Goal: Information Seeking & Learning: Learn about a topic

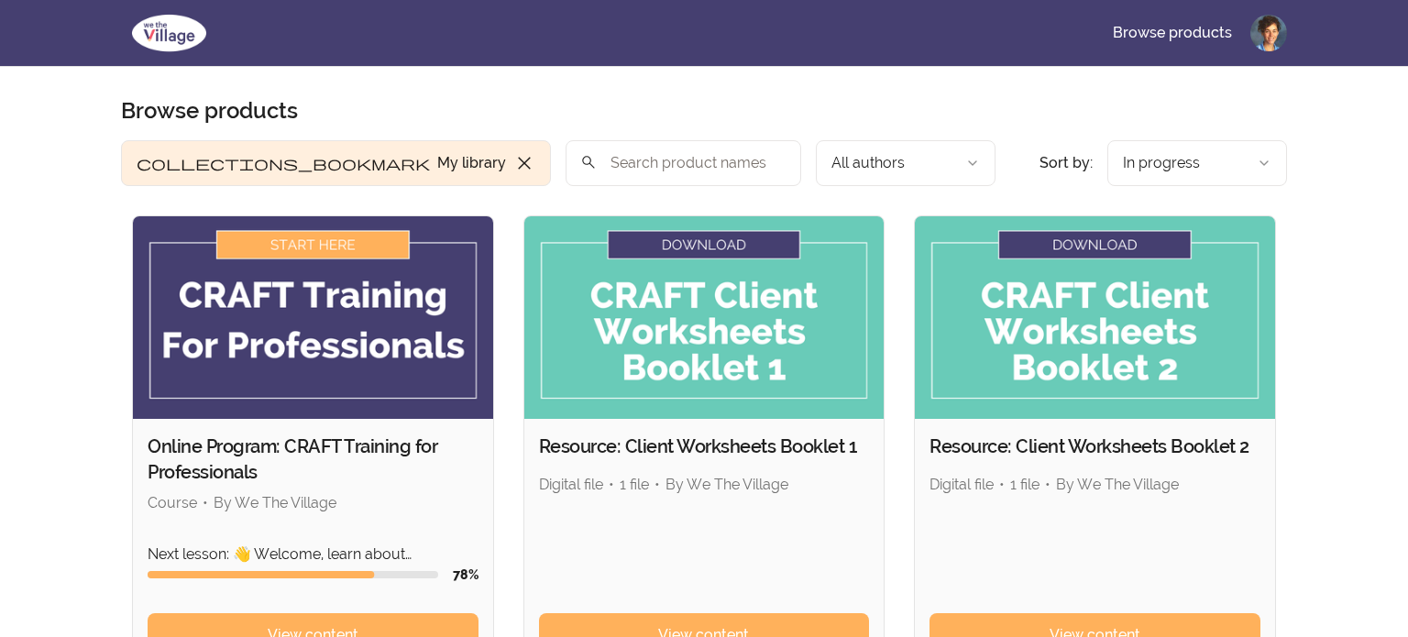
click at [277, 305] on img at bounding box center [313, 317] width 360 height 203
click at [290, 633] on span "View content" at bounding box center [313, 635] width 91 height 22
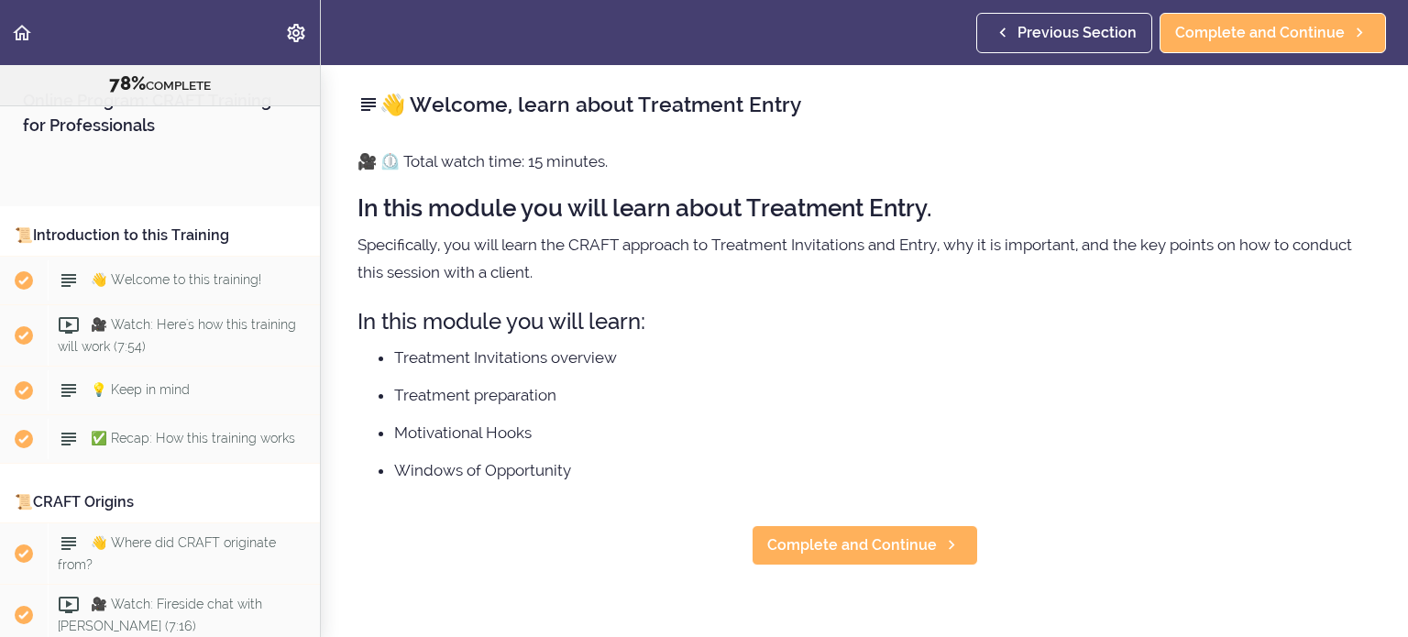
scroll to position [10510, 0]
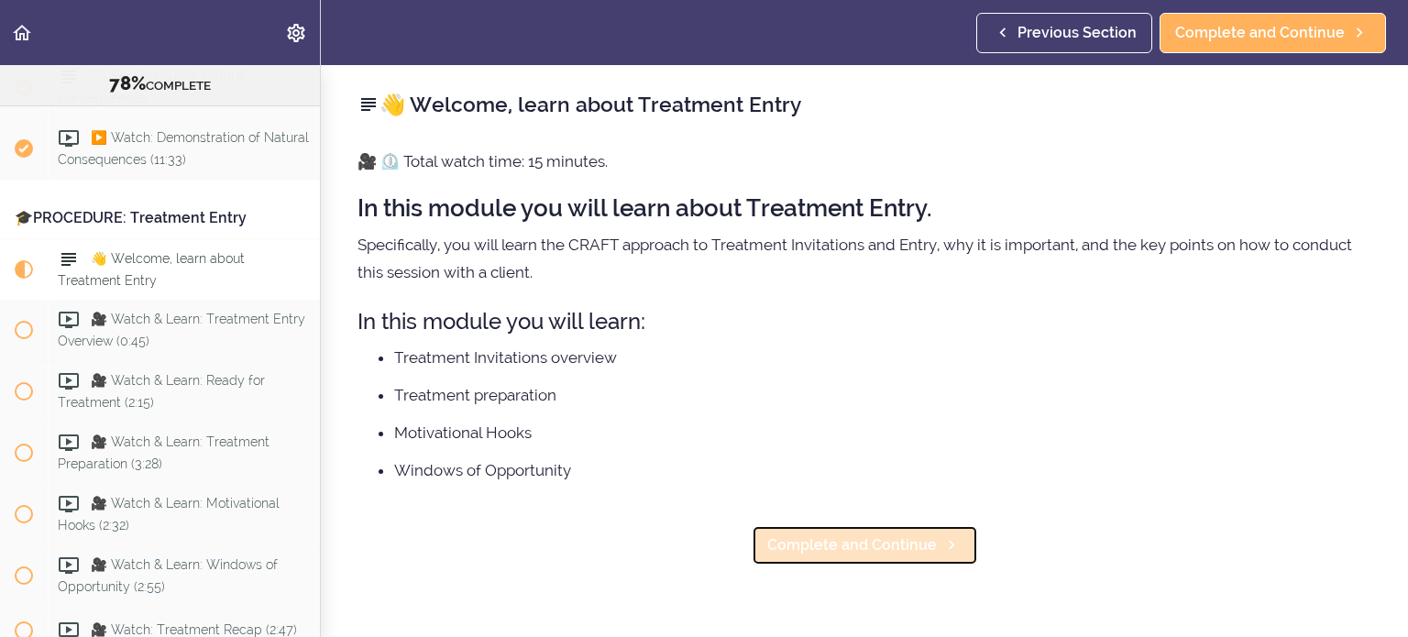
click at [902, 556] on span "Complete and Continue" at bounding box center [852, 545] width 170 height 22
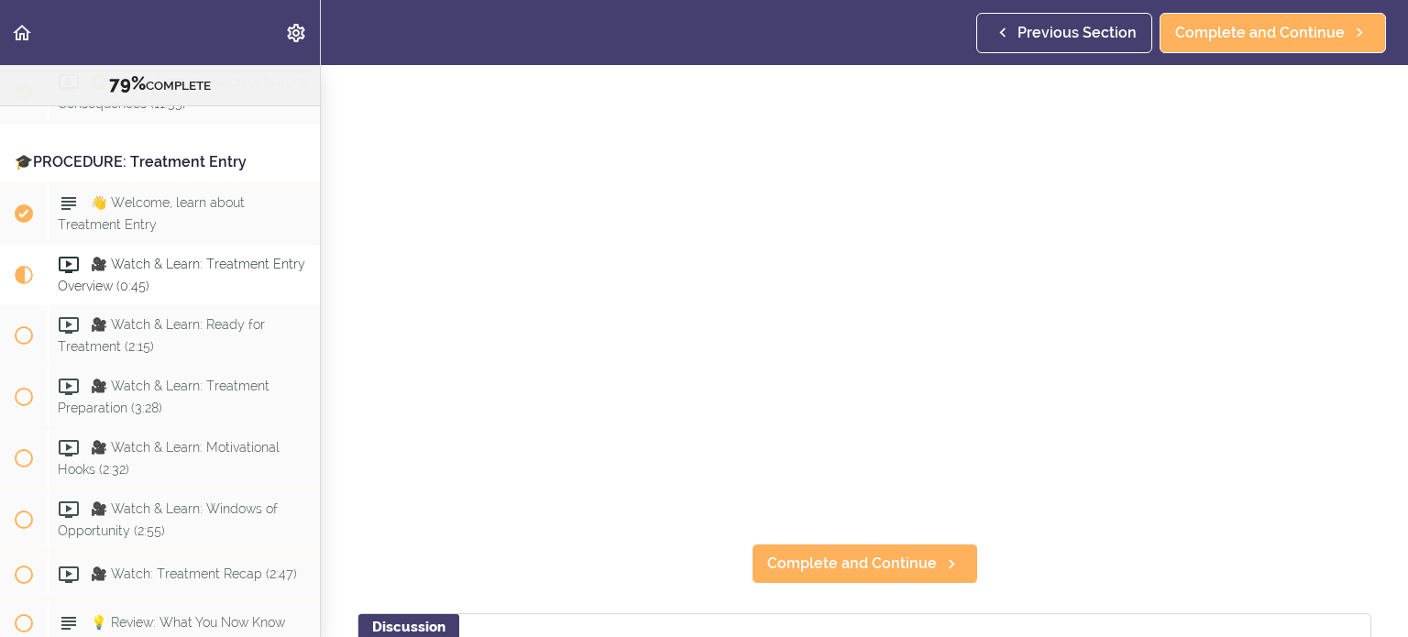
scroll to position [205, 0]
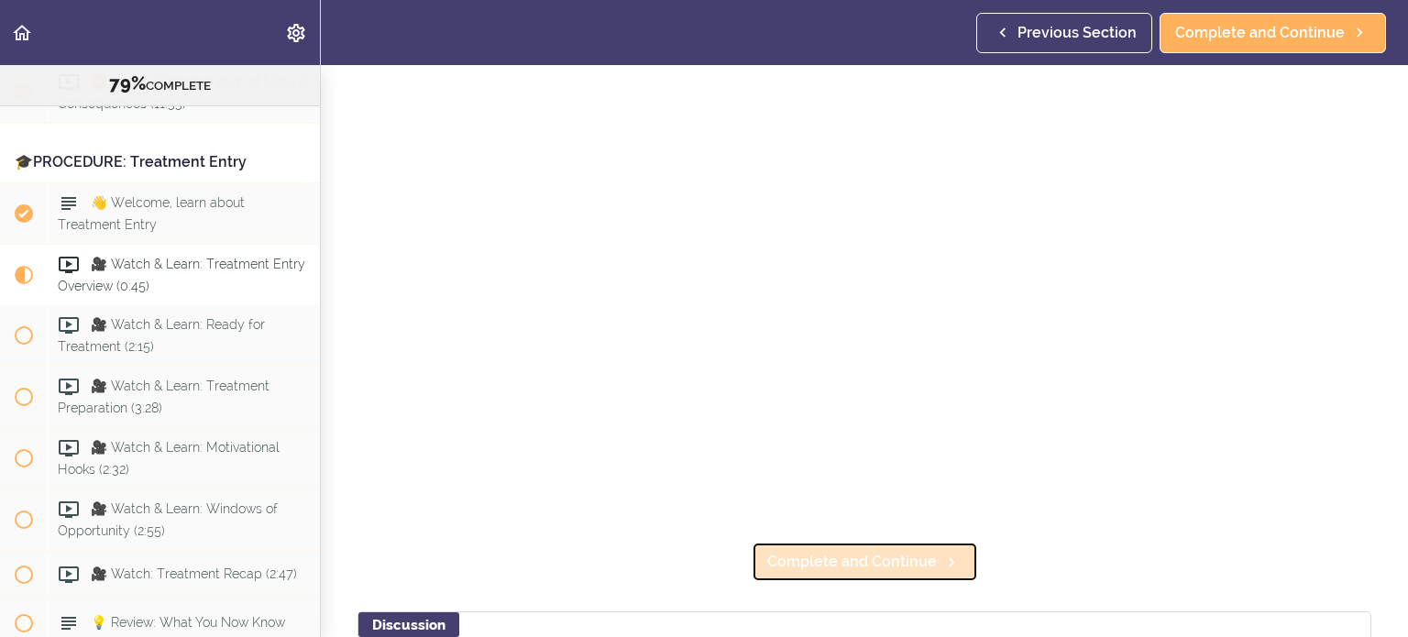
click at [882, 563] on span "Complete and Continue" at bounding box center [852, 562] width 170 height 22
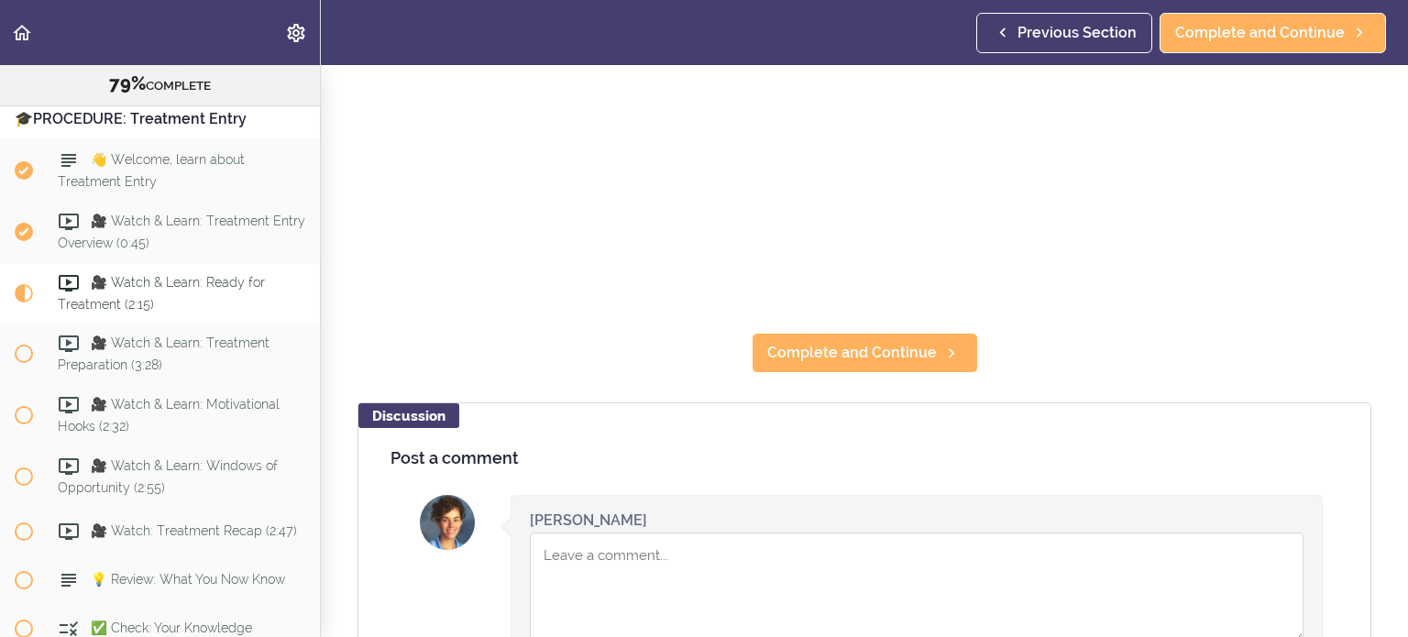
scroll to position [418, 0]
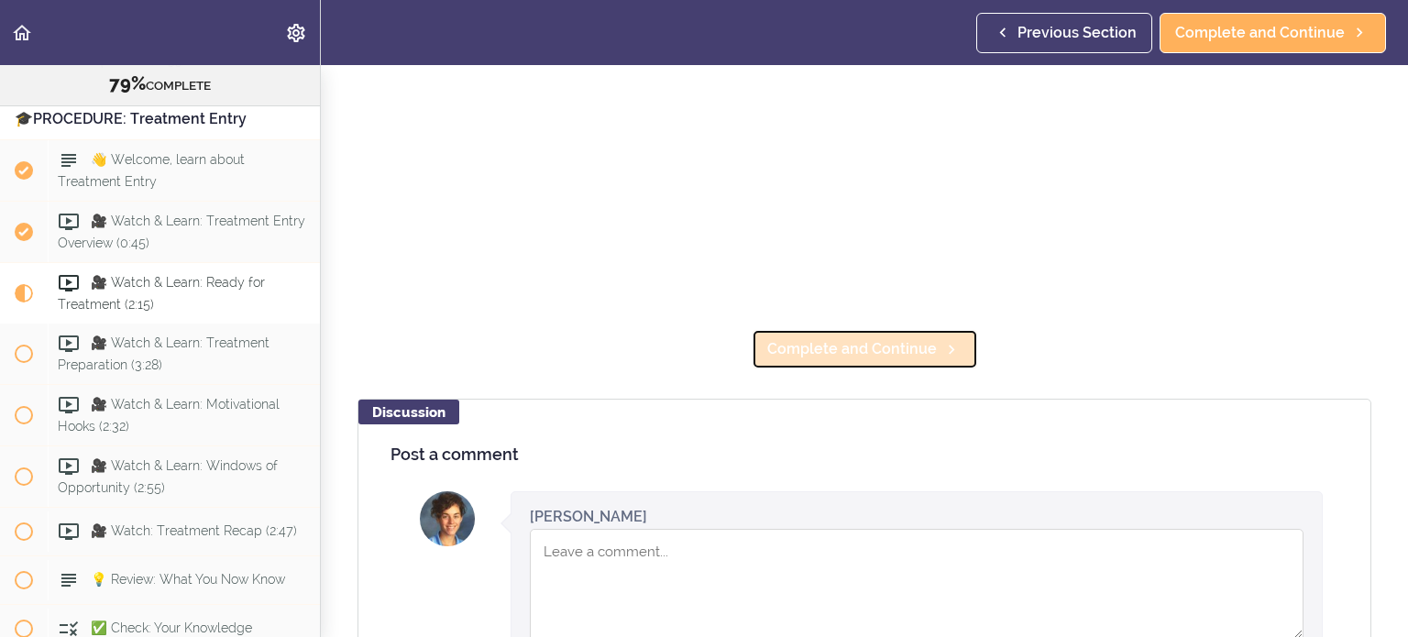
click at [909, 346] on span "Complete and Continue" at bounding box center [852, 349] width 170 height 22
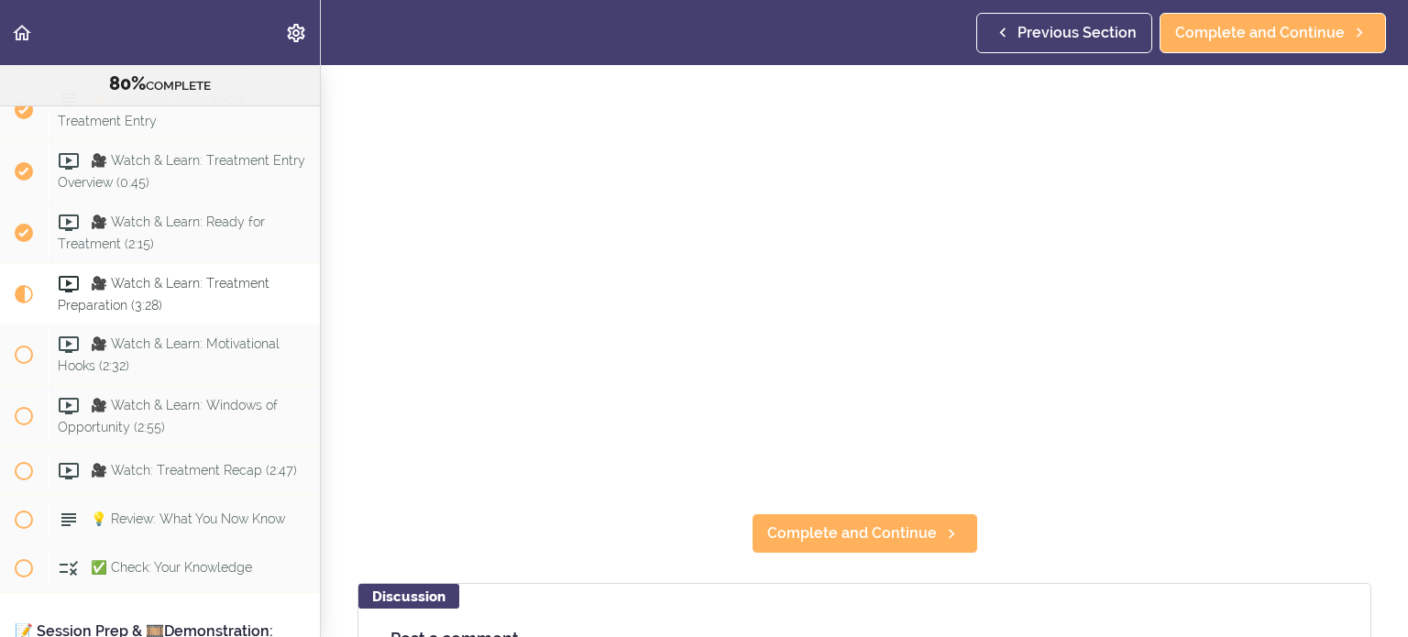
scroll to position [236, 0]
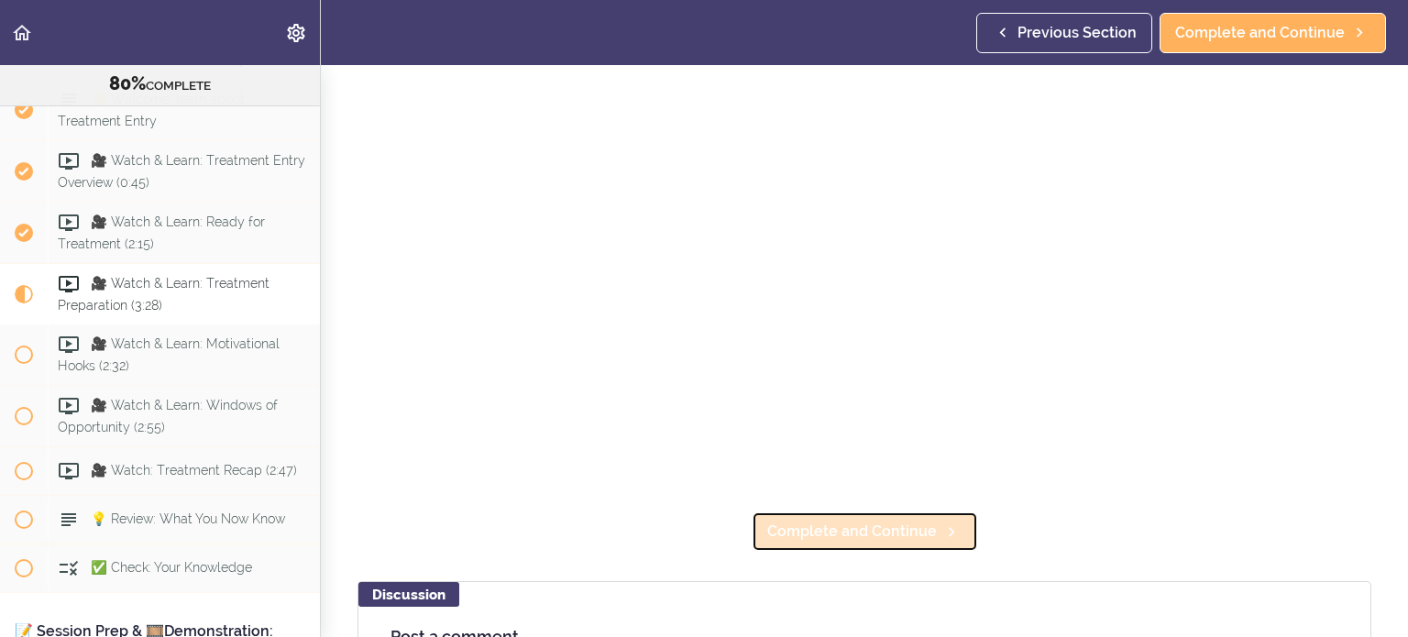
click at [865, 530] on span "Complete and Continue" at bounding box center [852, 532] width 170 height 22
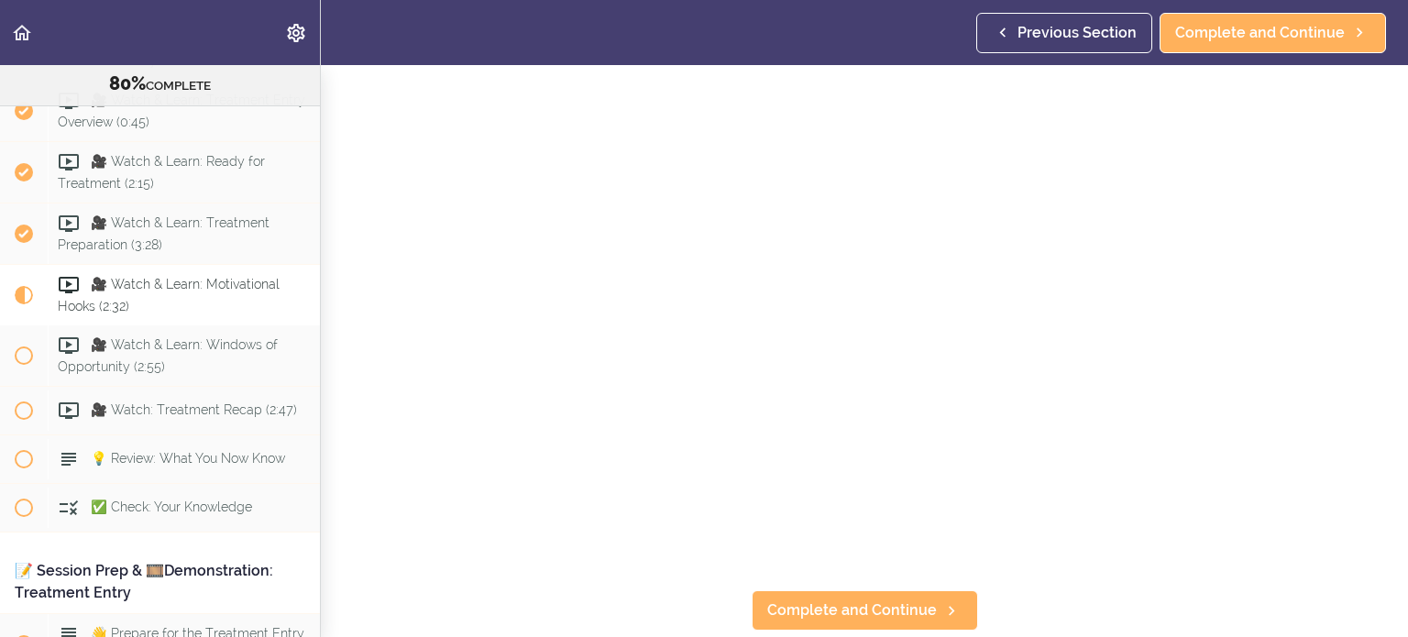
scroll to position [160, 0]
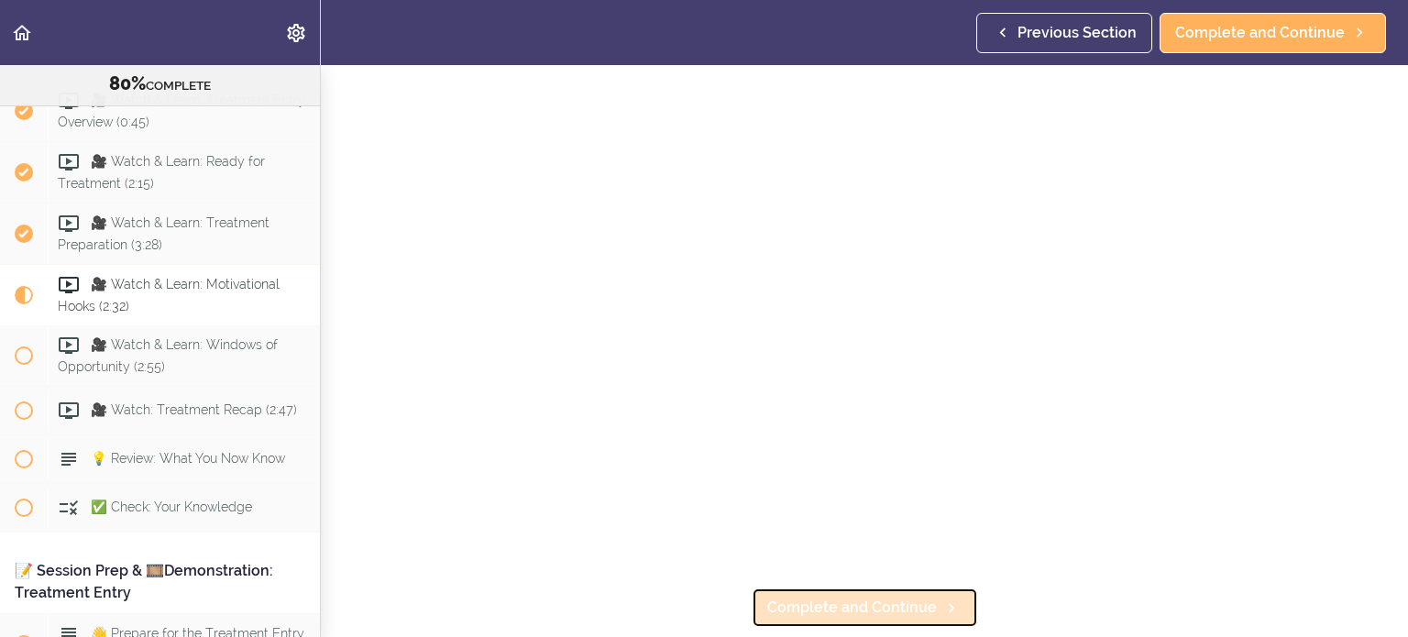
click at [884, 611] on span "Complete and Continue" at bounding box center [852, 608] width 170 height 22
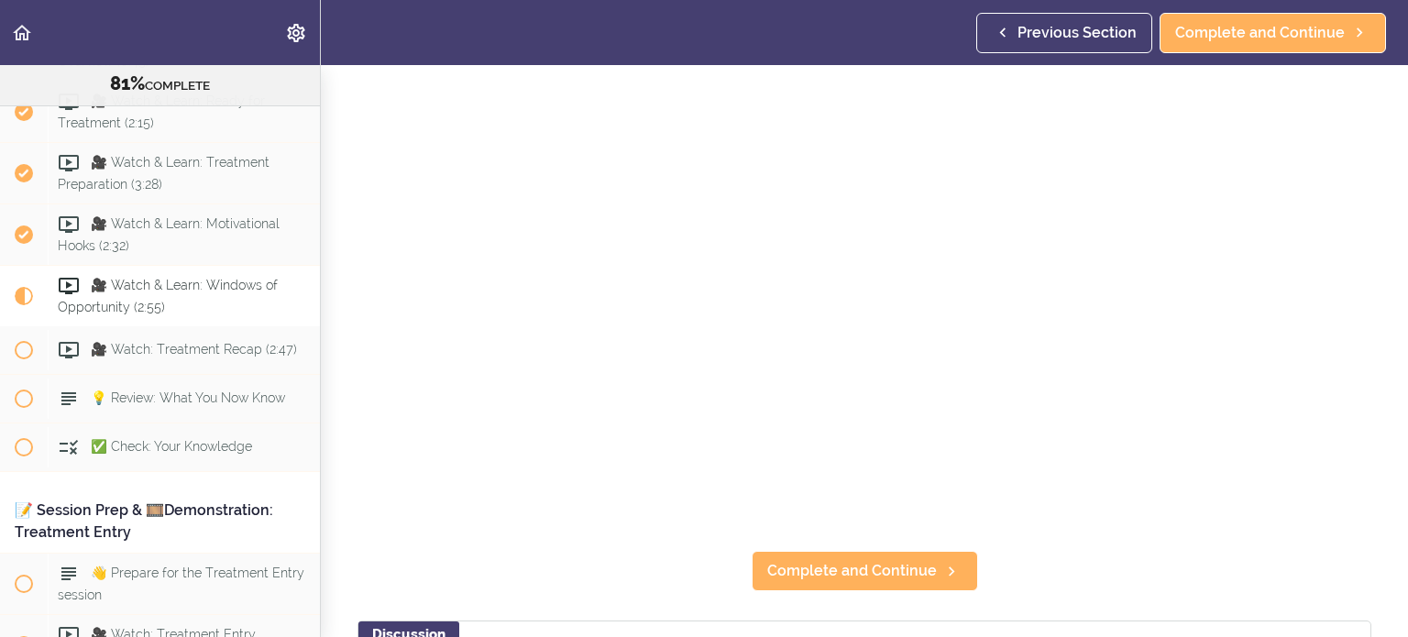
scroll to position [200, 0]
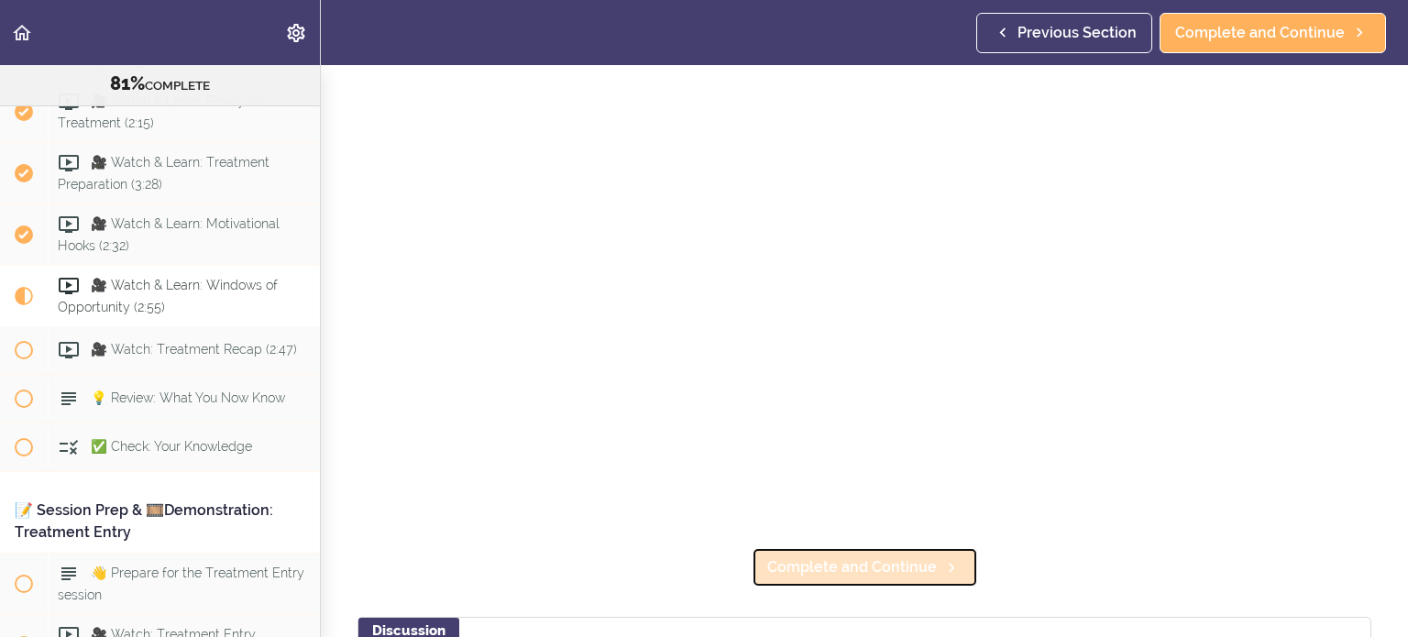
click at [908, 578] on span "Complete and Continue" at bounding box center [852, 567] width 170 height 22
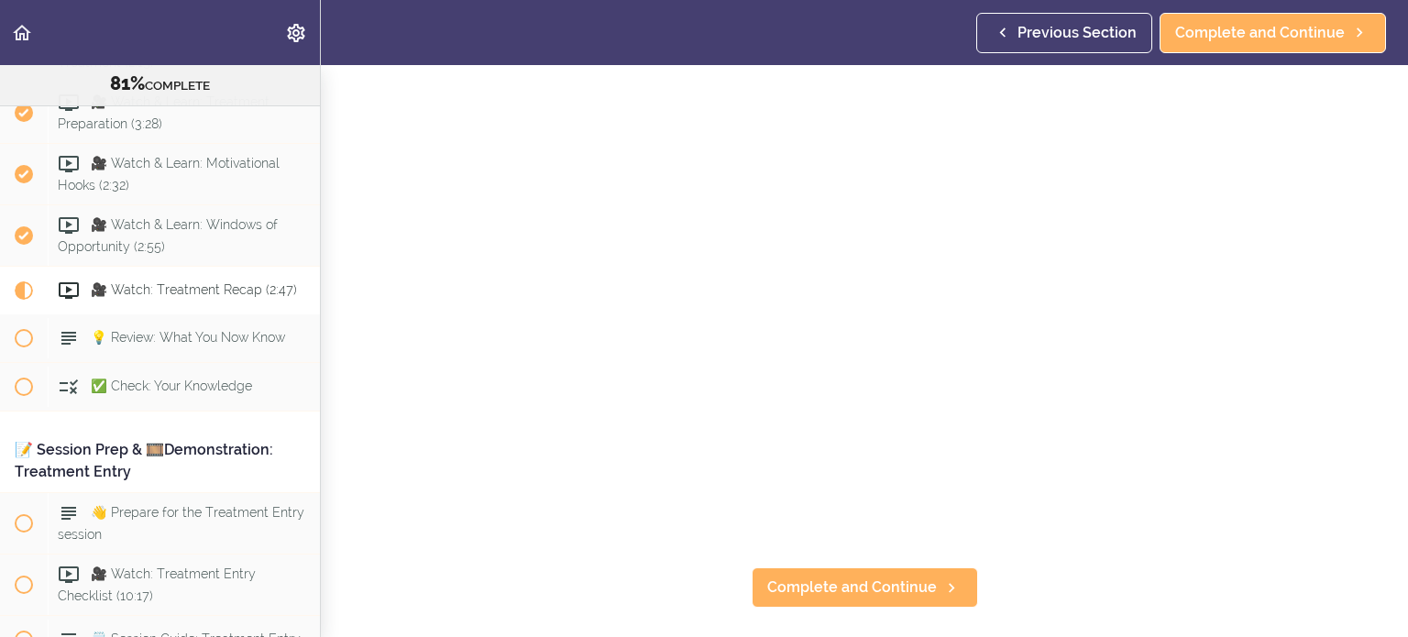
scroll to position [181, 0]
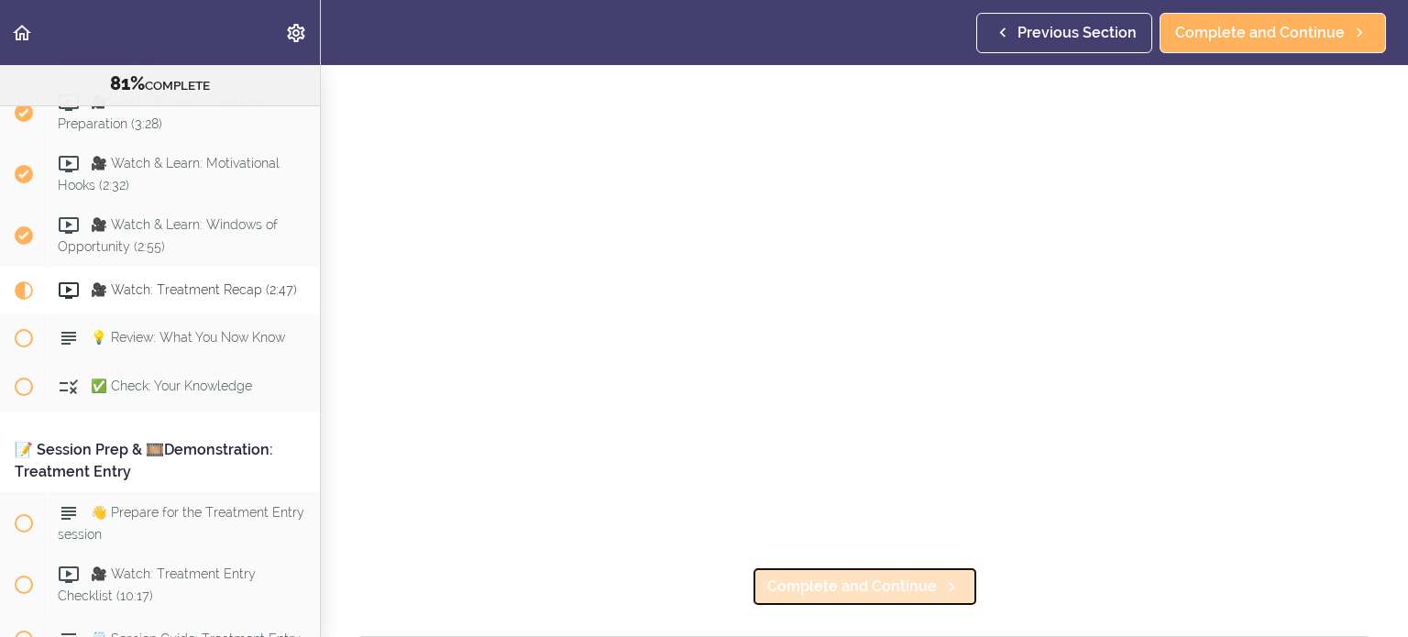
click at [895, 581] on span "Complete and Continue" at bounding box center [852, 587] width 170 height 22
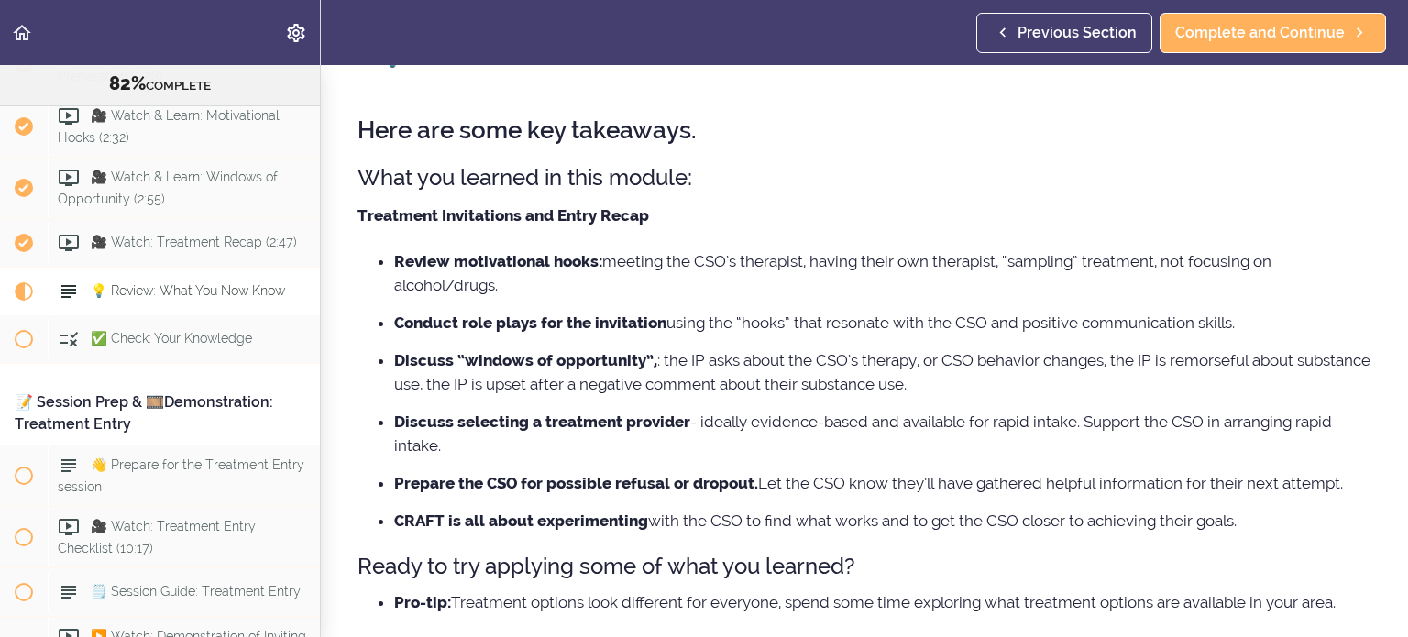
scroll to position [59, 0]
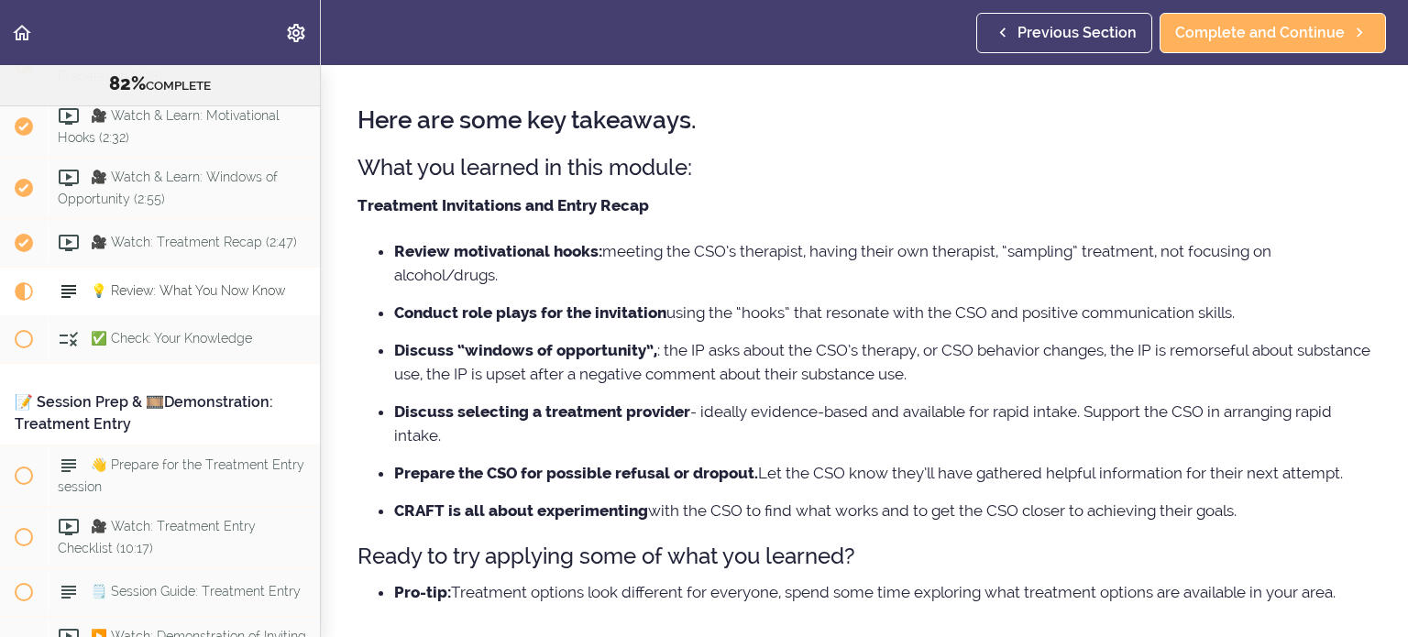
drag, startPoint x: 794, startPoint y: 351, endPoint x: 810, endPoint y: 381, distance: 34.5
click at [810, 381] on li "Discuss “windows of opportunity”, : the IP asks about the CSO’s therapy, or CSO…" at bounding box center [882, 362] width 977 height 48
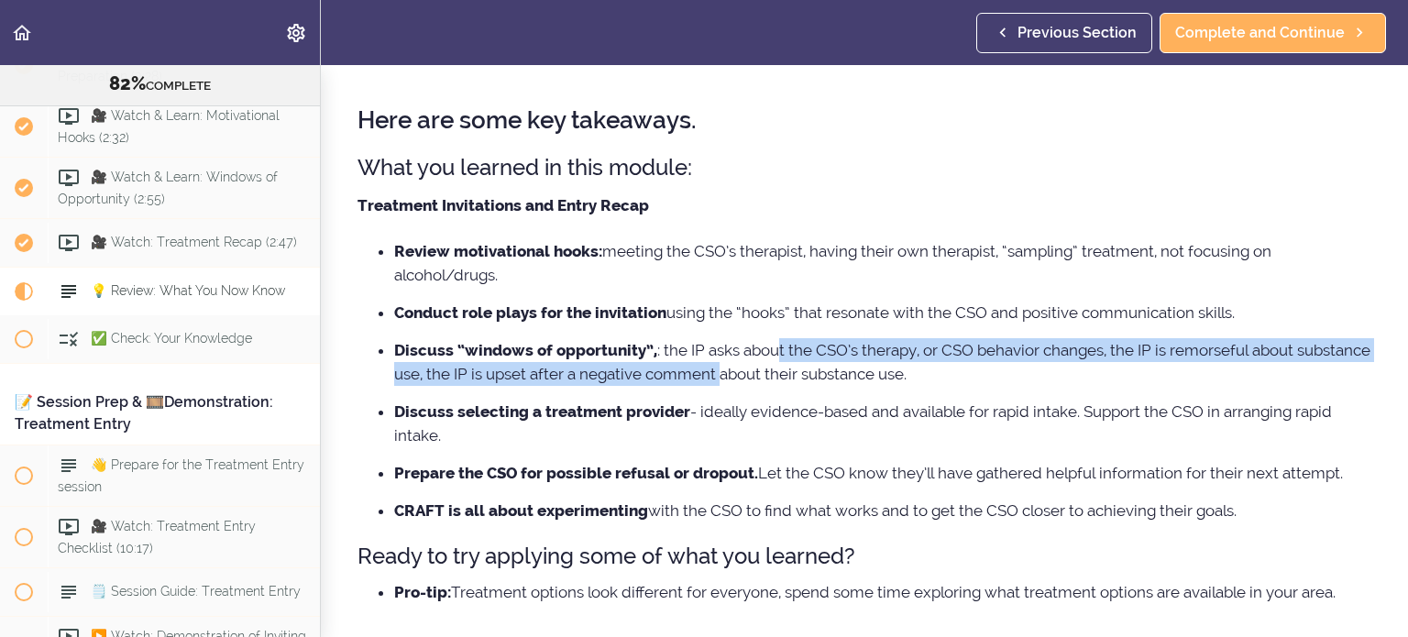
drag, startPoint x: 776, startPoint y: 343, endPoint x: 797, endPoint y: 369, distance: 33.4
click at [797, 369] on li "Discuss “windows of opportunity”, : the IP asks about the CSO’s therapy, or CSO…" at bounding box center [882, 362] width 977 height 48
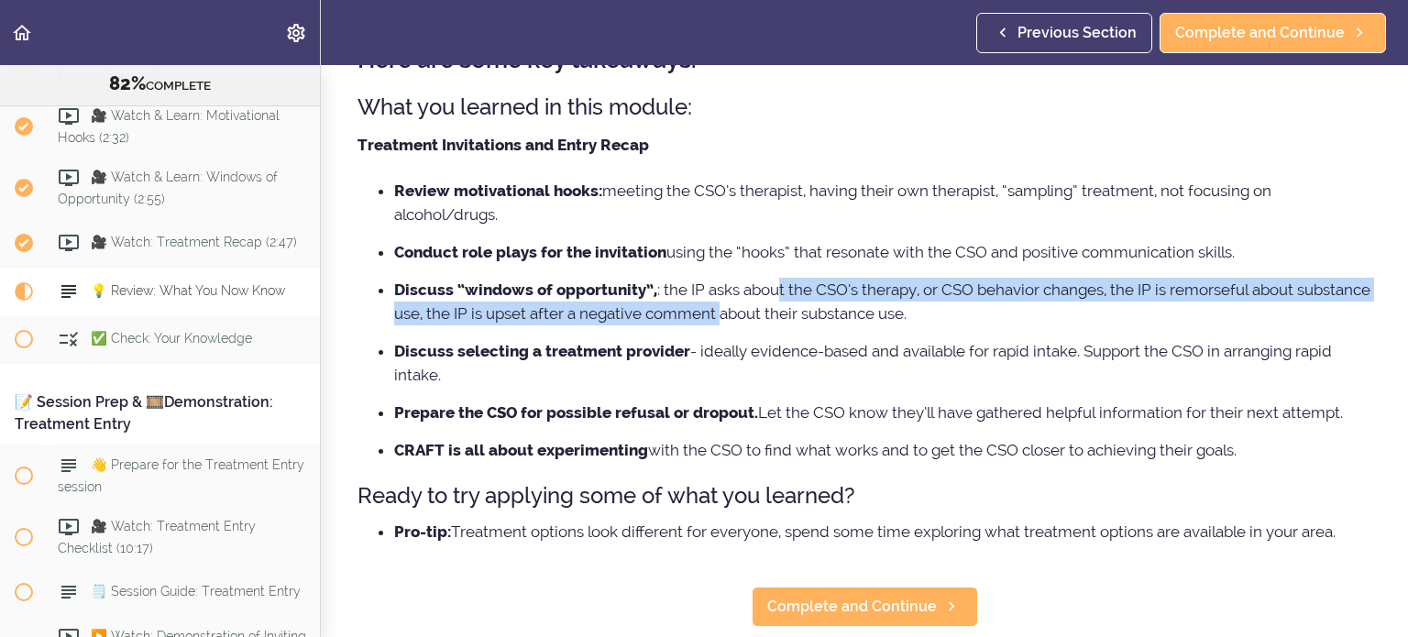
scroll to position [122, 0]
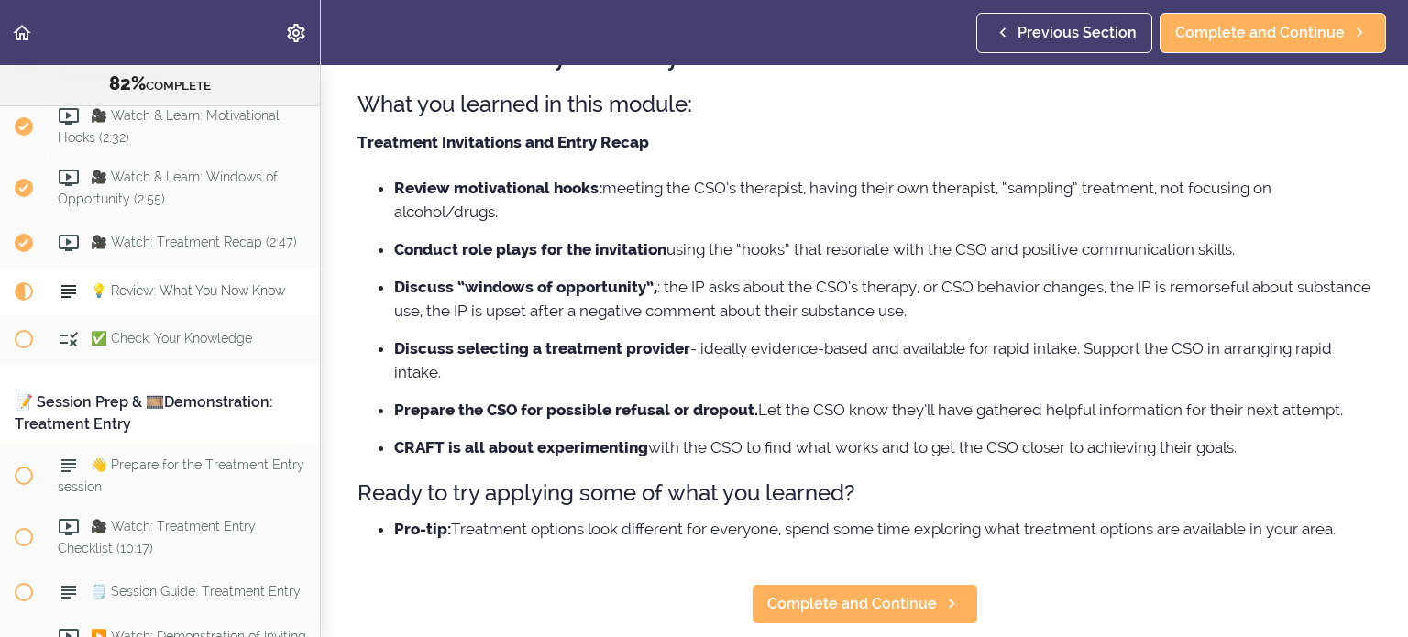
click at [931, 348] on li "Discuss selecting a treatment provider - ideally evidence-based and available f…" at bounding box center [882, 360] width 977 height 48
drag, startPoint x: 696, startPoint y: 348, endPoint x: 755, endPoint y: 371, distance: 63.8
click at [755, 371] on li "Discuss selecting a treatment provider - ideally evidence-based and available f…" at bounding box center [882, 360] width 977 height 48
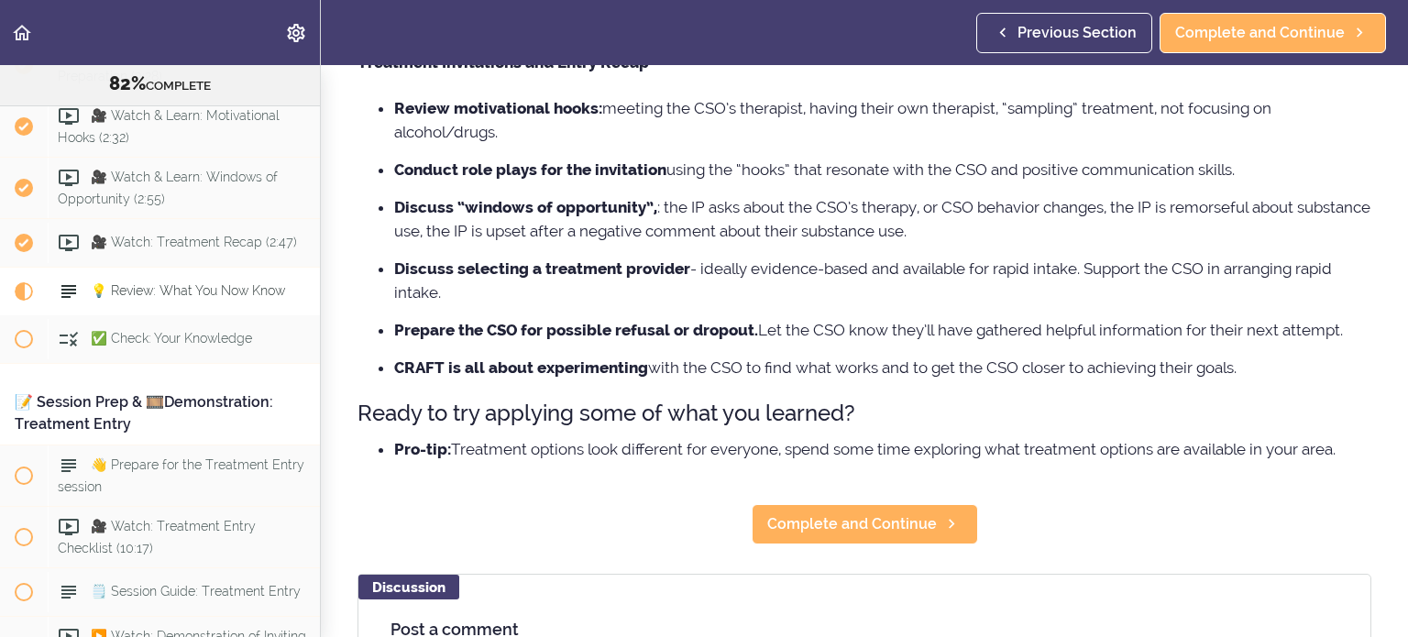
scroll to position [206, 0]
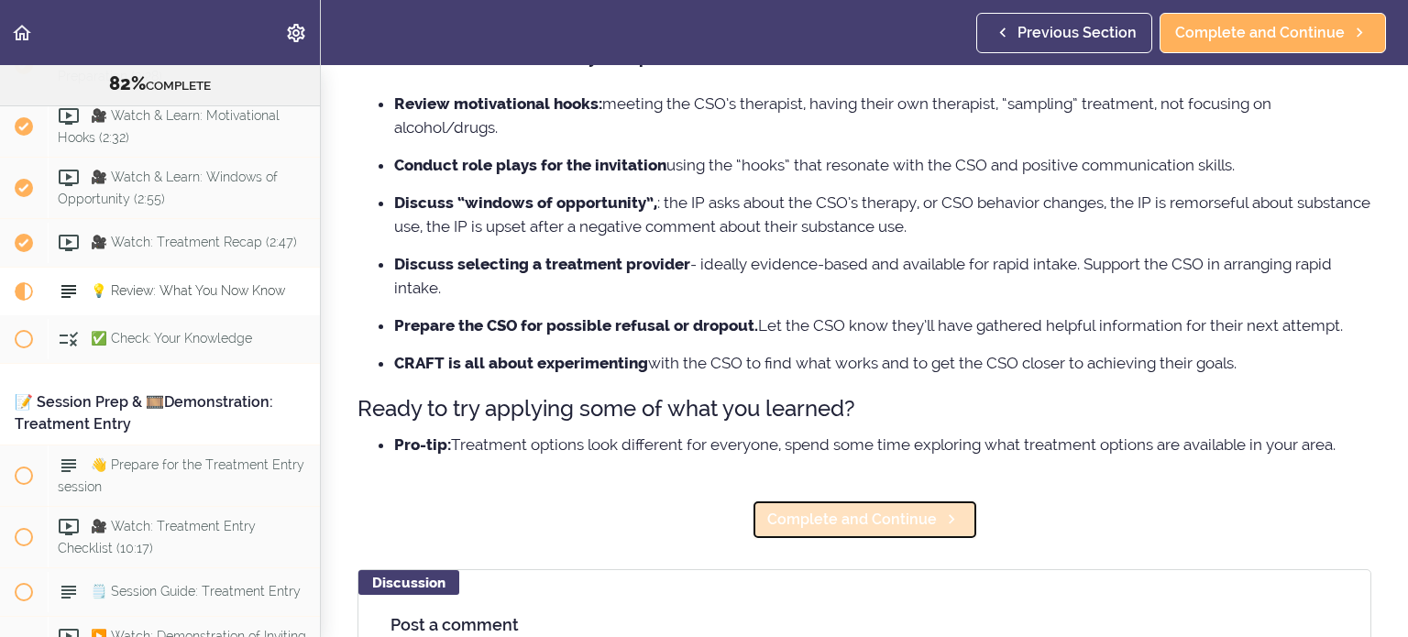
click at [877, 525] on span "Complete and Continue" at bounding box center [852, 520] width 170 height 22
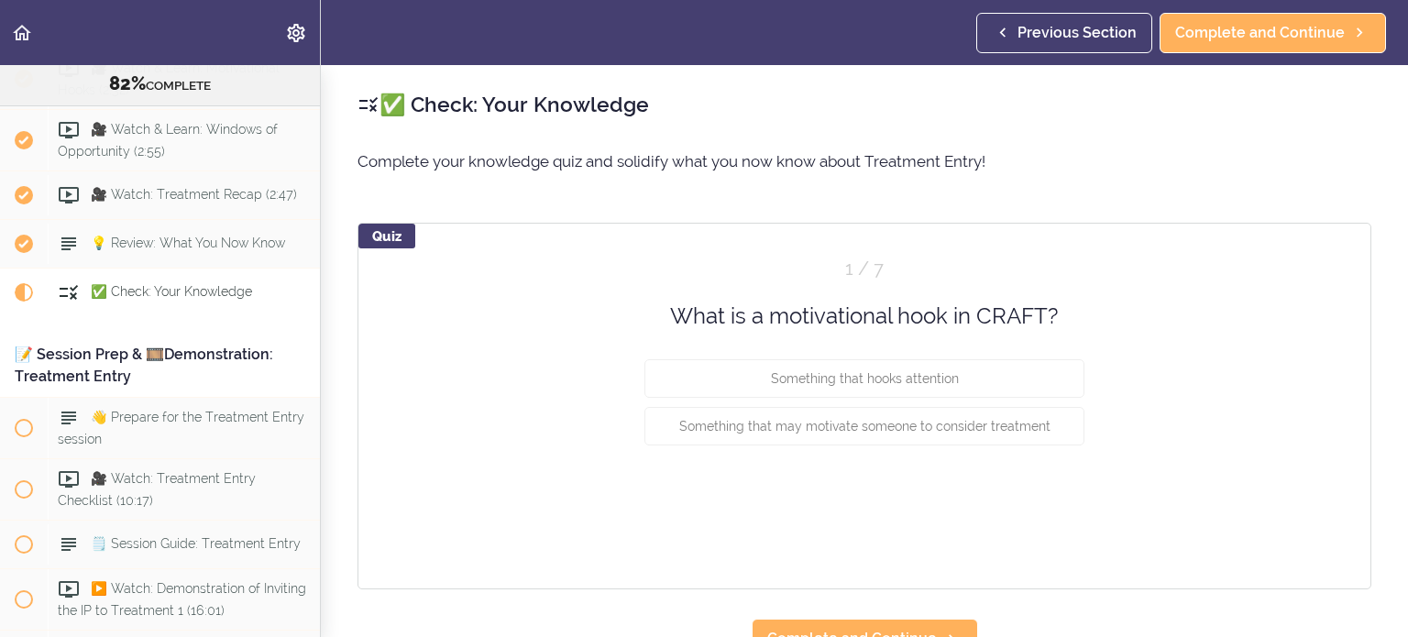
scroll to position [10948, 0]
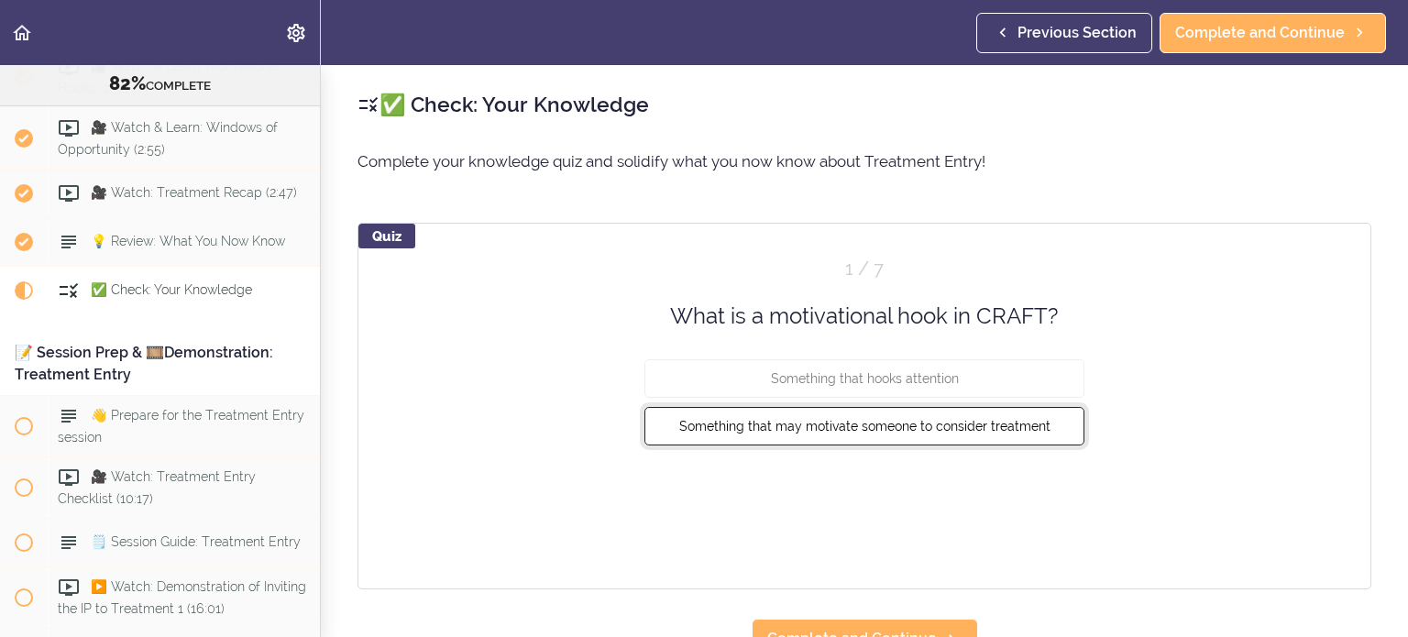
click at [967, 436] on button "Something that may motivate someone to consider treatment" at bounding box center [864, 426] width 440 height 39
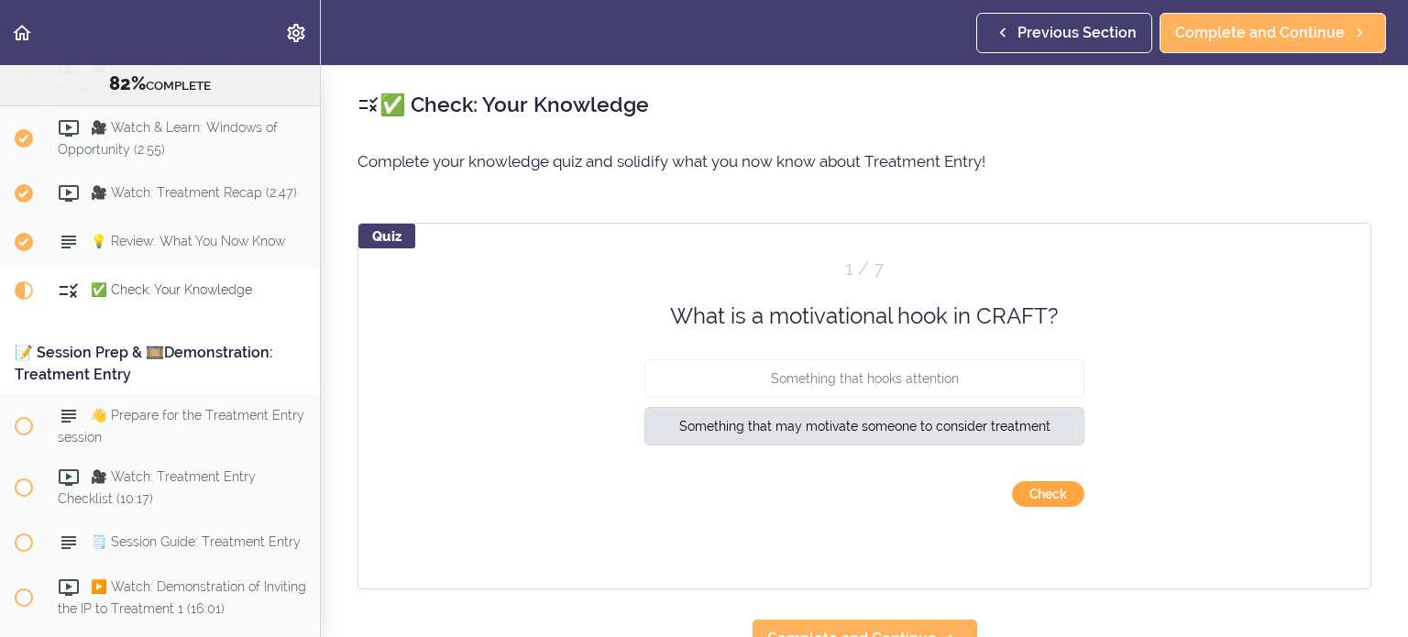
click at [1060, 495] on button "Check" at bounding box center [1048, 494] width 72 height 26
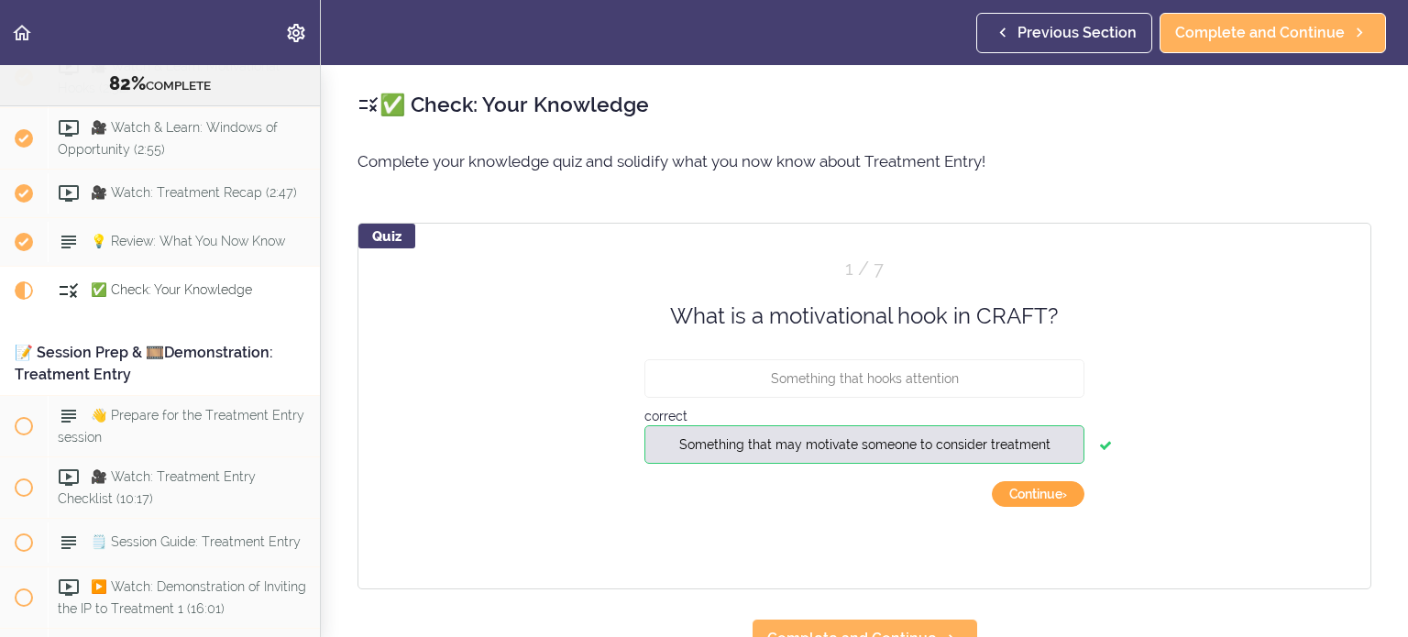
click at [1016, 491] on button "Continue ›" at bounding box center [1038, 494] width 93 height 26
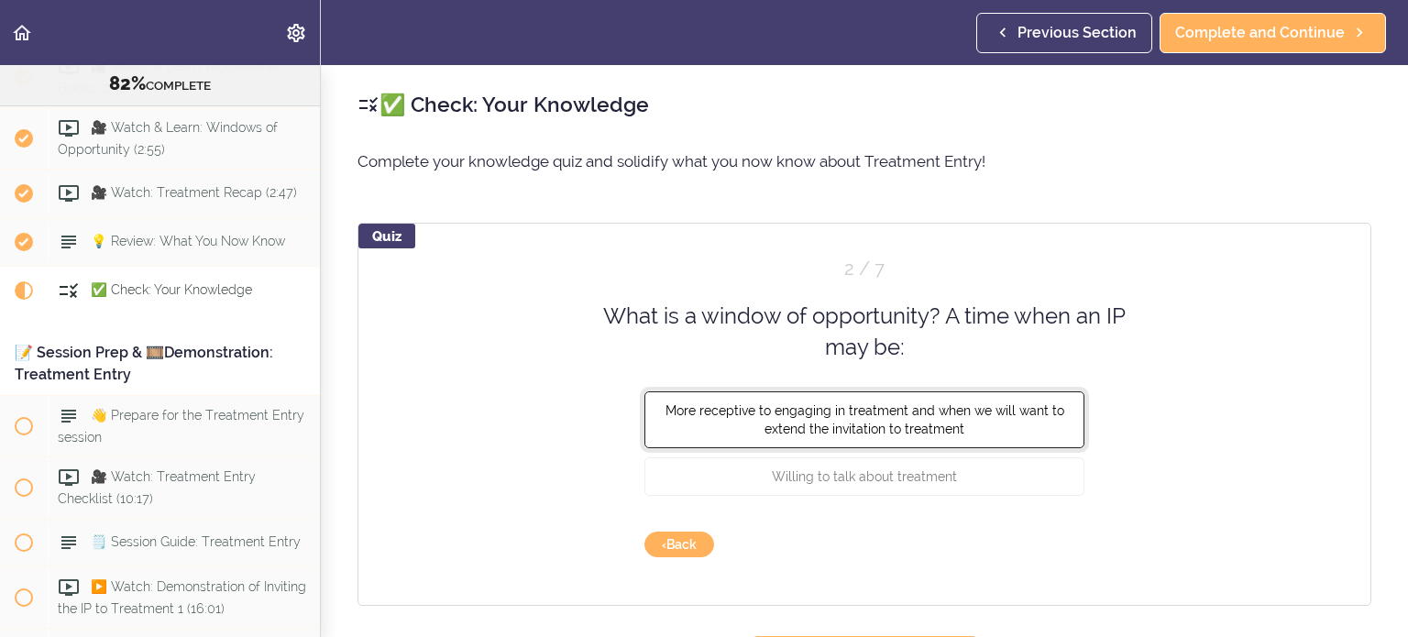
click at [979, 418] on button "More receptive to engaging in treatment and when we will want to extend the inv…" at bounding box center [864, 419] width 440 height 57
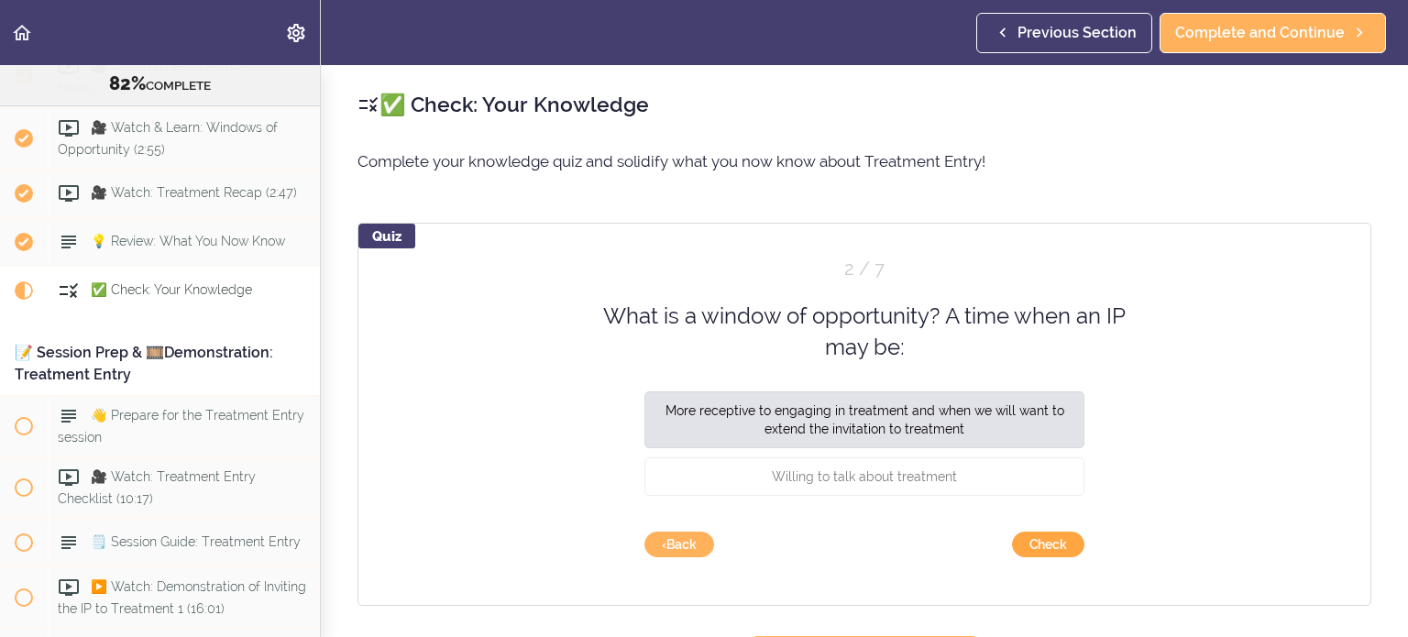
click at [1068, 543] on button "Check" at bounding box center [1048, 545] width 72 height 26
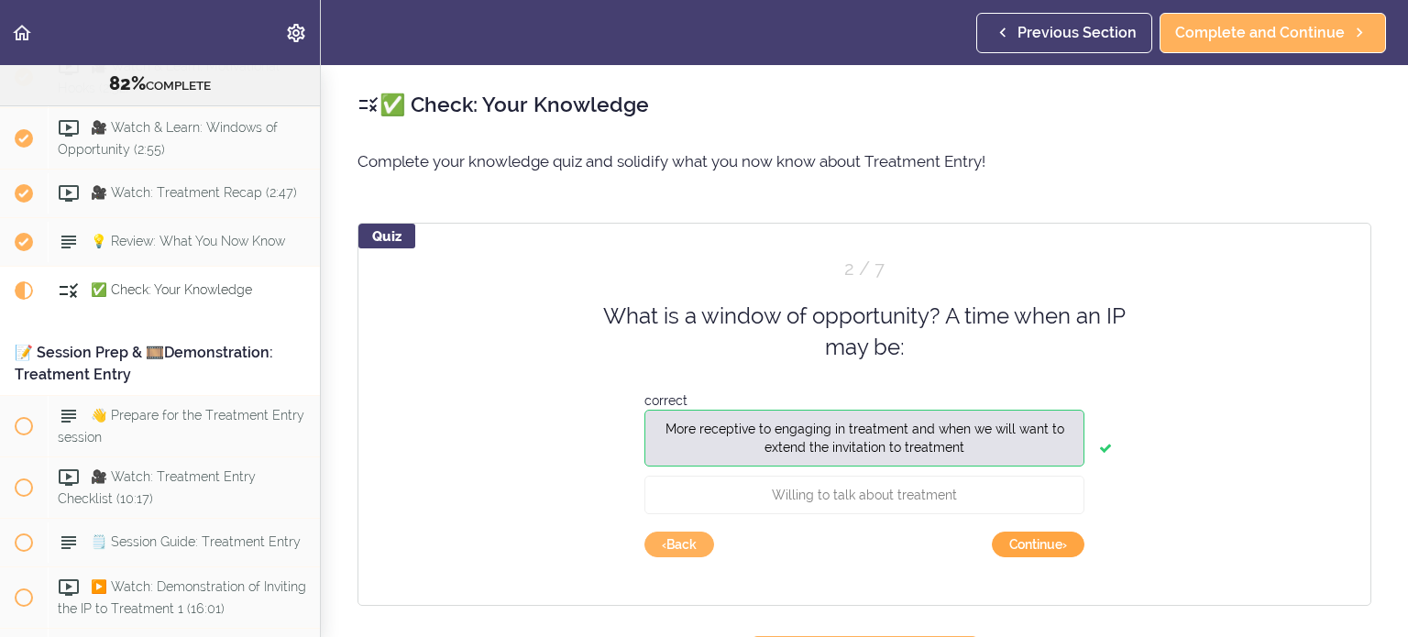
click at [1068, 543] on button "Continue ›" at bounding box center [1038, 545] width 93 height 26
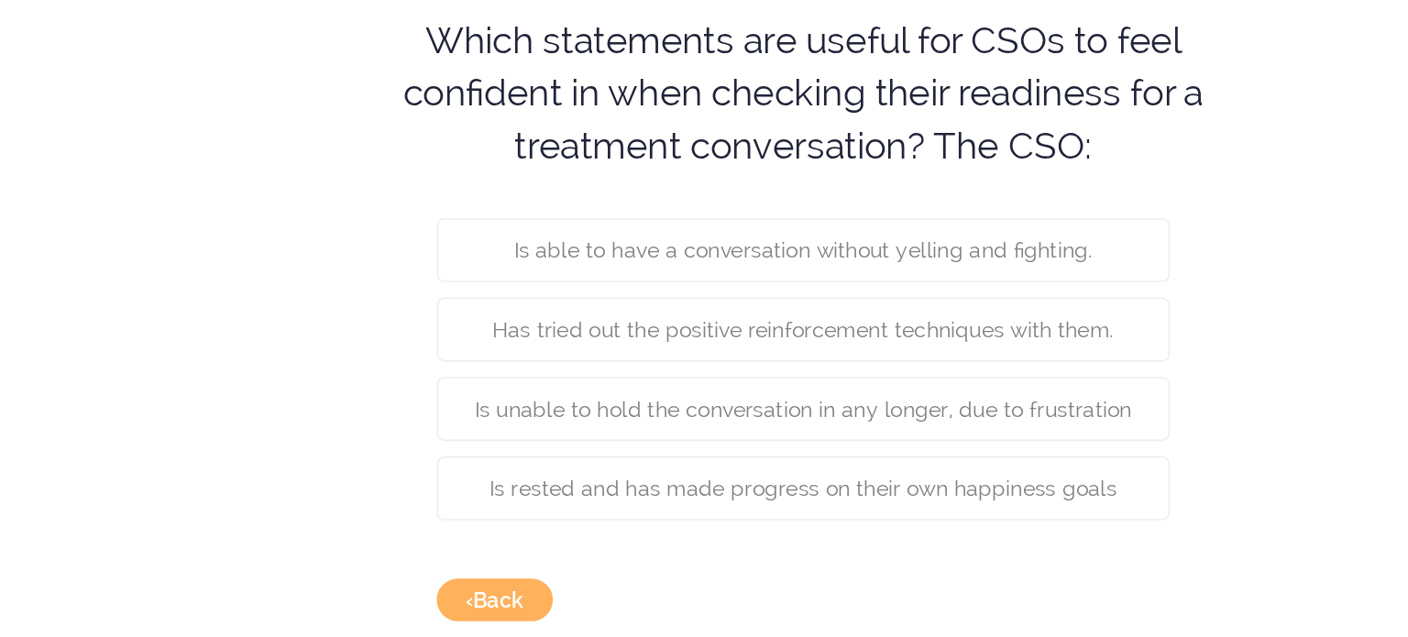
scroll to position [159, 0]
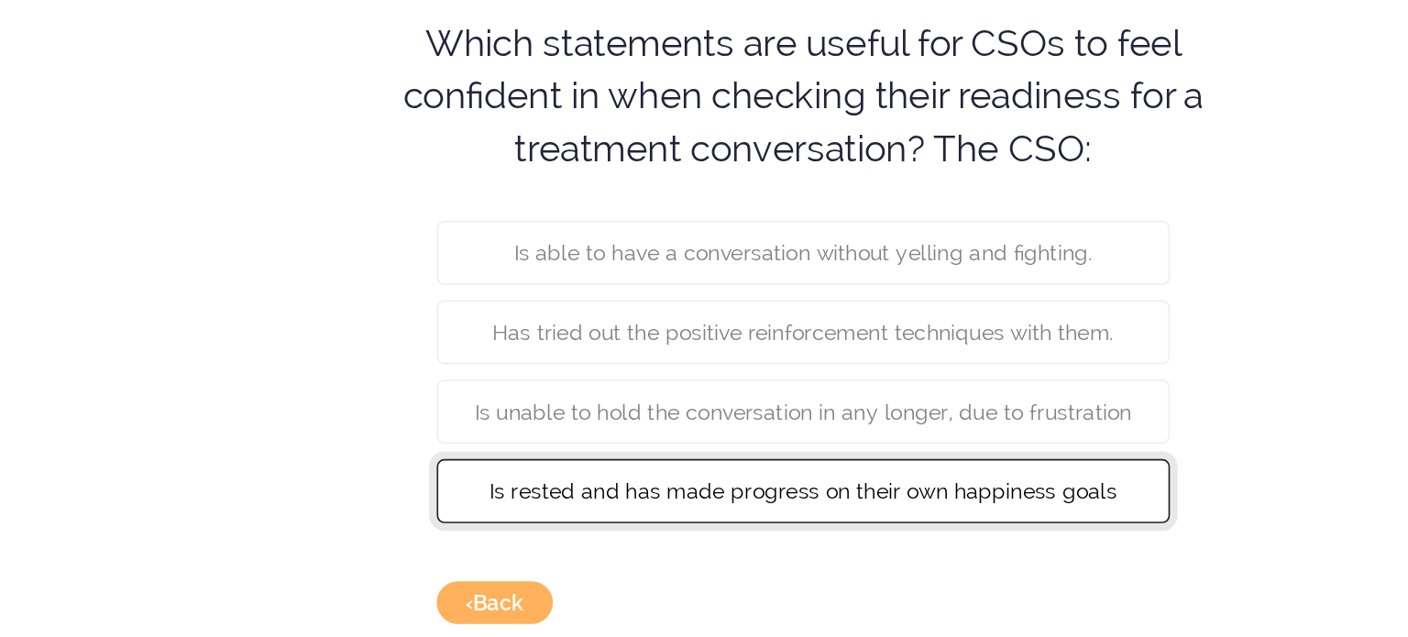
click at [940, 422] on span "Is rested and has made progress on their own happiness goals" at bounding box center [865, 426] width 377 height 15
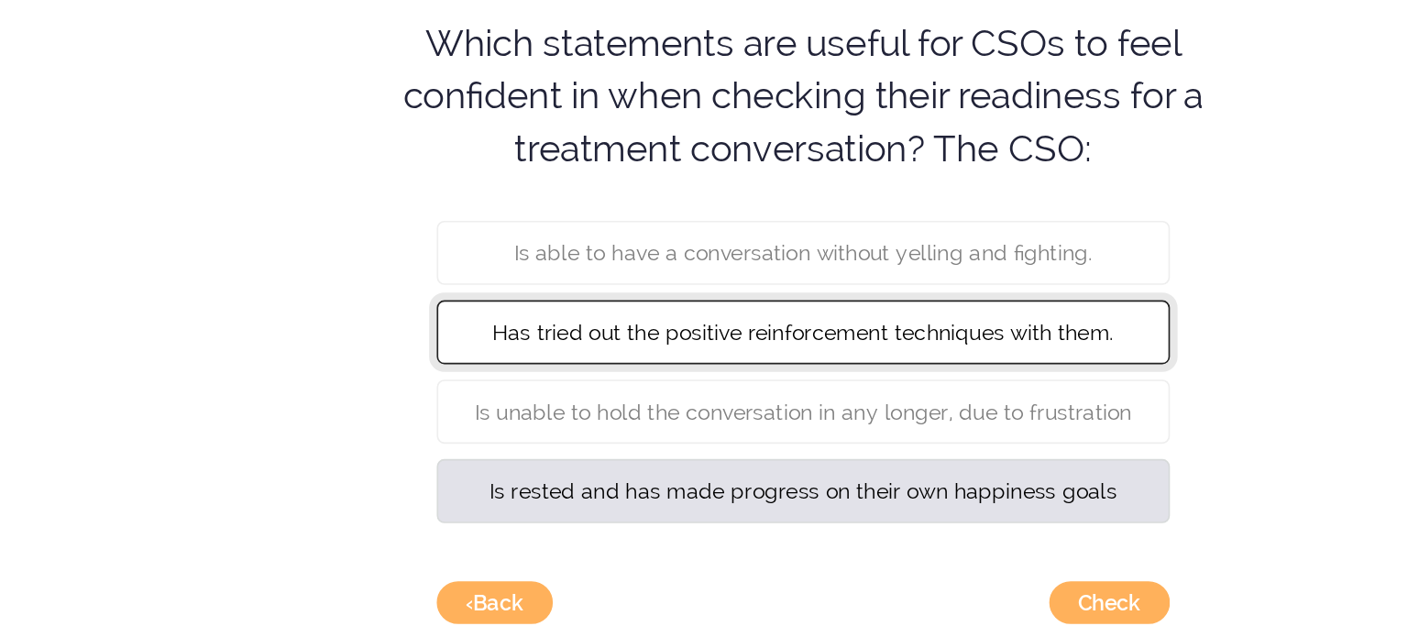
click at [942, 333] on span "Has tried out the positive reinforcement techniques with them." at bounding box center [864, 331] width 373 height 15
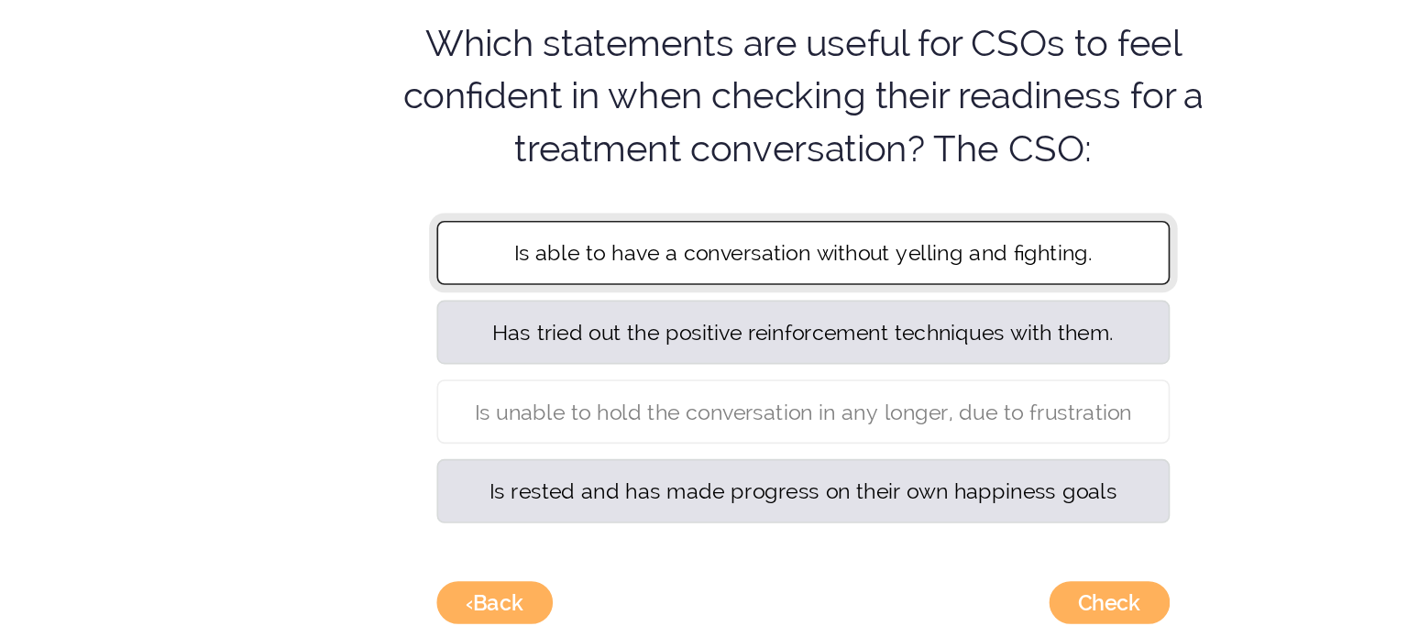
click at [944, 289] on button "Is able to have a conversation without yelling and fighting." at bounding box center [864, 283] width 440 height 39
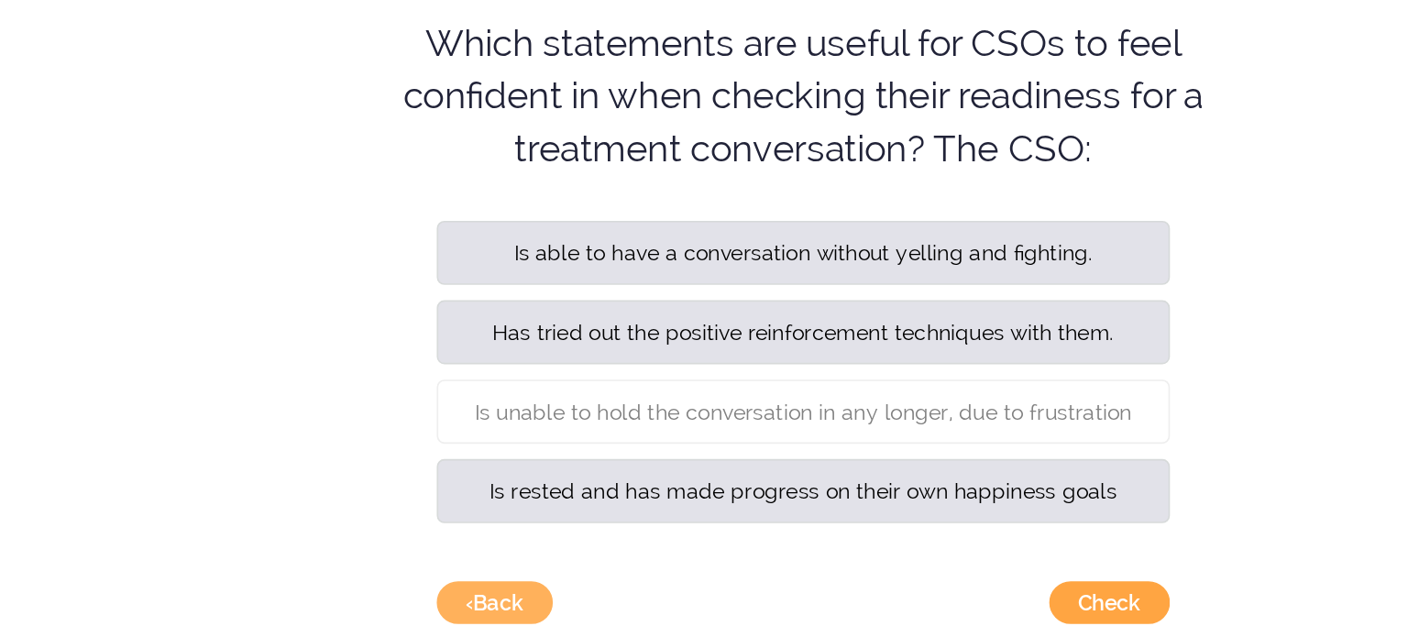
click at [1058, 499] on button "Check" at bounding box center [1048, 493] width 72 height 26
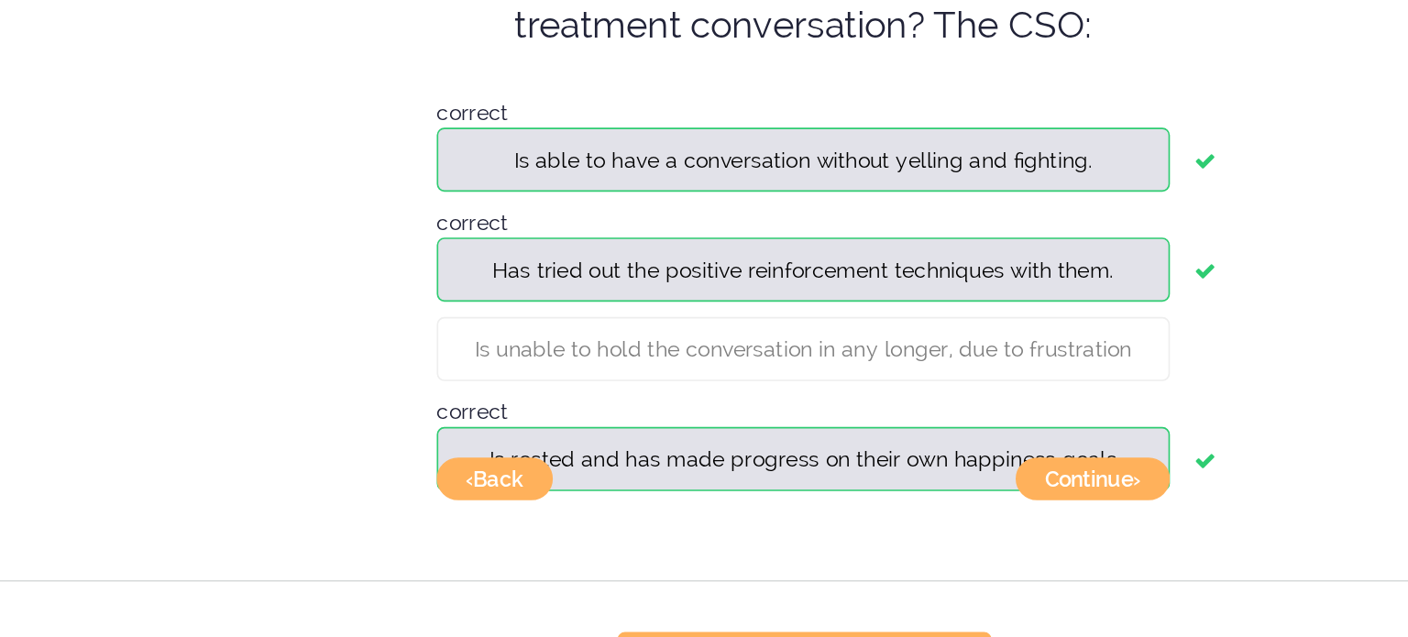
scroll to position [234, 0]
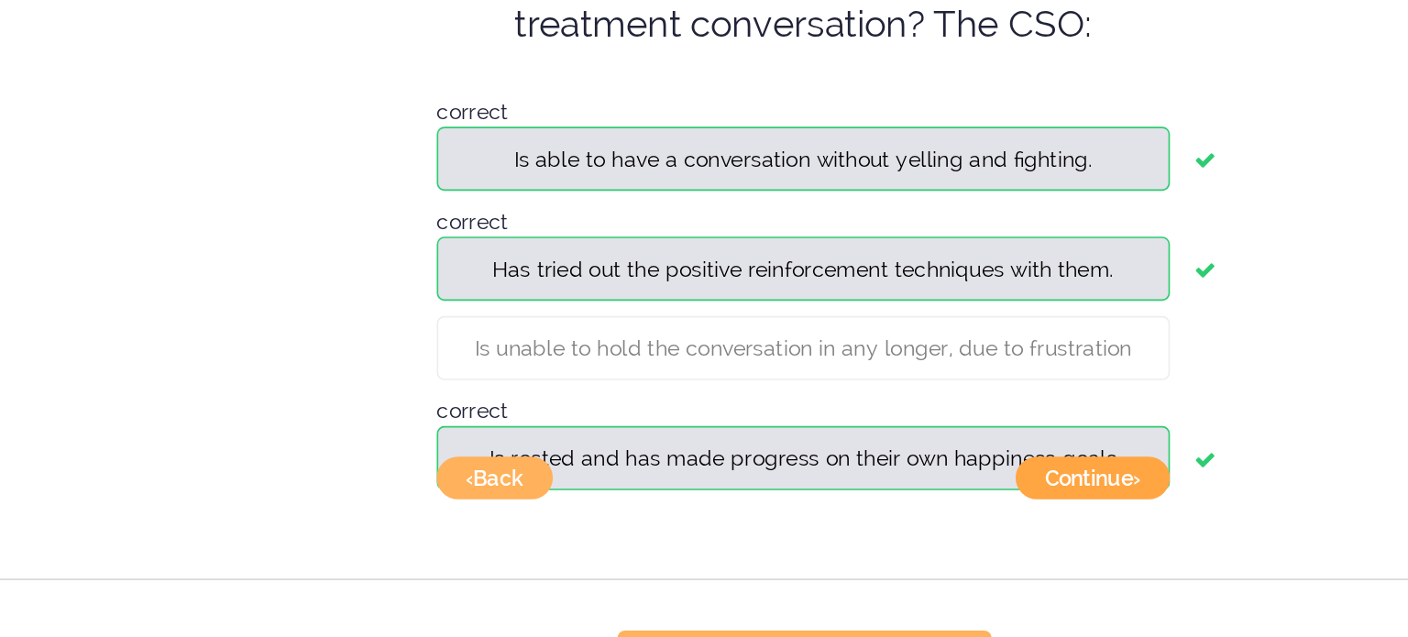
click at [1048, 424] on button "Continue ›" at bounding box center [1038, 418] width 93 height 26
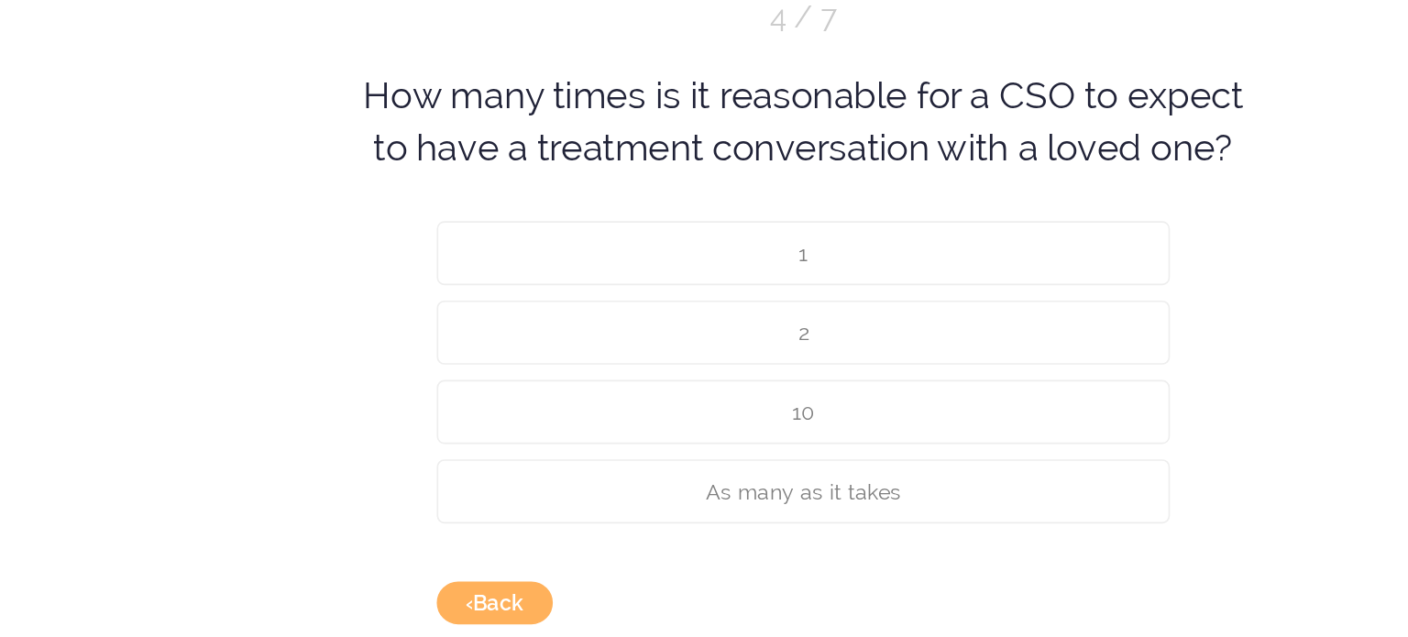
scroll to position [128, 0]
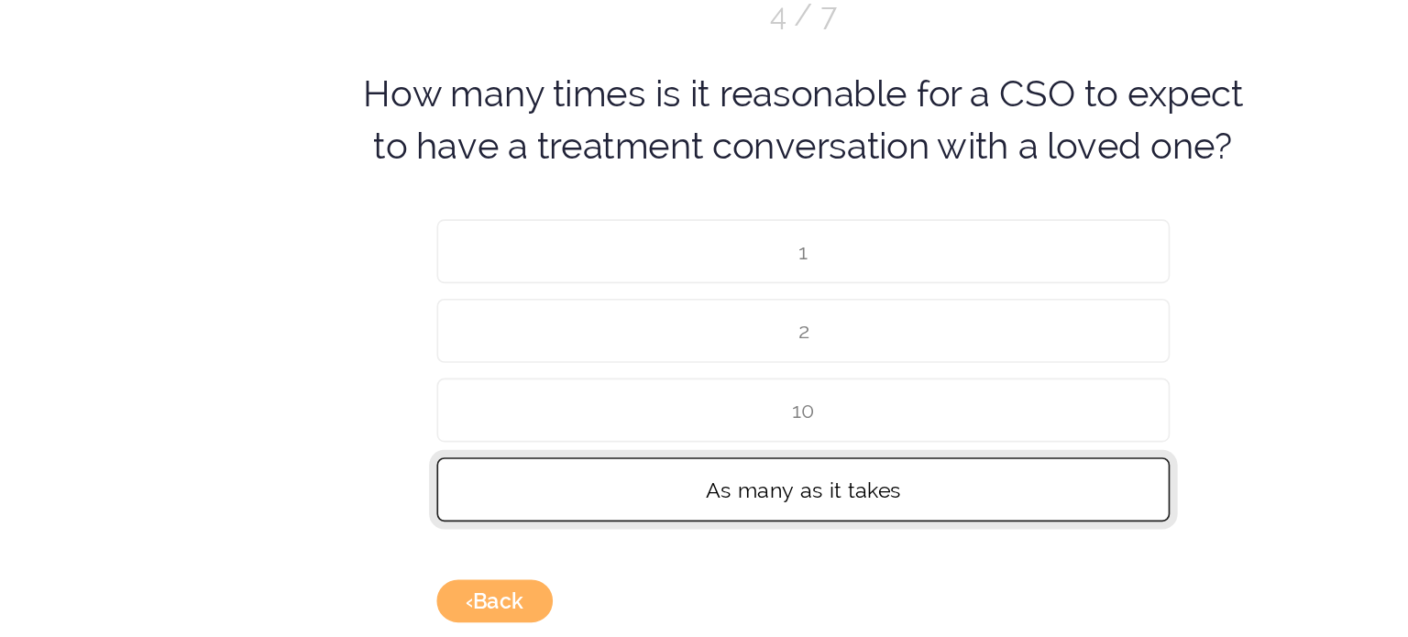
click at [885, 421] on span "As many as it takes" at bounding box center [864, 424] width 117 height 15
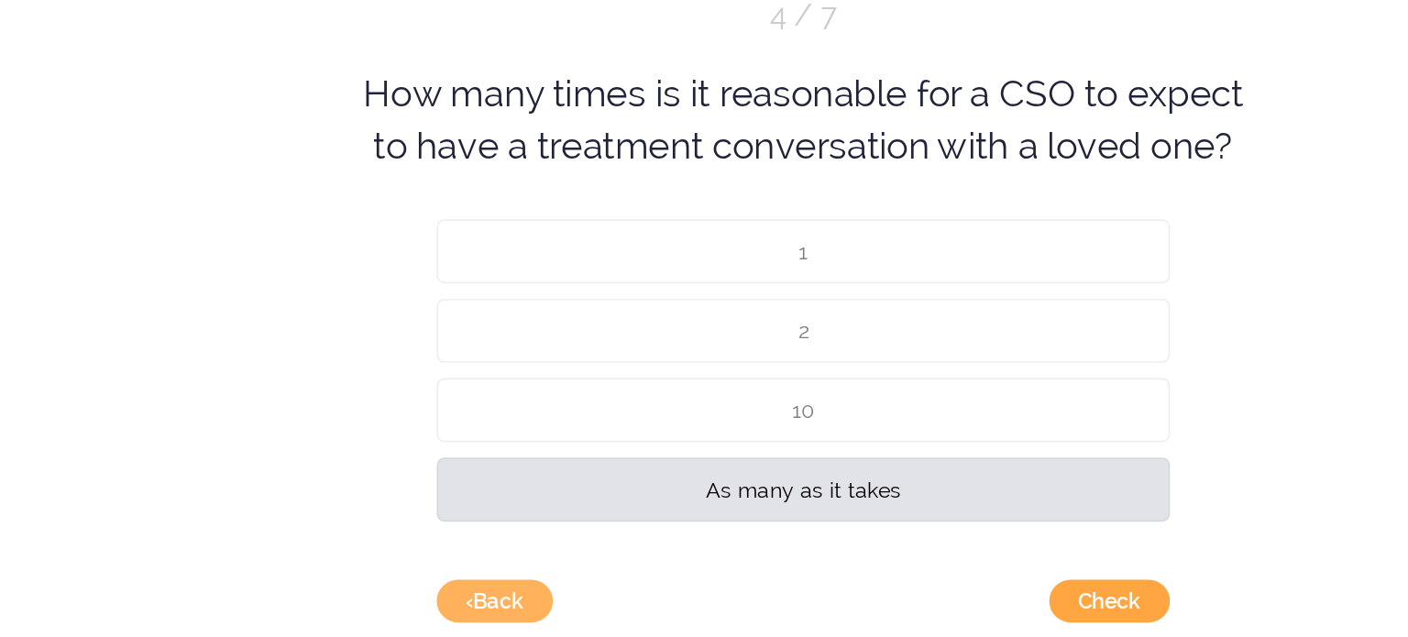
click at [1065, 499] on button "Check" at bounding box center [1048, 492] width 72 height 26
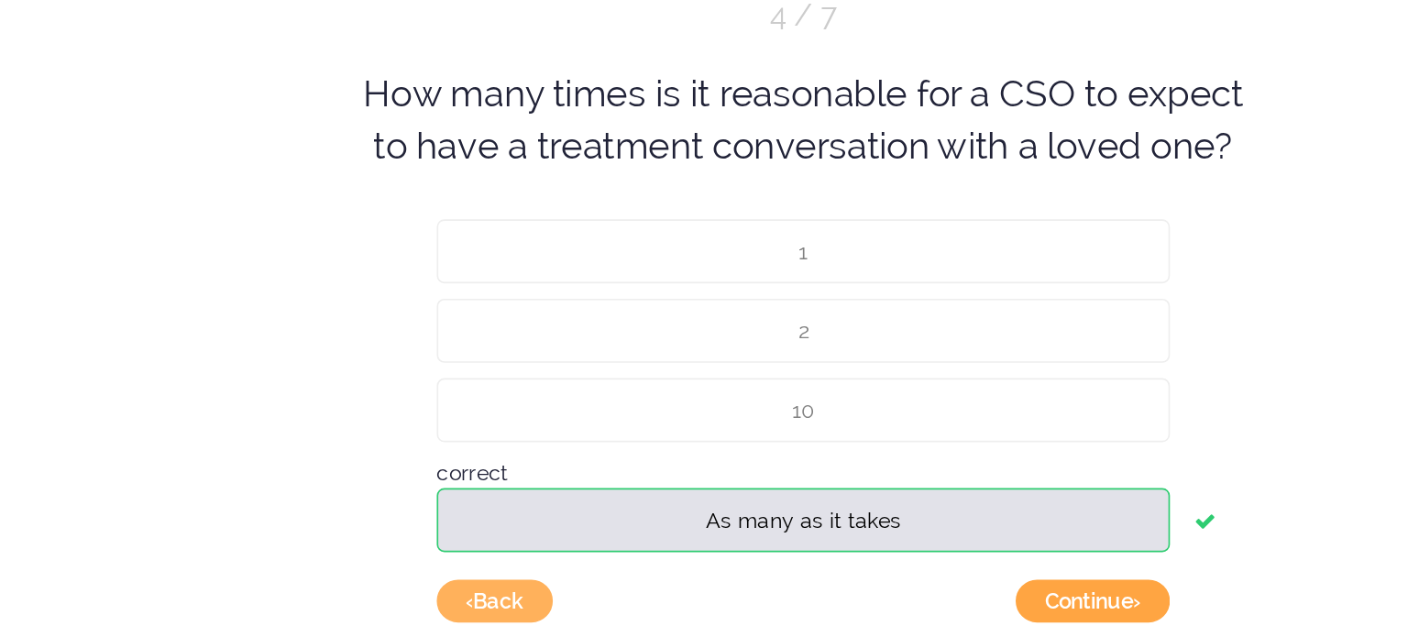
click at [1065, 499] on button "Continue ›" at bounding box center [1038, 492] width 93 height 26
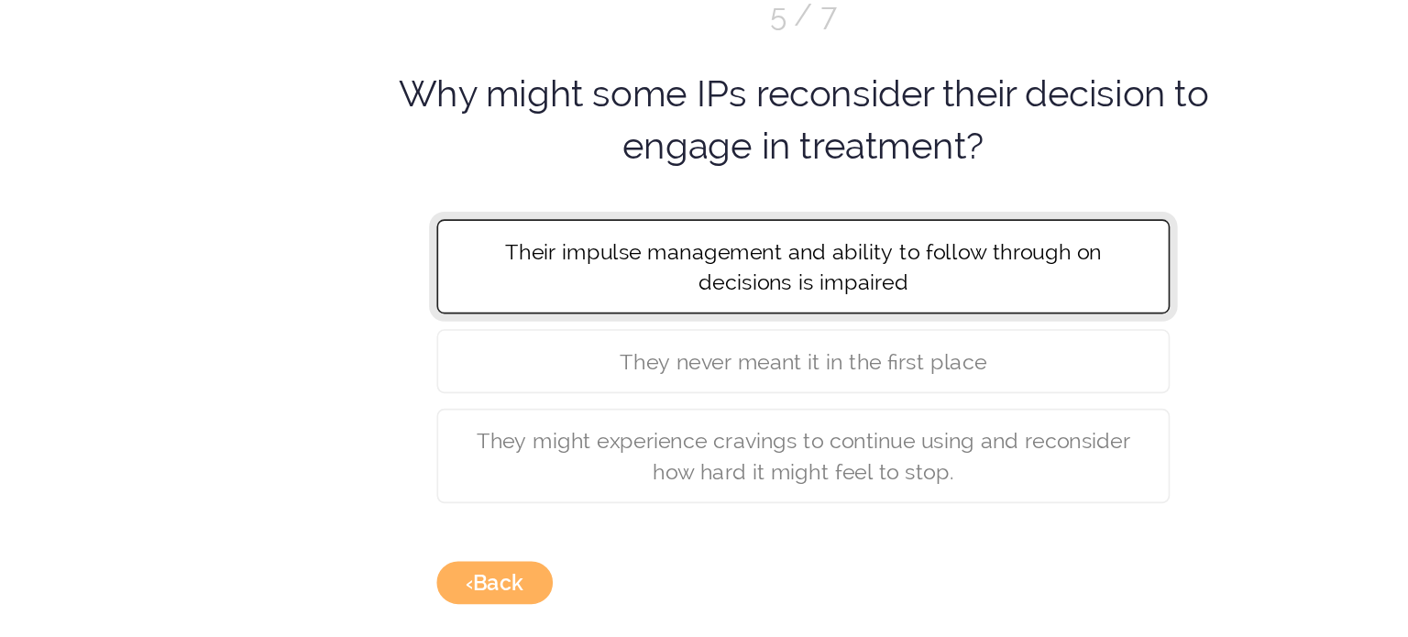
click at [1040, 304] on button "Their impulse management and ability to follow through on decisions is impaired" at bounding box center [864, 290] width 440 height 57
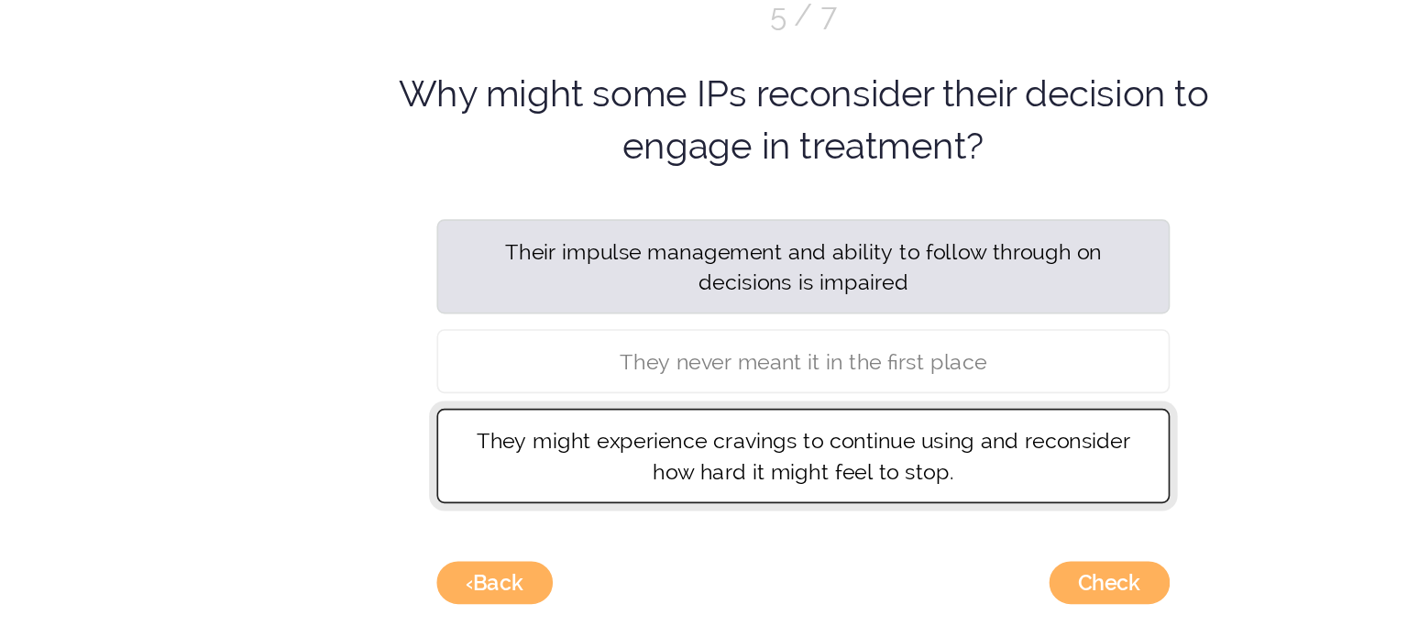
click at [998, 409] on button "They might experience cravings to continue using and reconsider how hard it mig…" at bounding box center [864, 404] width 440 height 57
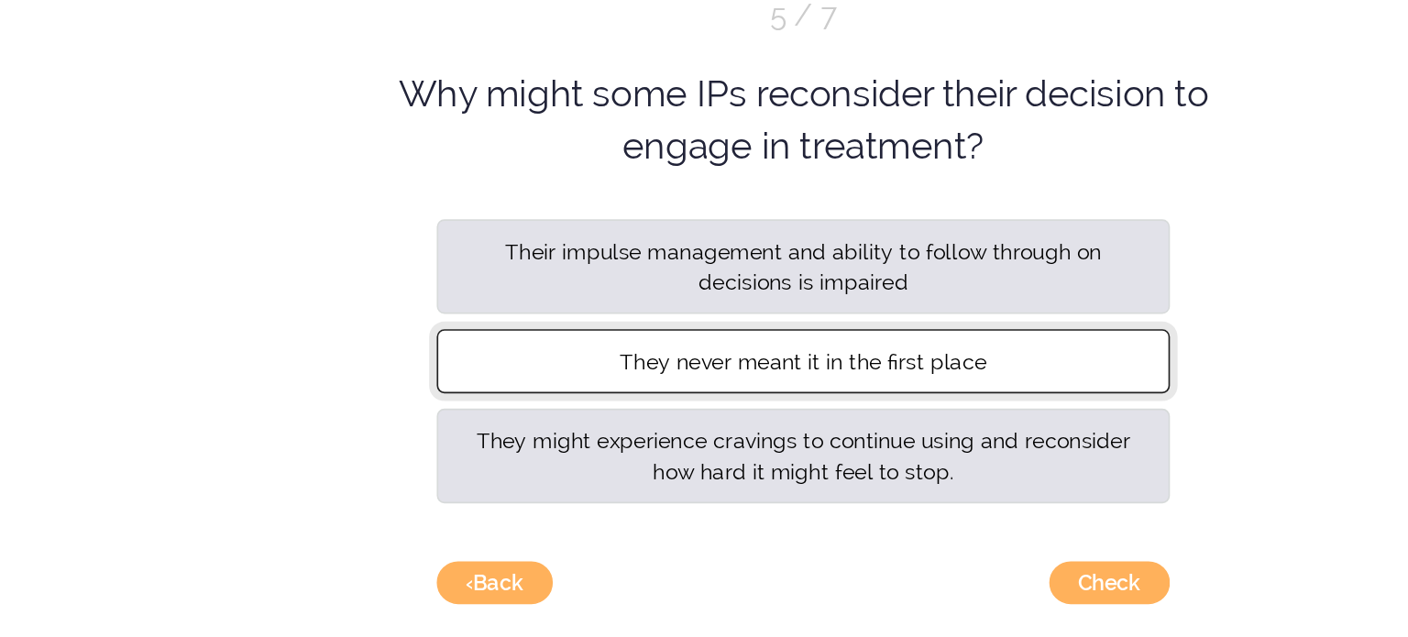
click at [1009, 347] on button "They never meant it in the first place" at bounding box center [864, 347] width 440 height 39
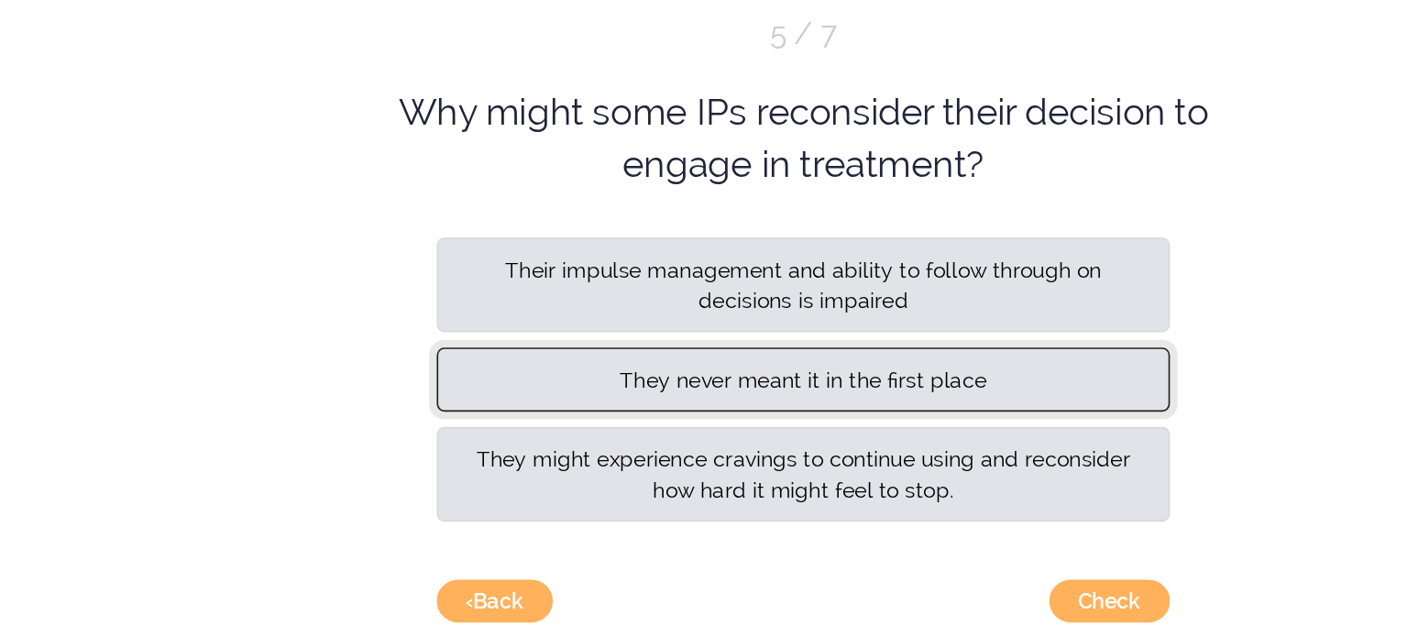
scroll to position [118, 0]
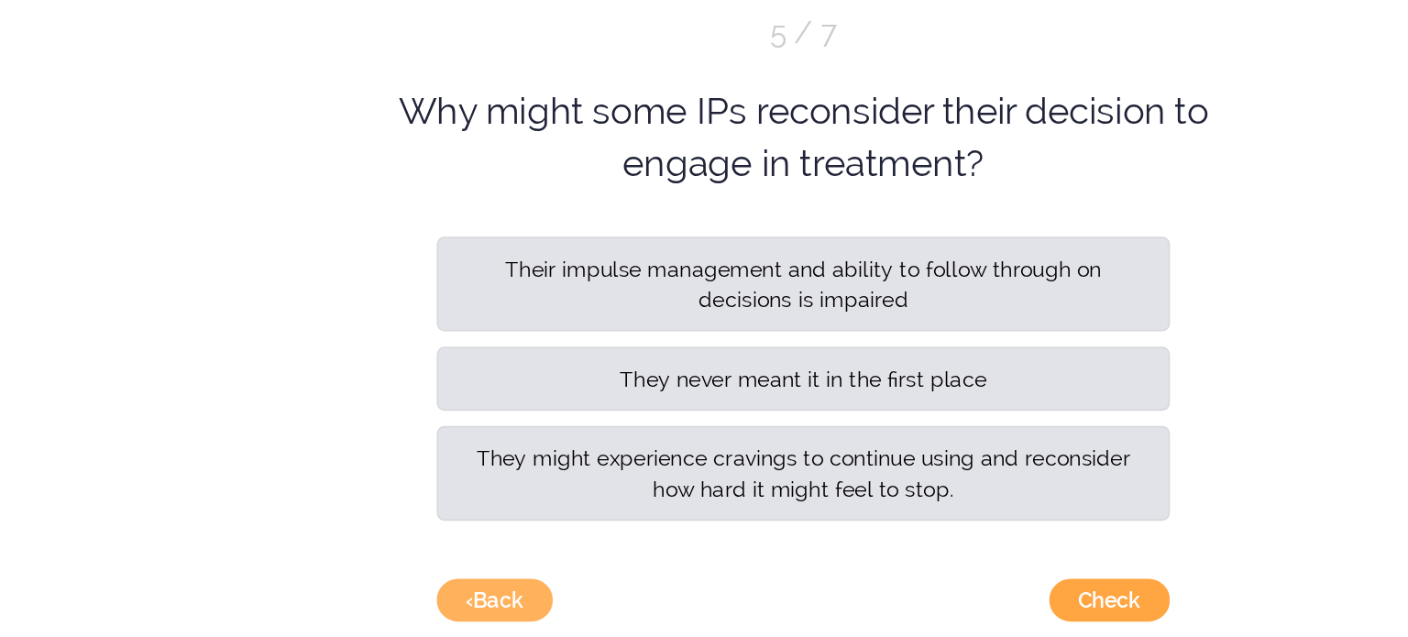
click at [1056, 497] on button "Check" at bounding box center [1048, 492] width 72 height 26
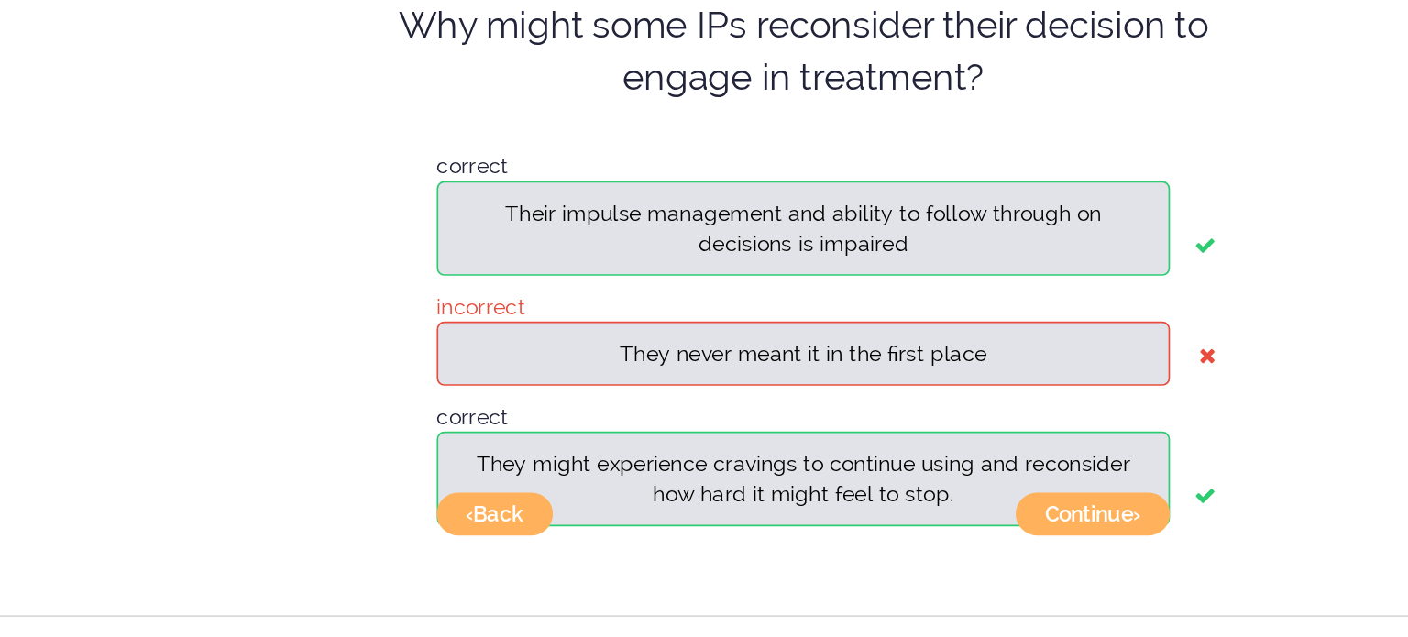
scroll to position [171, 0]
click at [1057, 438] on button "Continue ›" at bounding box center [1038, 439] width 93 height 26
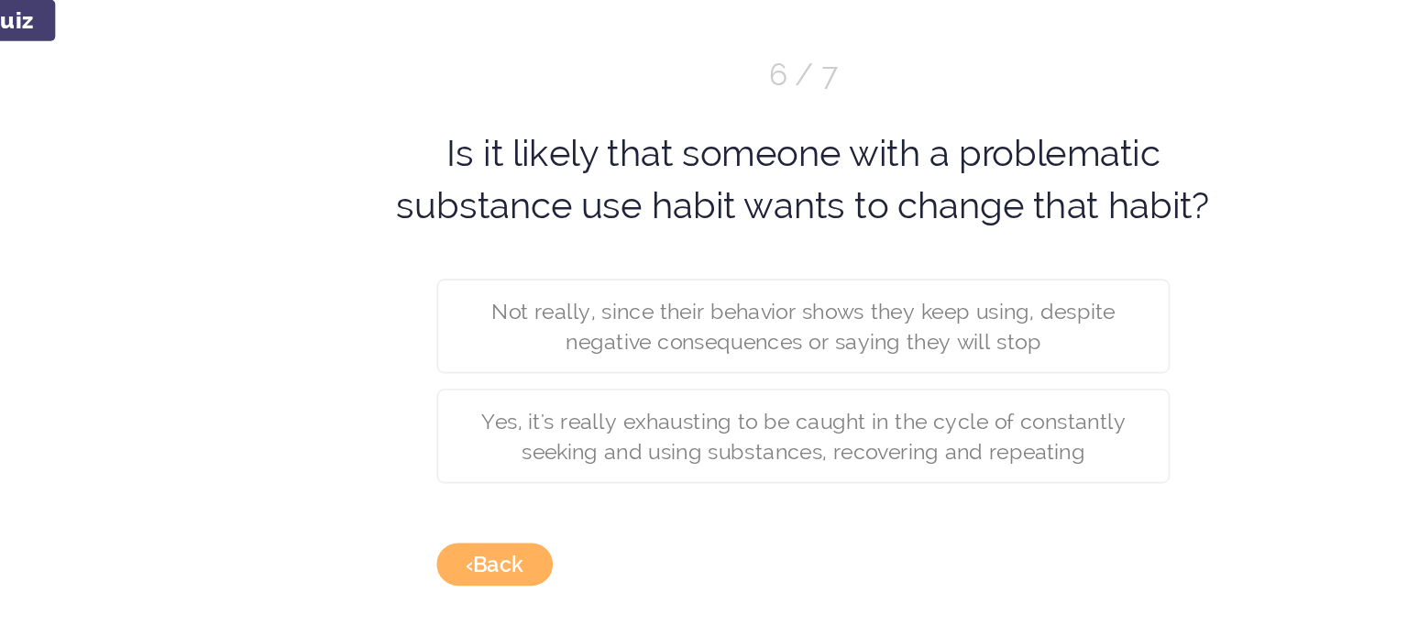
scroll to position [94, 0]
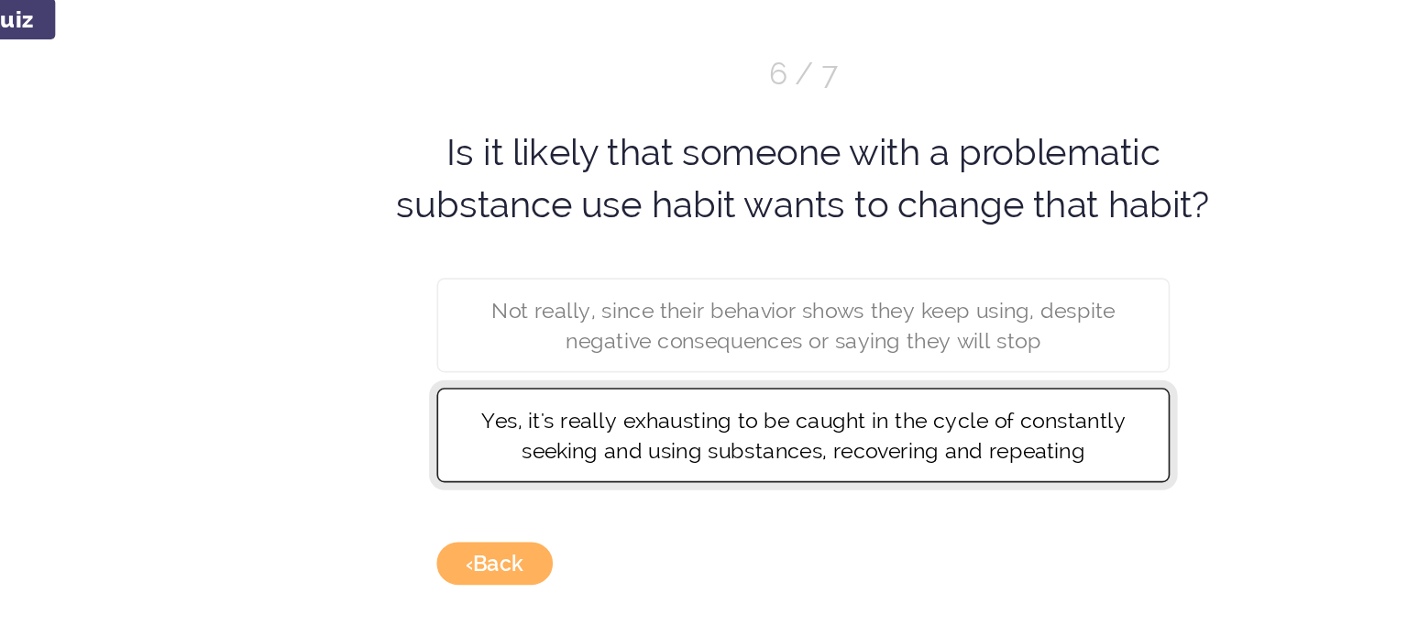
click at [950, 388] on span "Yes, it's really exhausting to be caught in the cycle of constantly seeking and…" at bounding box center [864, 391] width 387 height 33
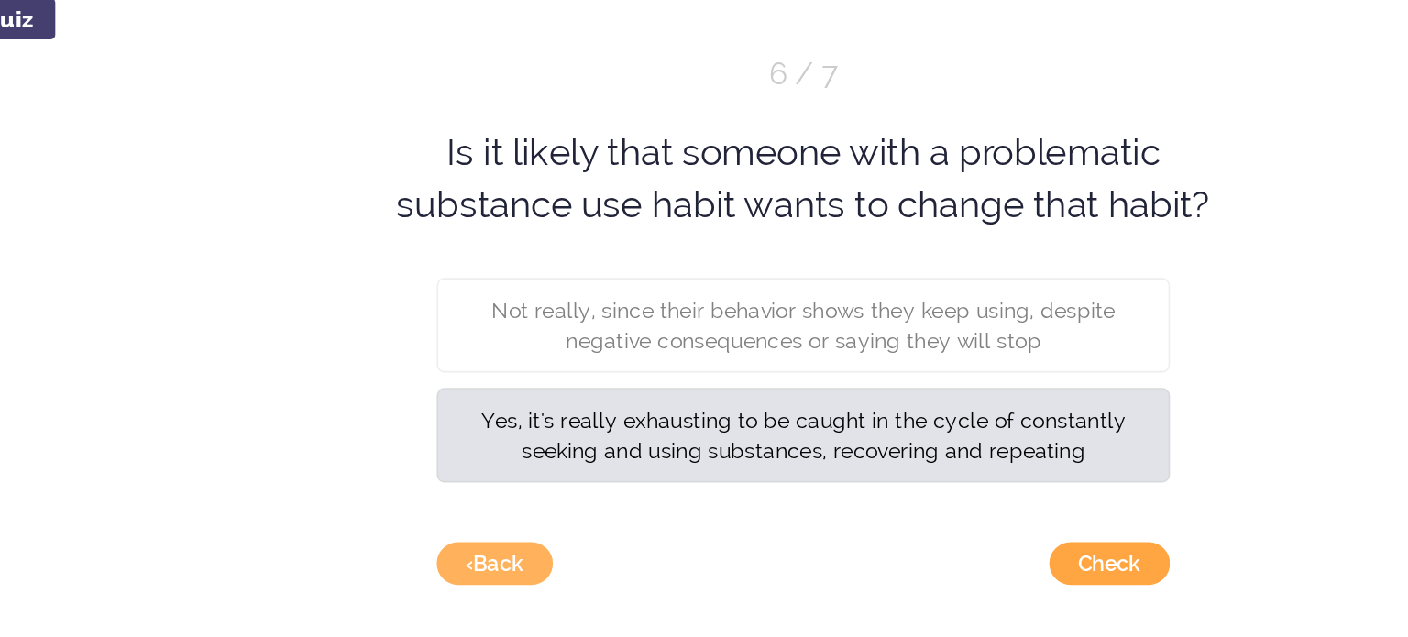
click at [1051, 469] on button "Check" at bounding box center [1048, 470] width 72 height 26
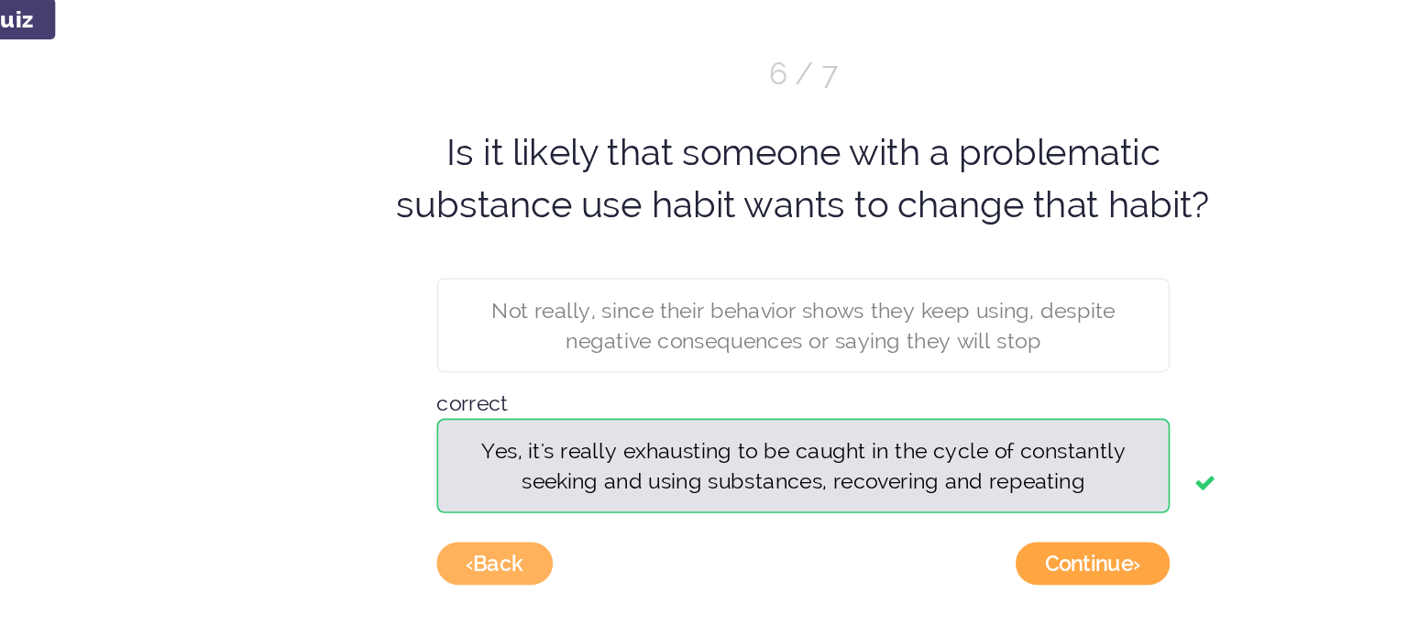
click at [1039, 476] on button "Continue ›" at bounding box center [1038, 470] width 93 height 26
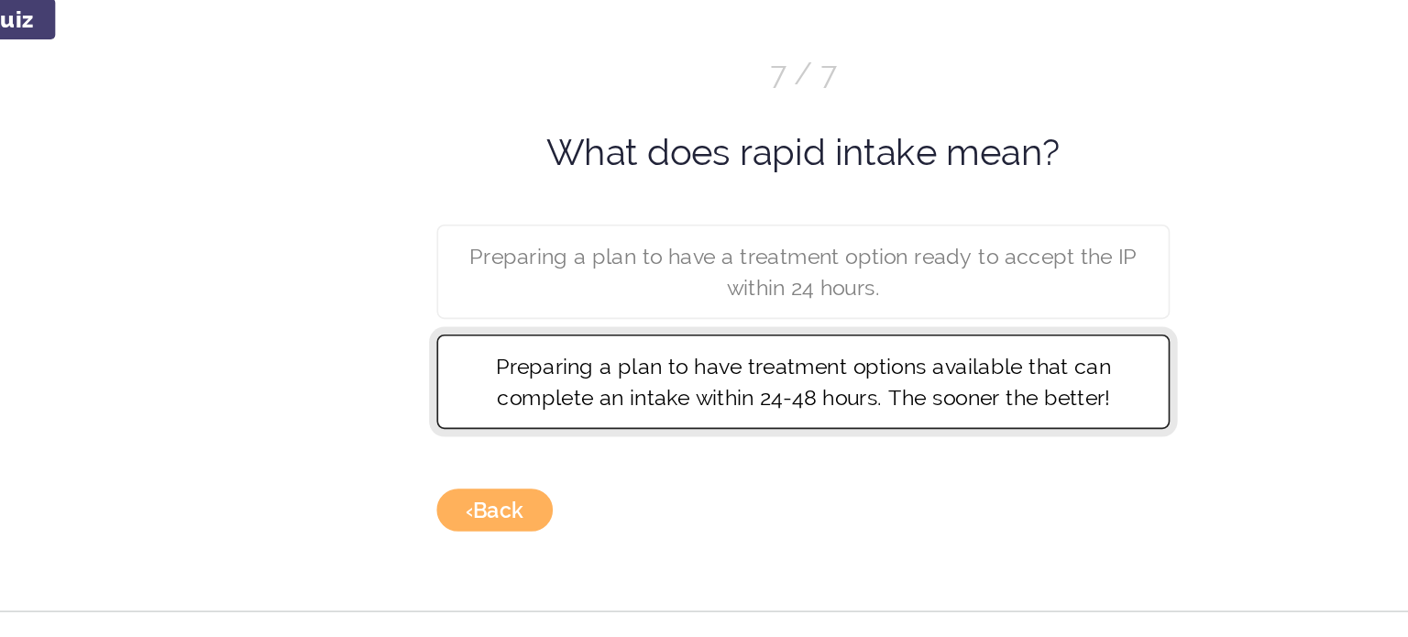
click at [949, 370] on span "Preparing a plan to have treatment options available that can complete an intak…" at bounding box center [864, 360] width 369 height 33
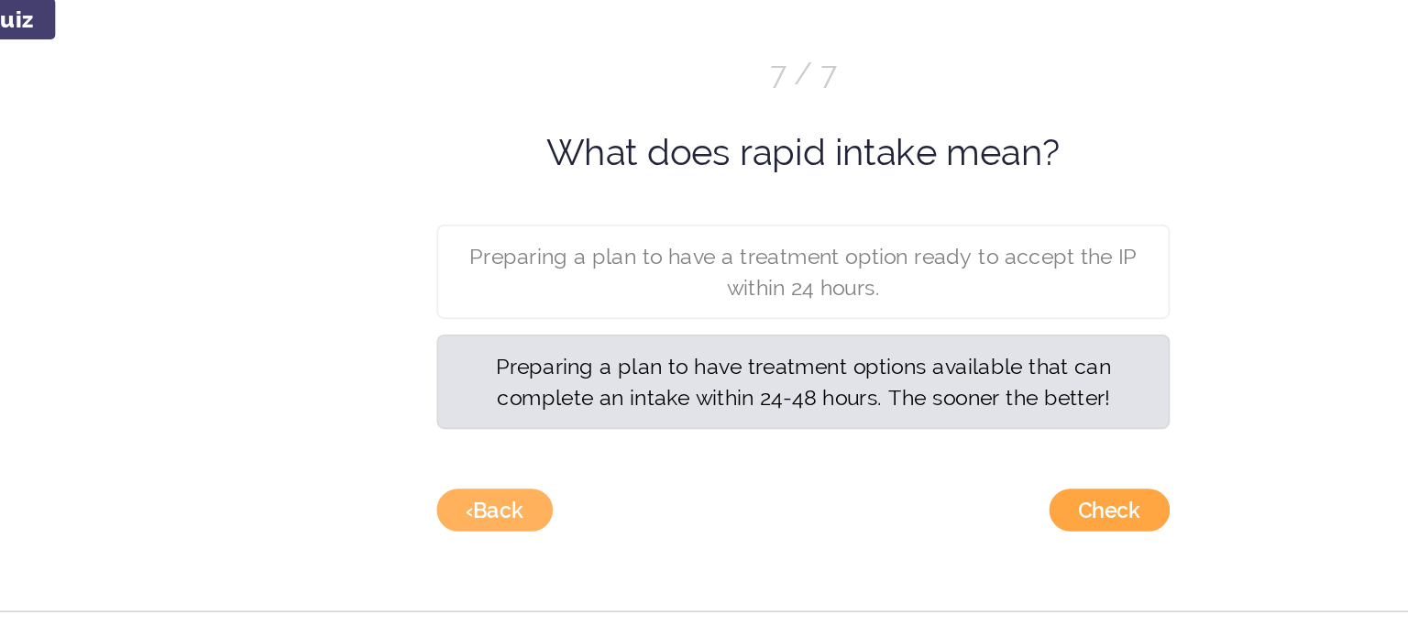
click at [1049, 436] on button "Check" at bounding box center [1048, 437] width 72 height 26
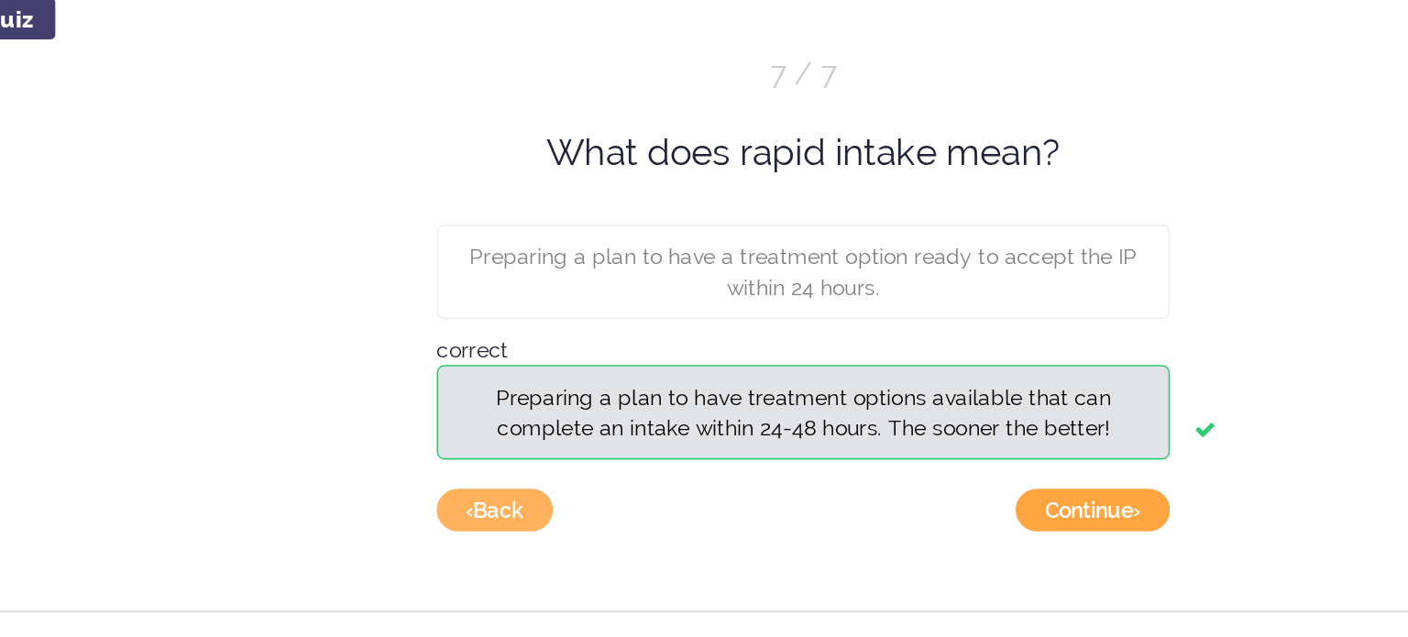
click at [1061, 440] on button "Continue ›" at bounding box center [1038, 437] width 93 height 26
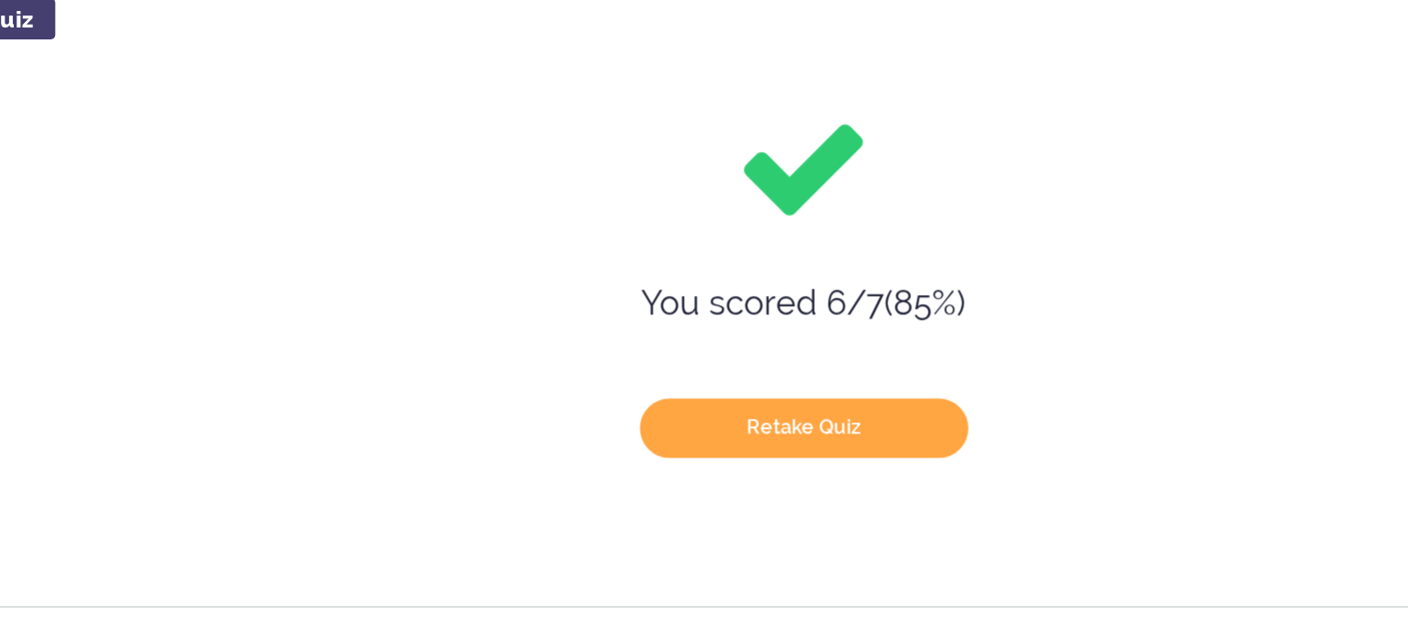
click at [898, 390] on button "Retake Quiz" at bounding box center [864, 388] width 197 height 36
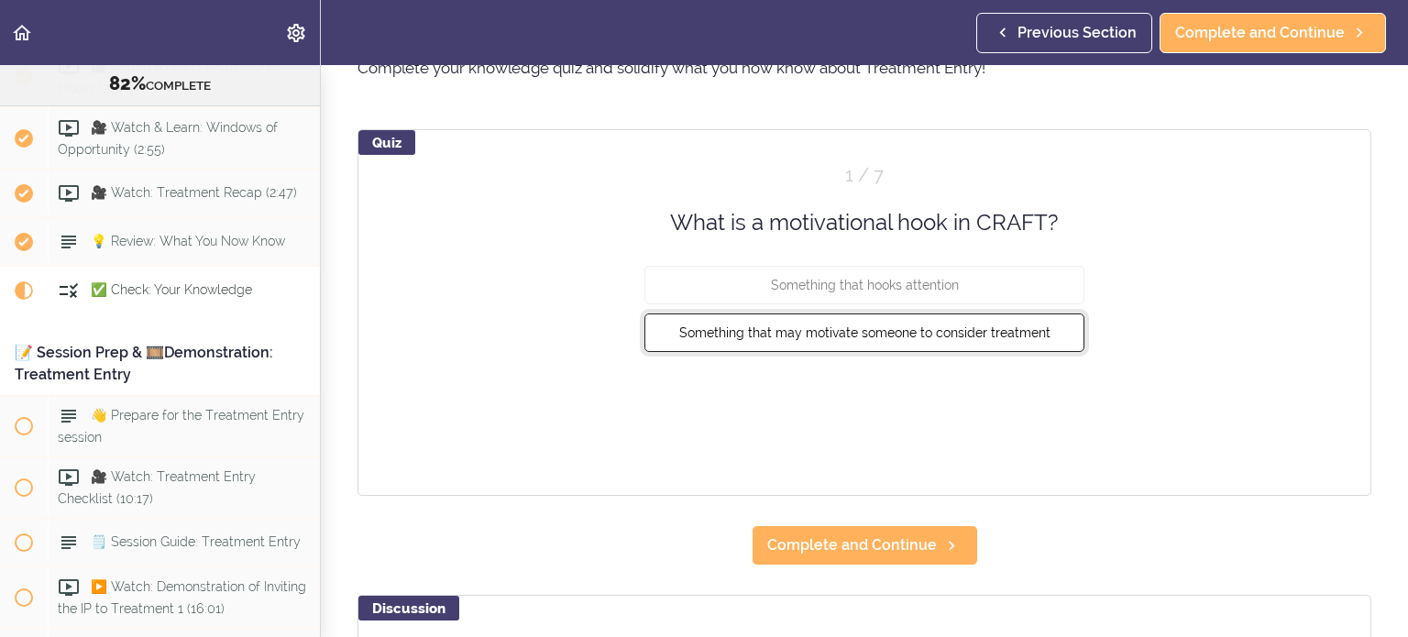
click at [932, 326] on span "Something that may motivate someone to consider treatment" at bounding box center [864, 332] width 371 height 15
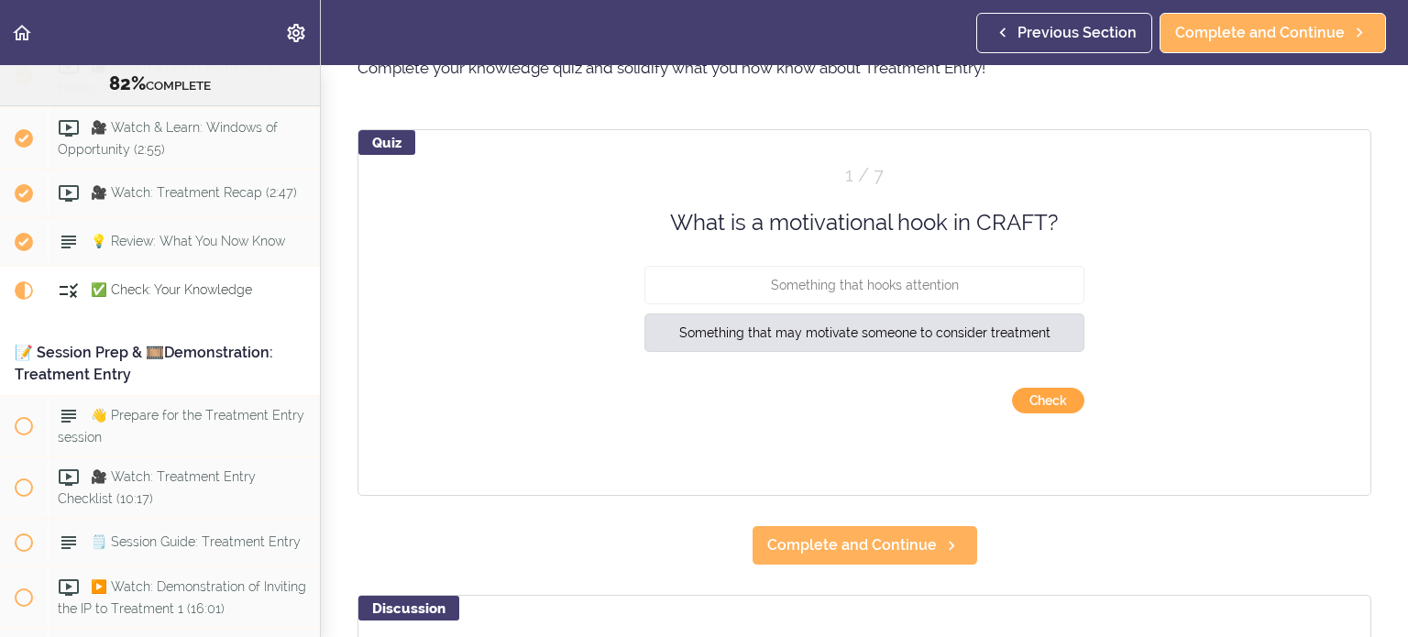
click at [1033, 401] on button "Check" at bounding box center [1048, 401] width 72 height 26
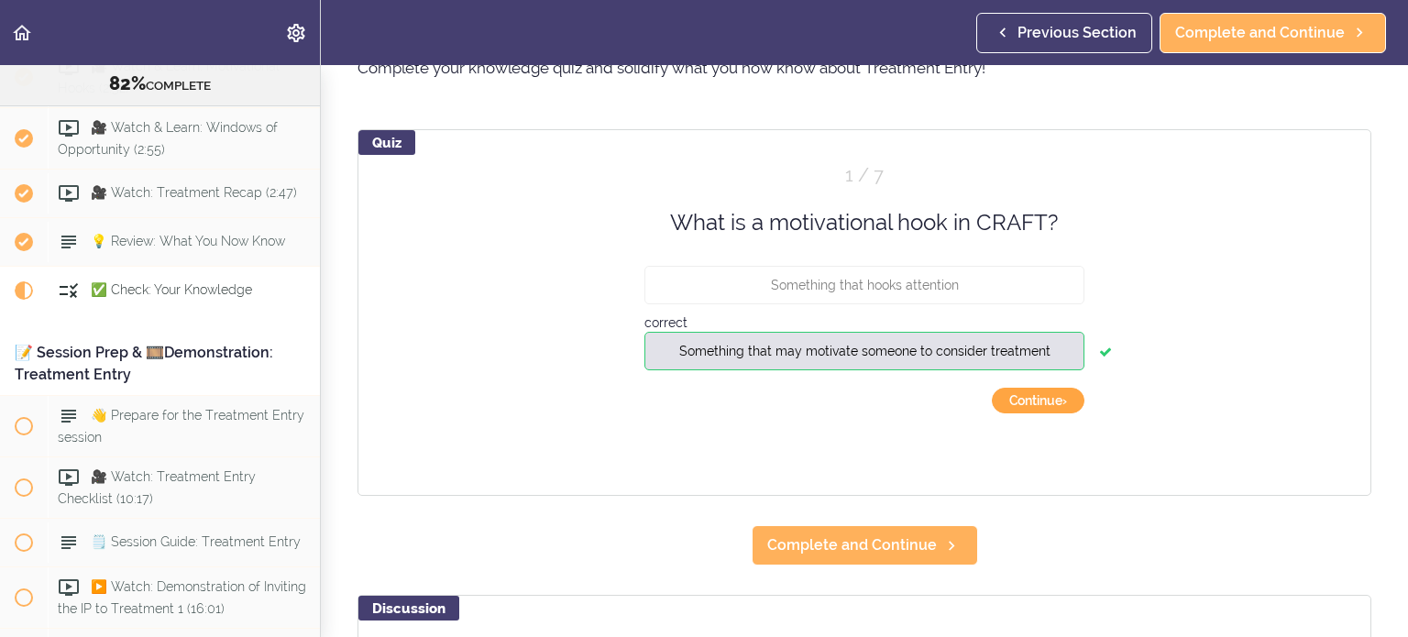
click at [1033, 401] on button "Continue ›" at bounding box center [1038, 401] width 93 height 26
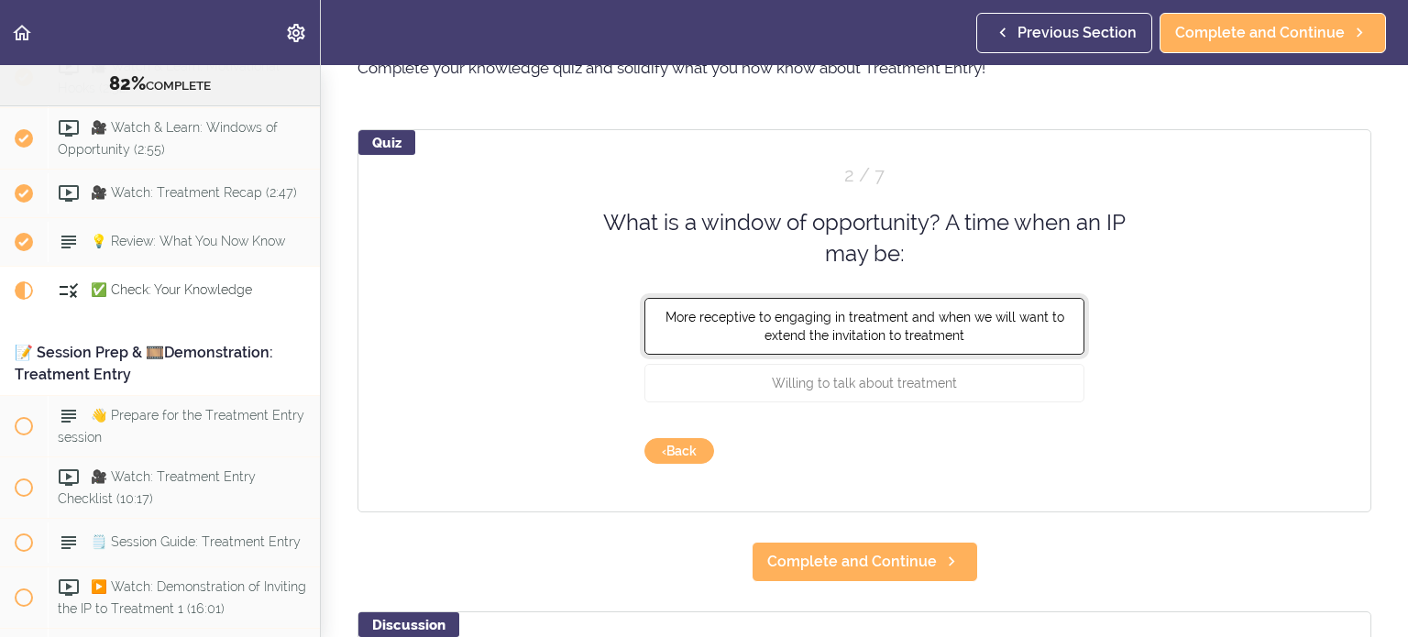
click at [943, 336] on span "More receptive to engaging in treatment and when we will want to extend the inv…" at bounding box center [865, 325] width 399 height 33
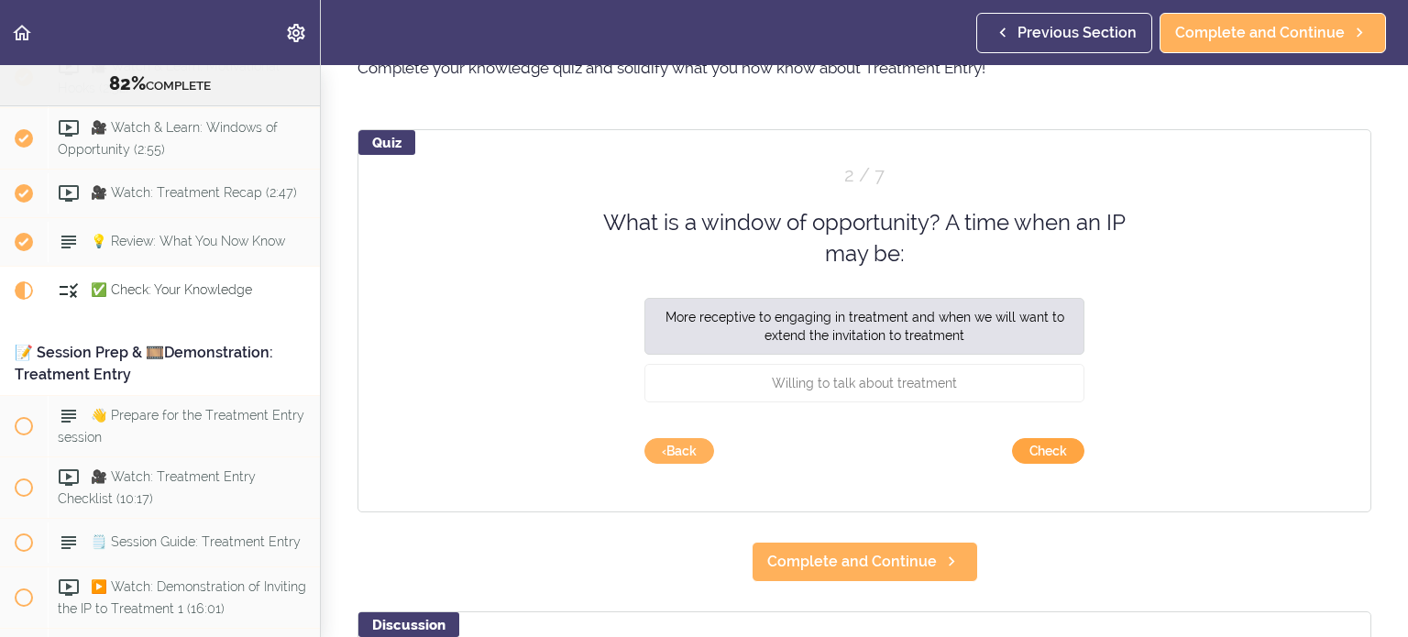
click at [1037, 452] on button "Check" at bounding box center [1048, 451] width 72 height 26
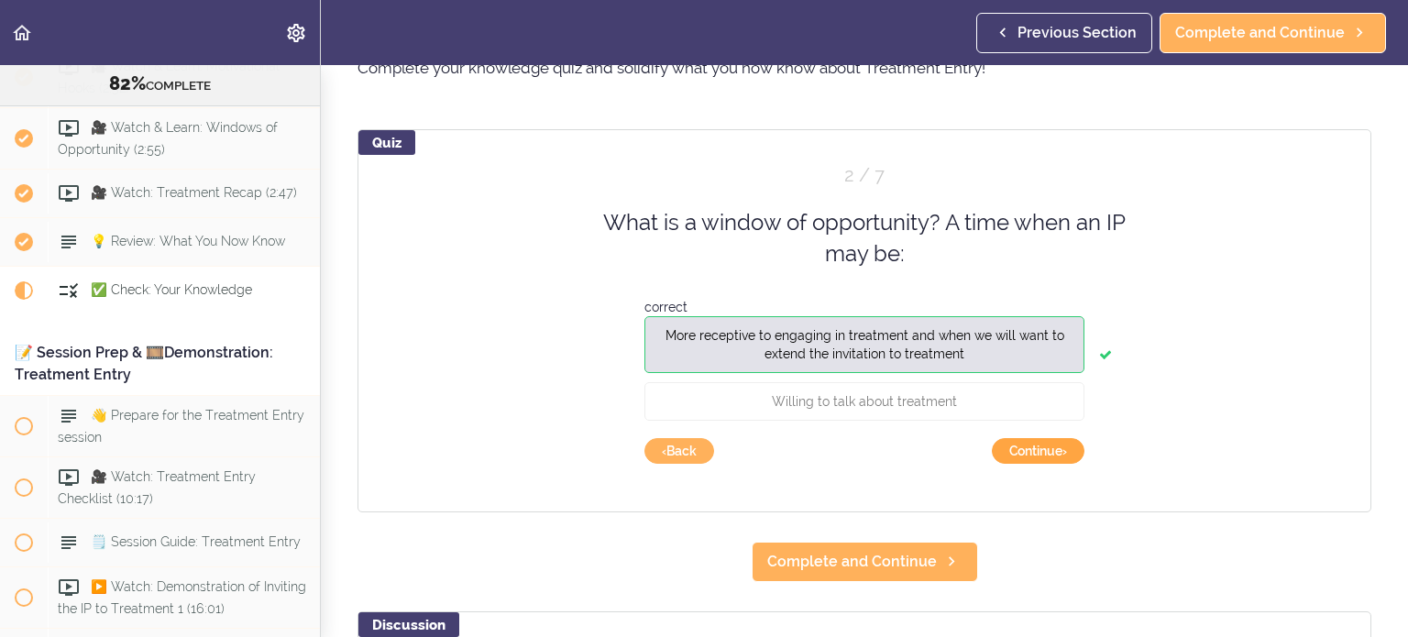
click at [1030, 457] on button "Continue ›" at bounding box center [1038, 451] width 93 height 26
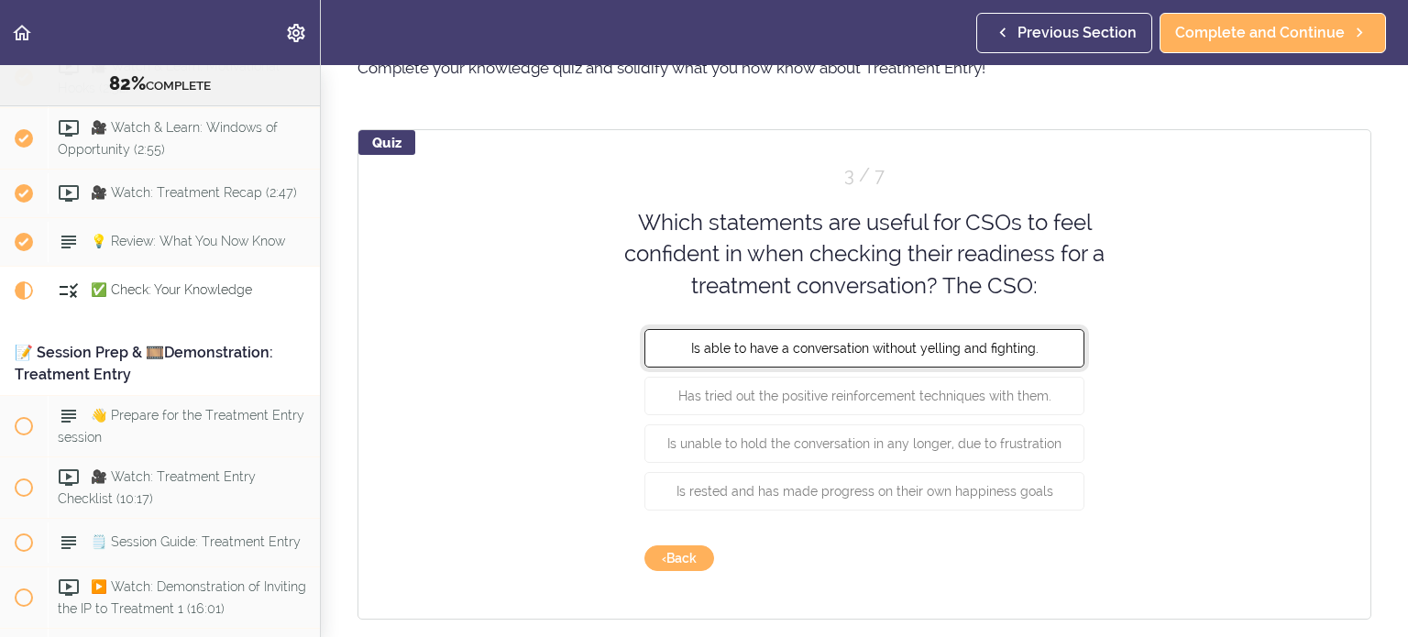
click at [964, 350] on span "Is able to have a conversation without yelling and fighting." at bounding box center [864, 348] width 347 height 15
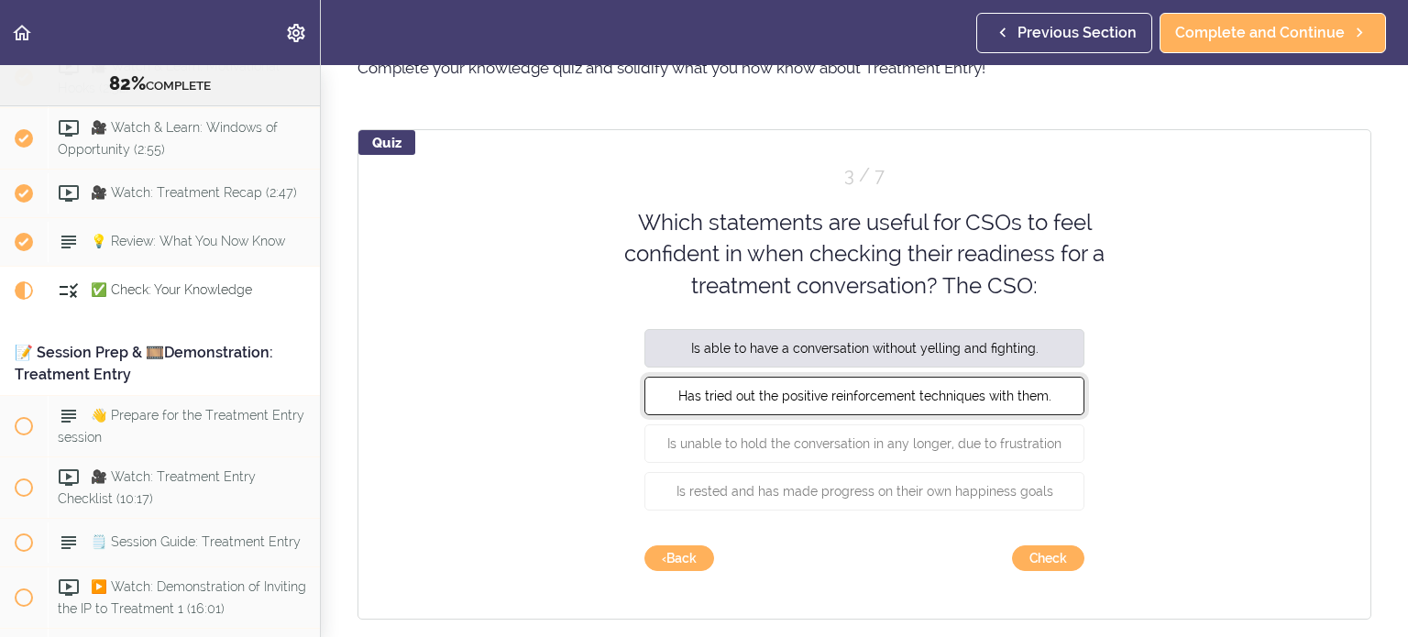
click at [956, 392] on span "Has tried out the positive reinforcement techniques with them." at bounding box center [864, 396] width 373 height 15
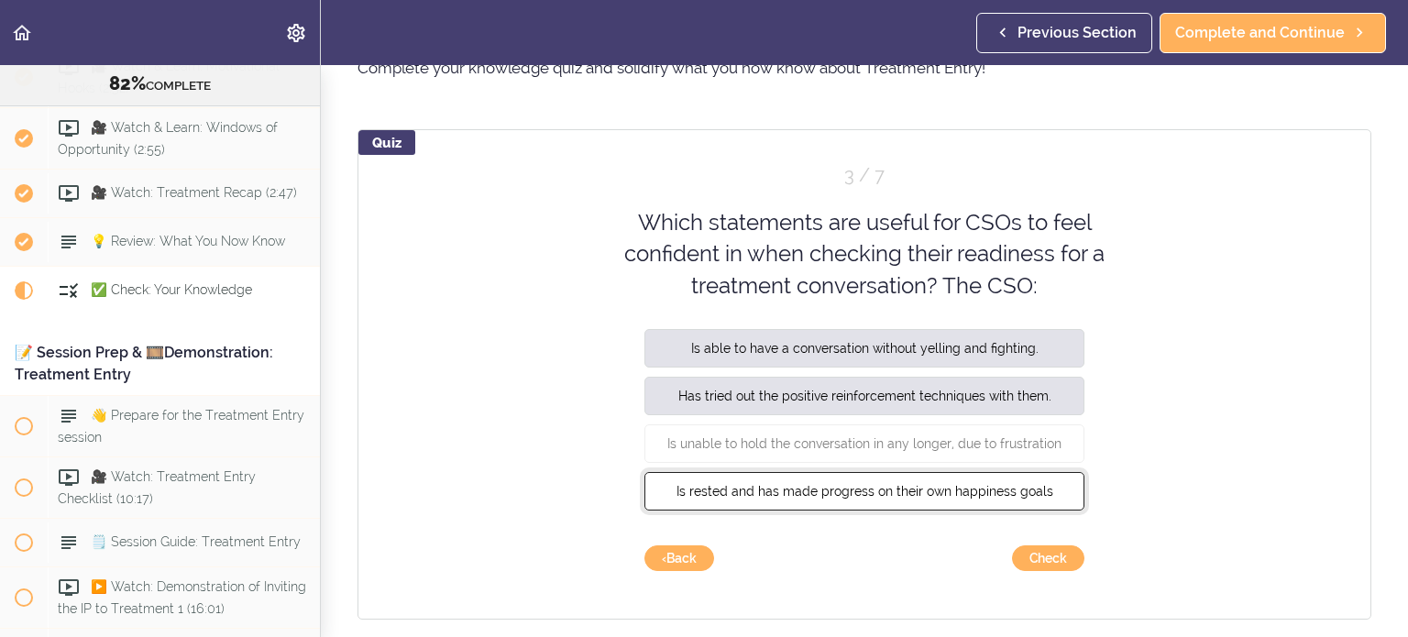
click at [953, 484] on span "Is rested and has made progress on their own happiness goals" at bounding box center [865, 491] width 377 height 15
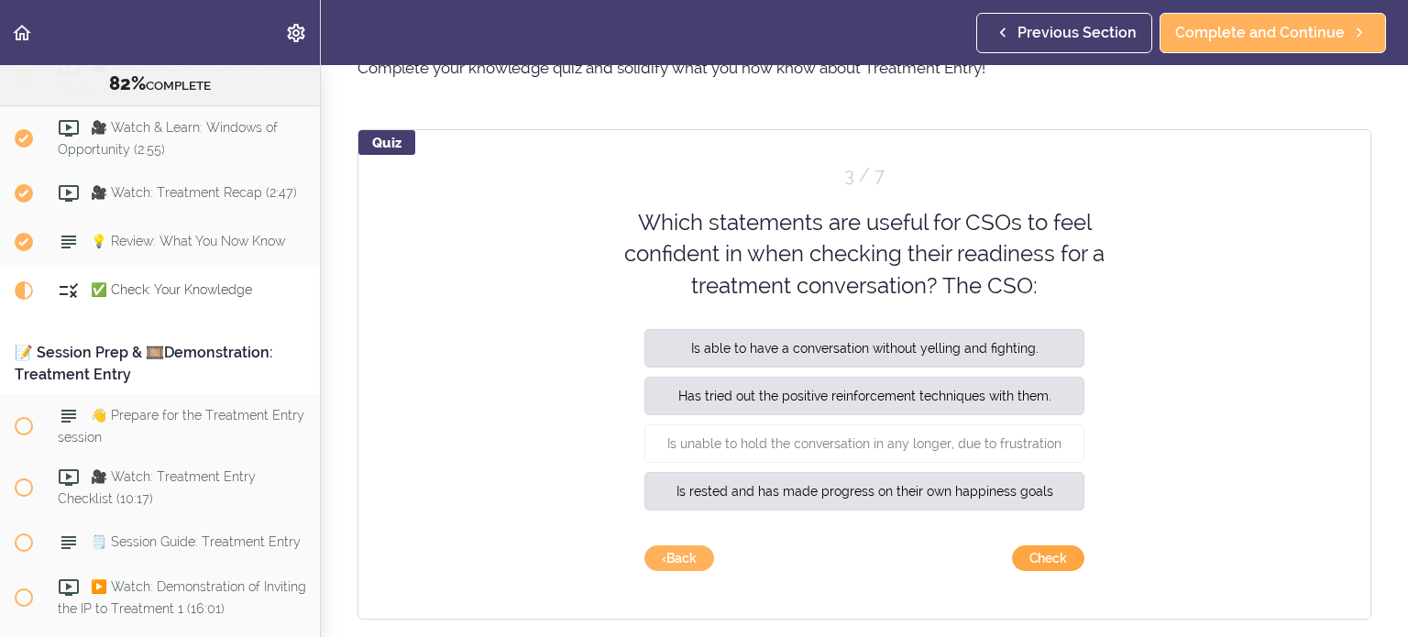
click at [1043, 560] on button "Check" at bounding box center [1048, 558] width 72 height 26
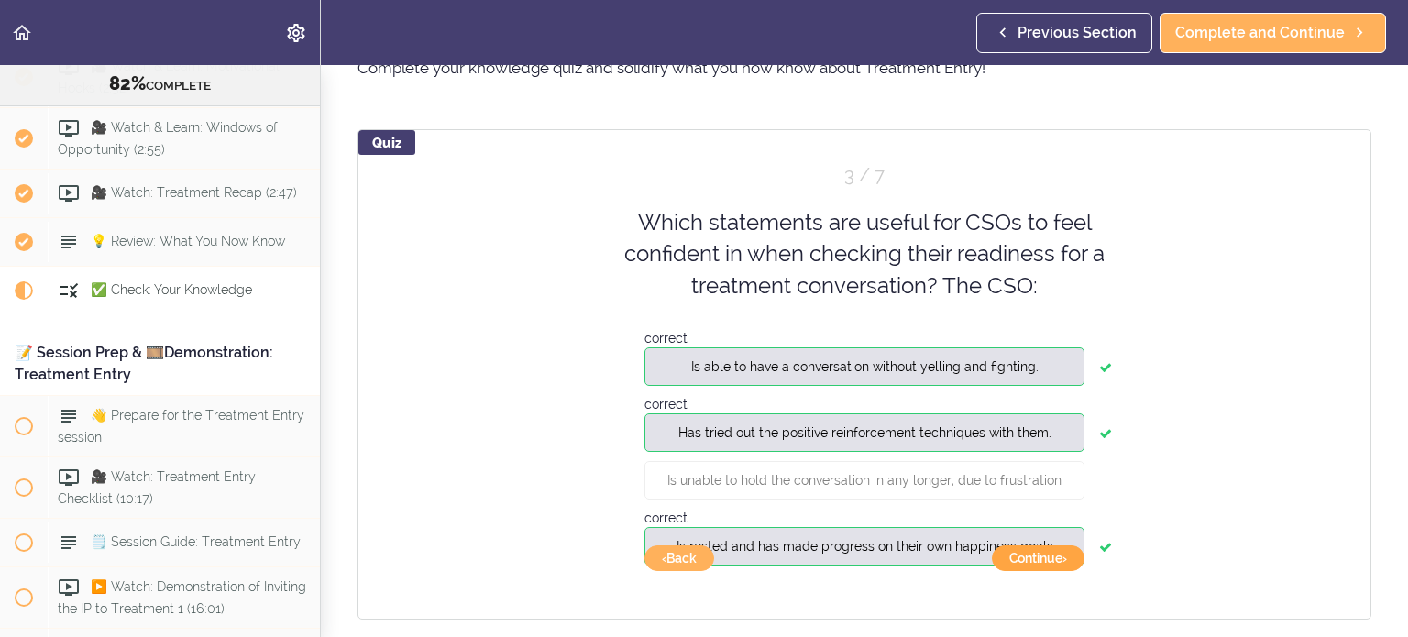
click at [1045, 558] on button "Continue ›" at bounding box center [1038, 558] width 93 height 26
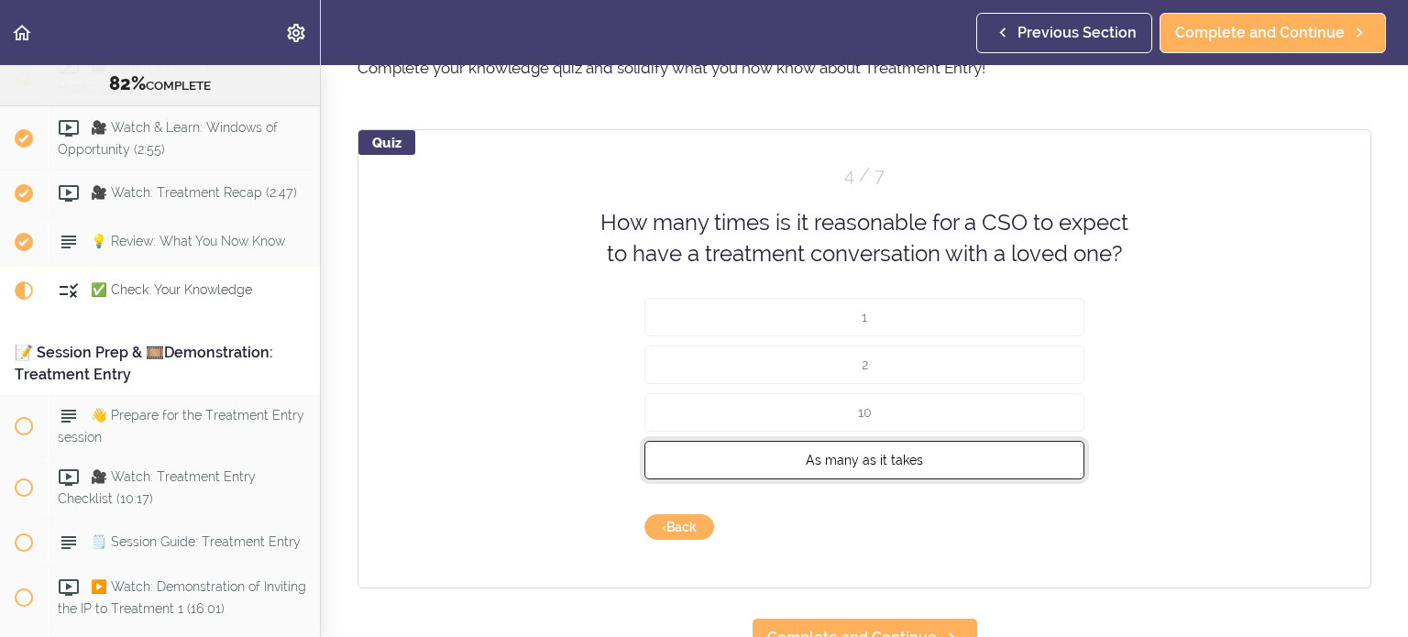
click at [970, 460] on button "As many as it takes" at bounding box center [864, 459] width 440 height 39
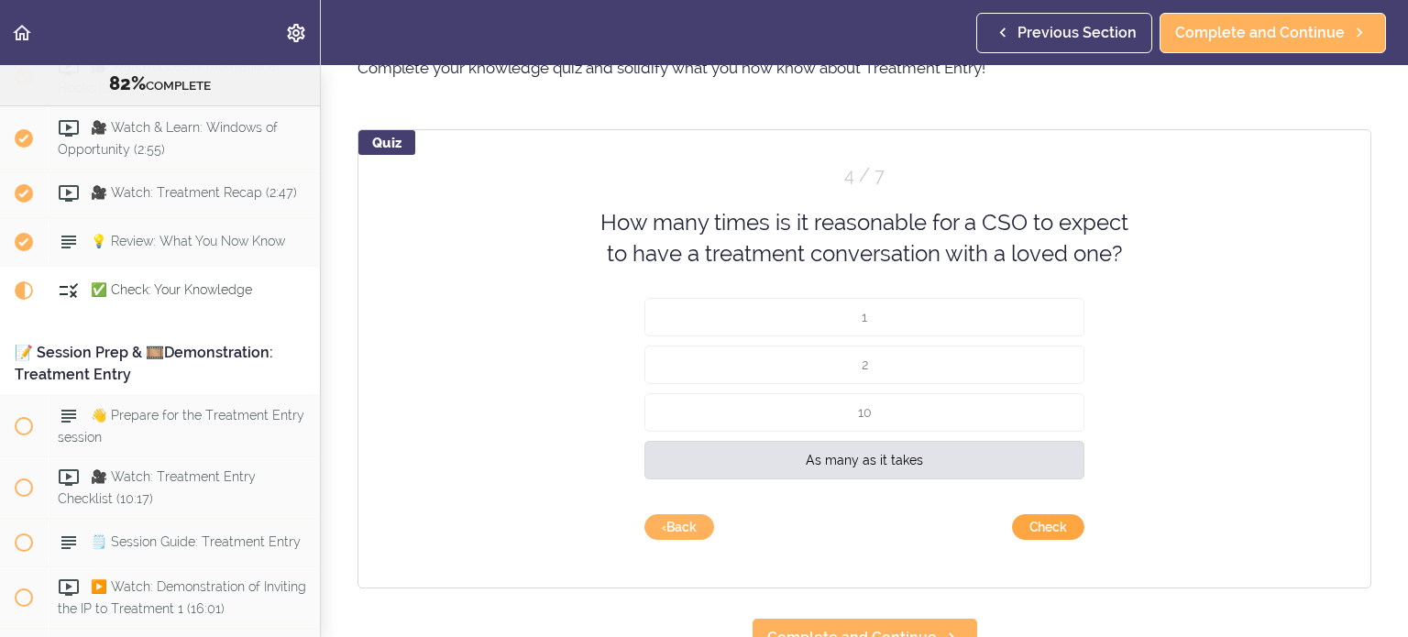
click at [1049, 523] on button "Check" at bounding box center [1048, 527] width 72 height 26
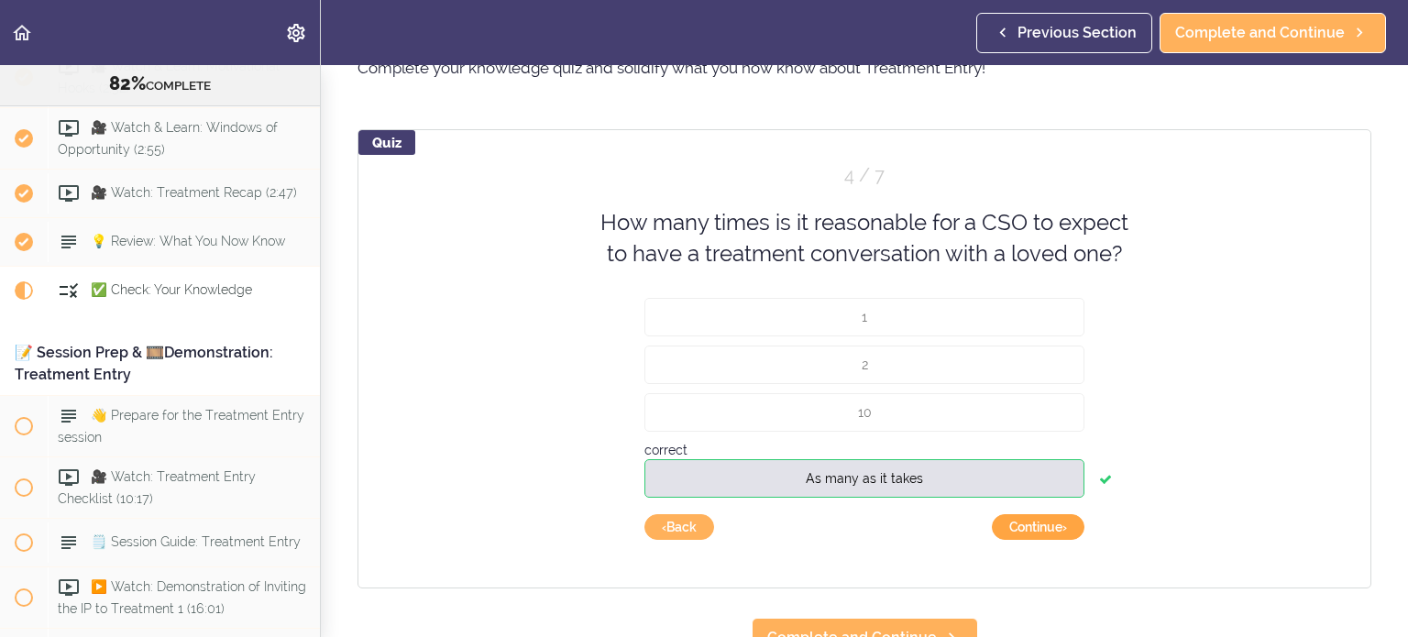
click at [1031, 529] on button "Continue ›" at bounding box center [1038, 527] width 93 height 26
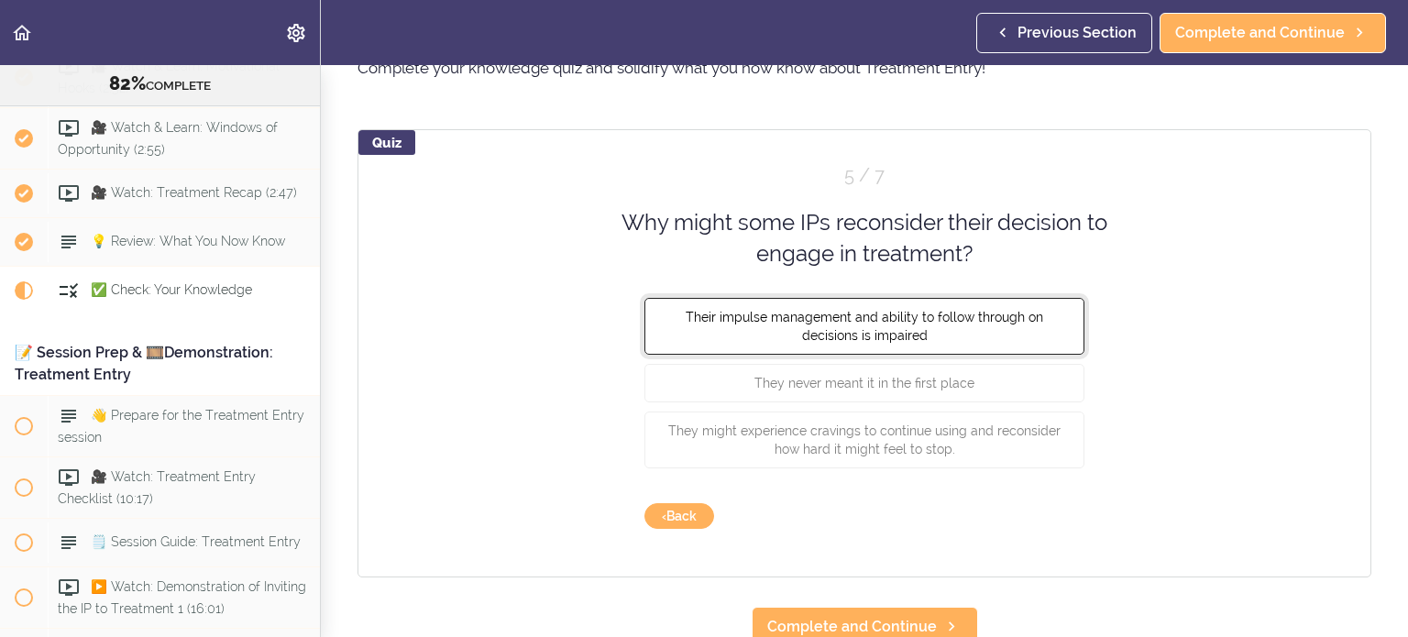
click at [962, 309] on span "Their impulse management and ability to follow through on decisions is impaired" at bounding box center [865, 325] width 358 height 33
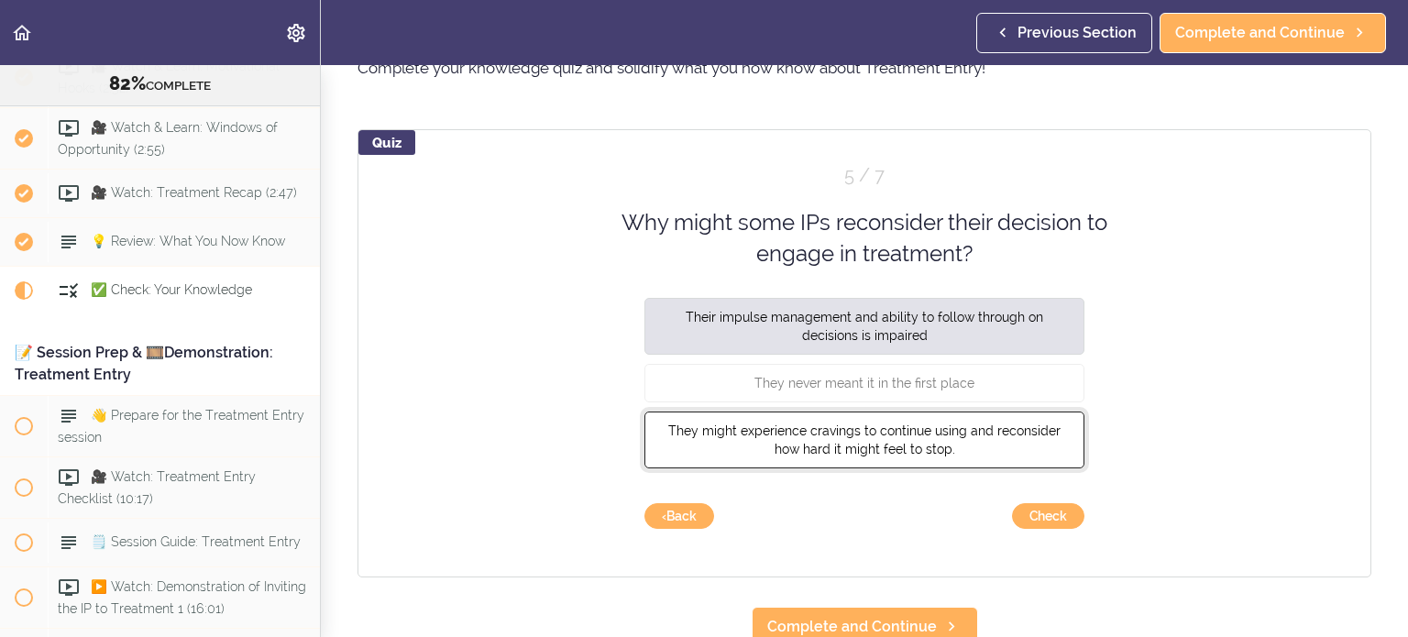
click at [946, 423] on span "They might experience cravings to continue using and reconsider how hard it mig…" at bounding box center [864, 439] width 392 height 33
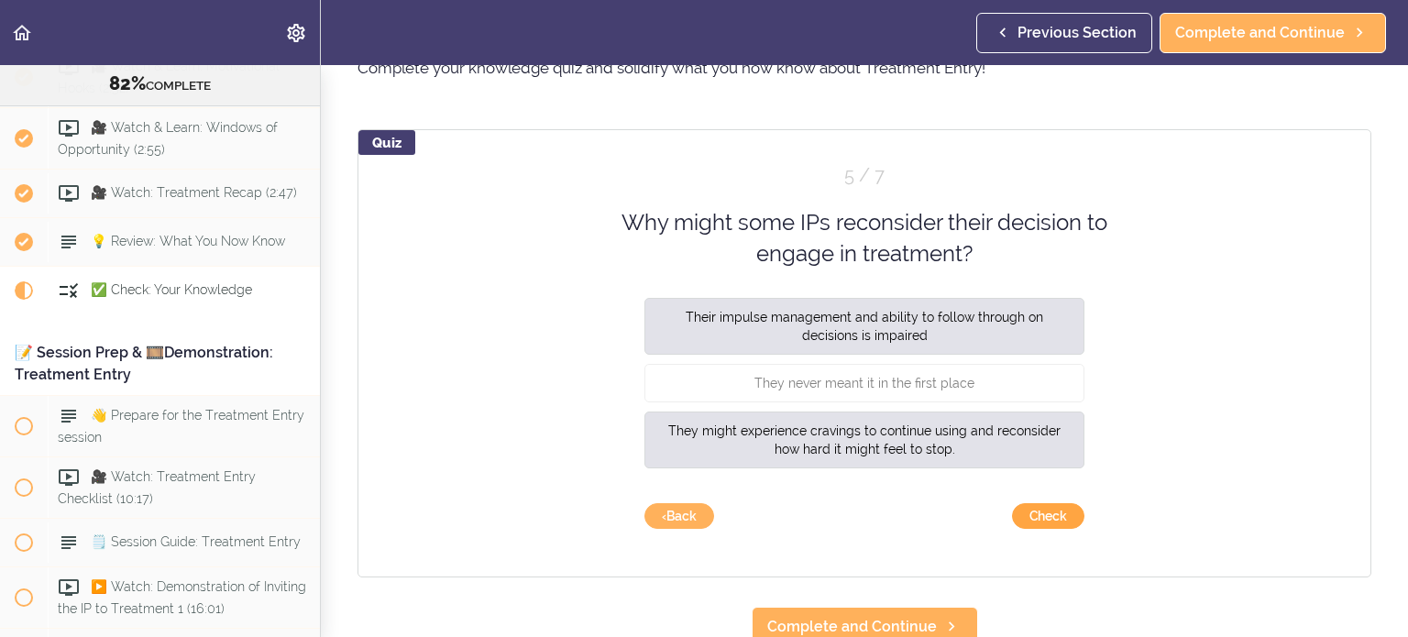
click at [1045, 520] on button "Check" at bounding box center [1048, 516] width 72 height 26
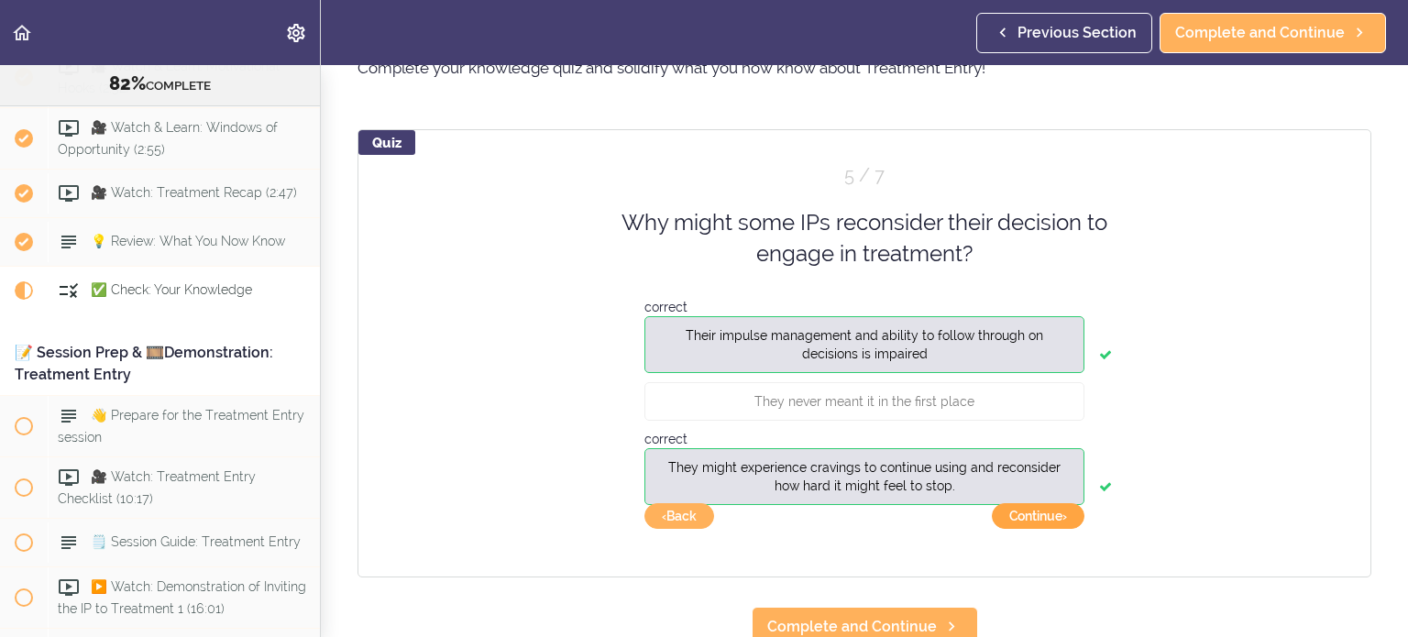
click at [1025, 518] on button "Continue ›" at bounding box center [1038, 516] width 93 height 26
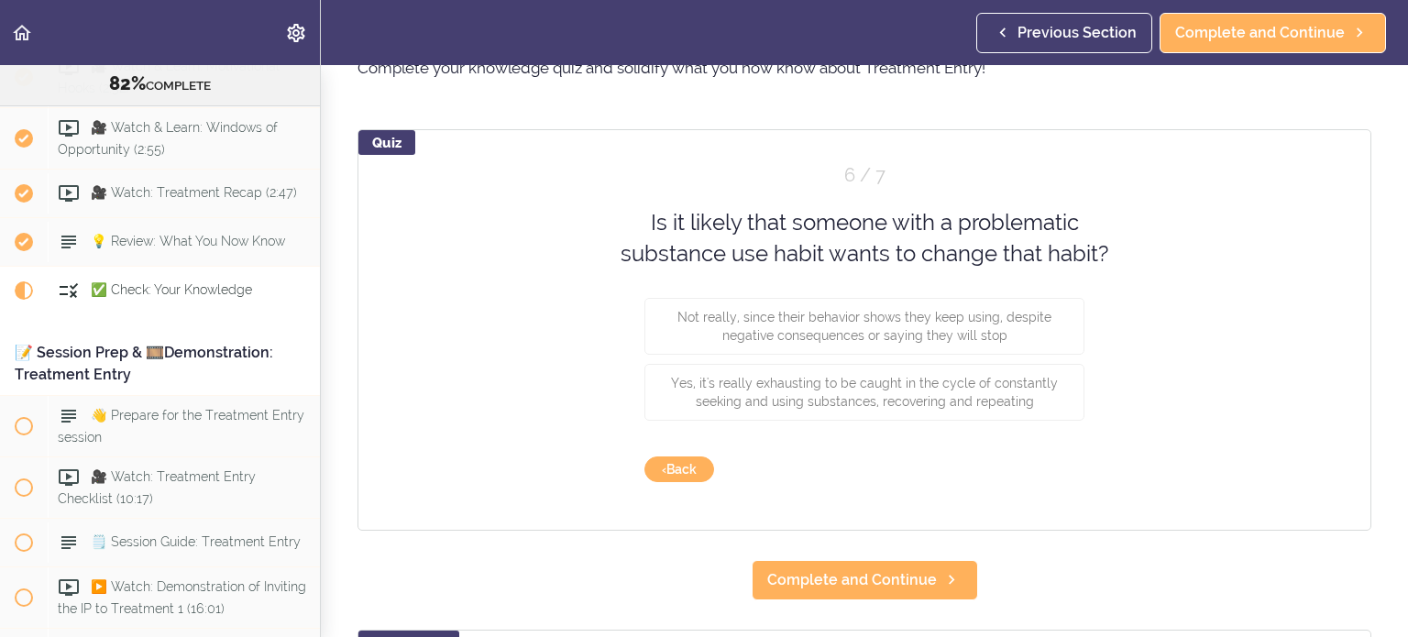
click at [990, 424] on div "Yes, it's really exhausting to be caught in the cycle of constantly seeking and…" at bounding box center [864, 396] width 440 height 66
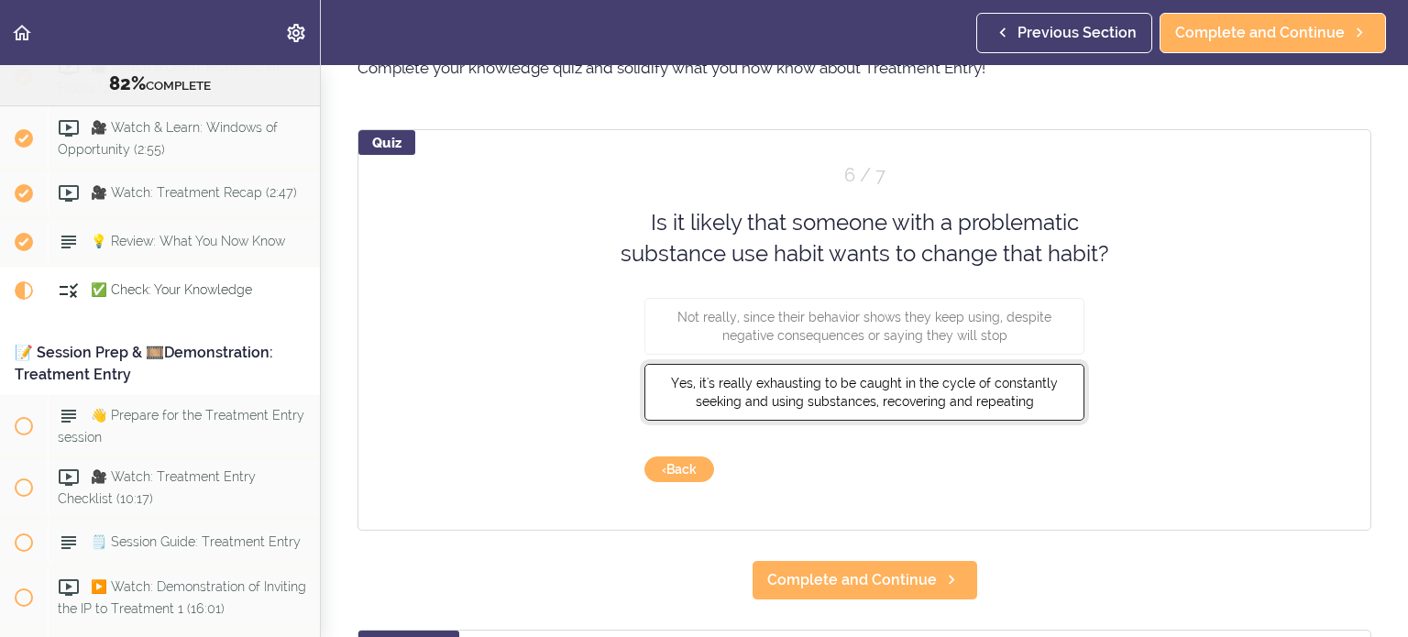
click at [1007, 388] on span "Yes, it's really exhausting to be caught in the cycle of constantly seeking and…" at bounding box center [864, 391] width 387 height 33
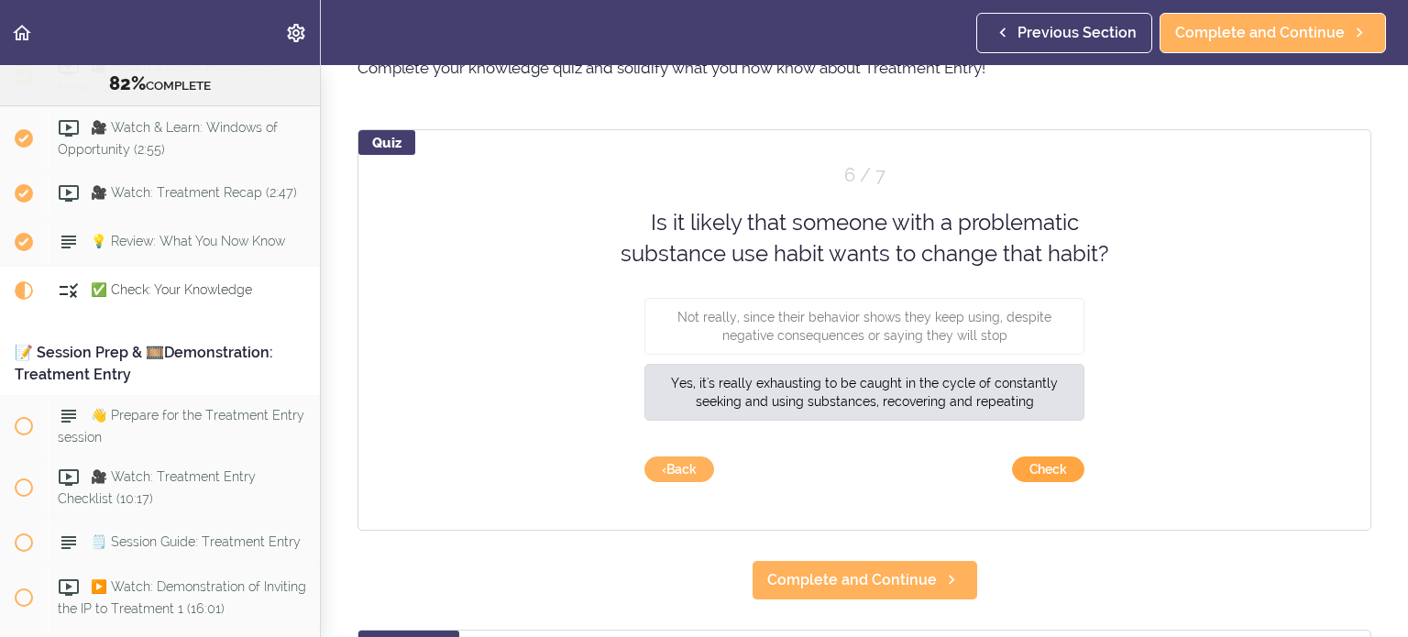
click at [1052, 464] on button "Check" at bounding box center [1048, 470] width 72 height 26
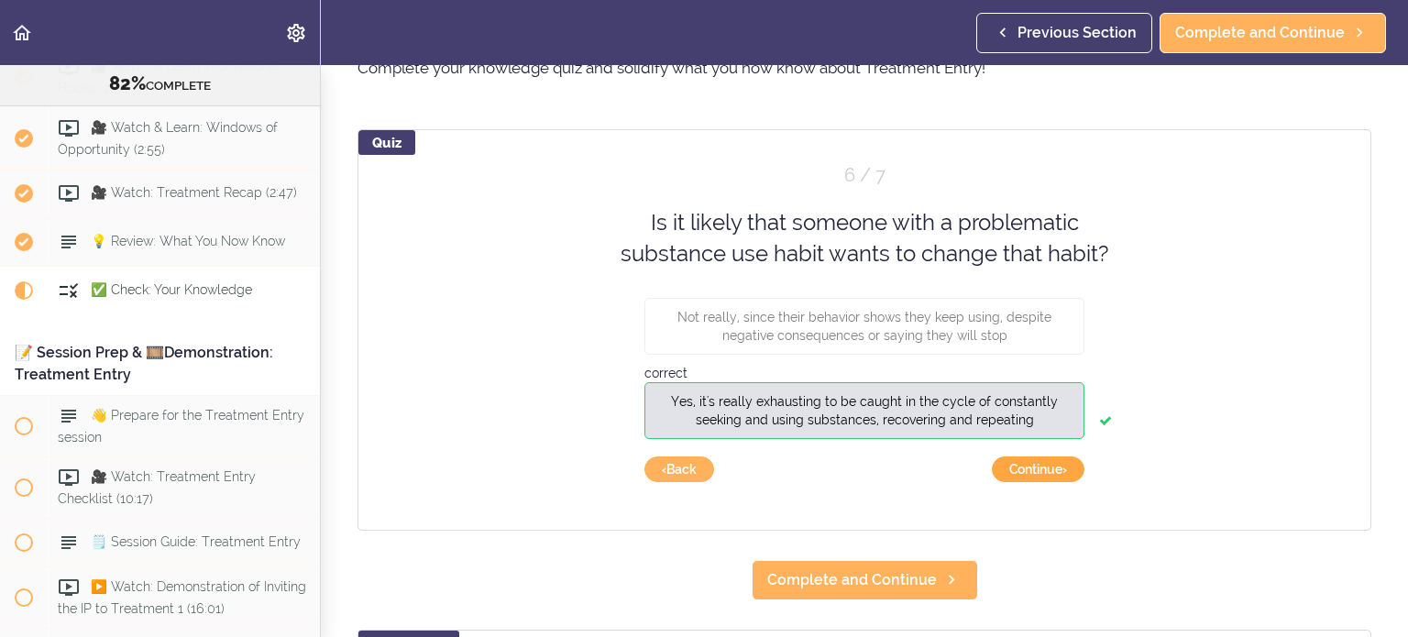
click at [1052, 465] on button "Continue ›" at bounding box center [1038, 470] width 93 height 26
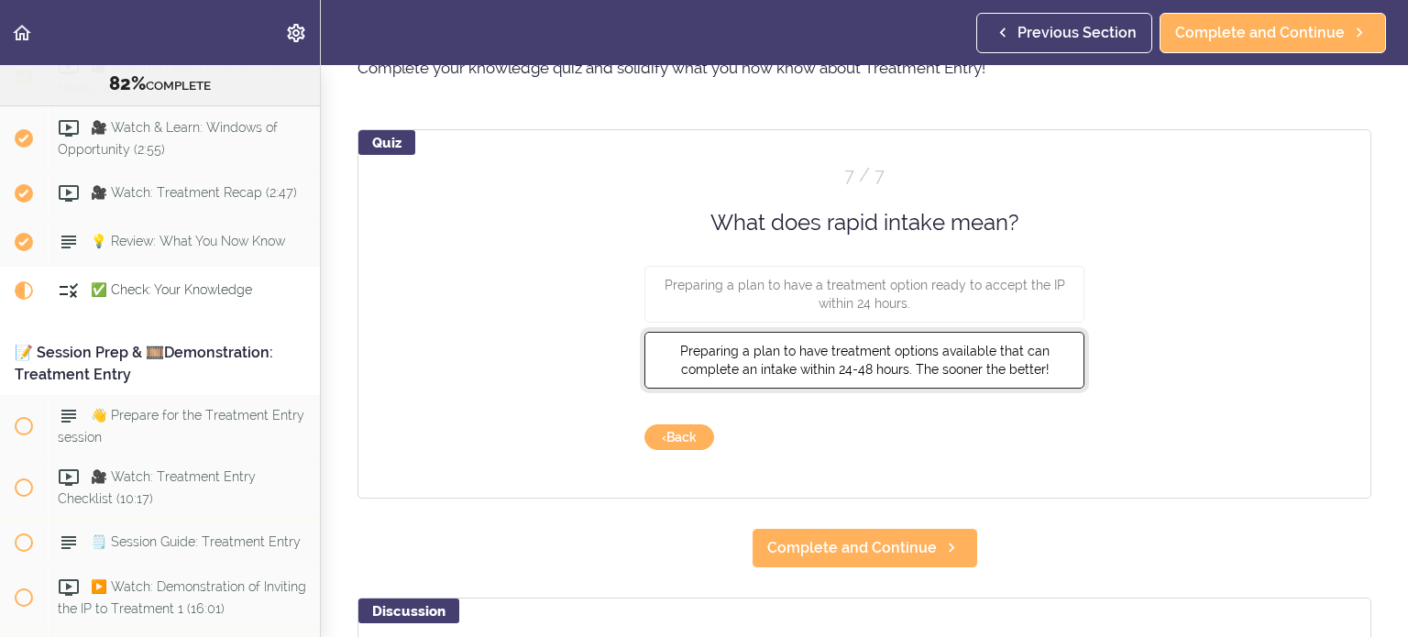
click at [937, 377] on button "Preparing a plan to have treatment options available that can complete an intak…" at bounding box center [864, 360] width 440 height 57
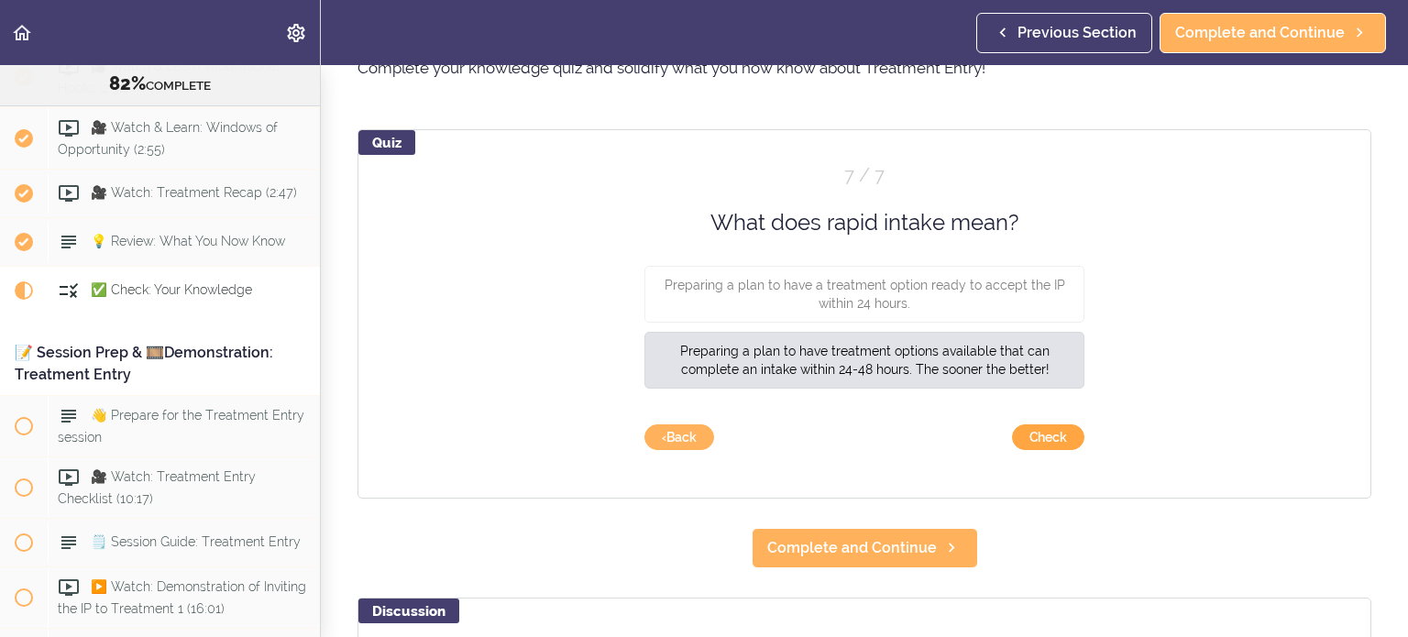
click at [1059, 439] on button "Check" at bounding box center [1048, 437] width 72 height 26
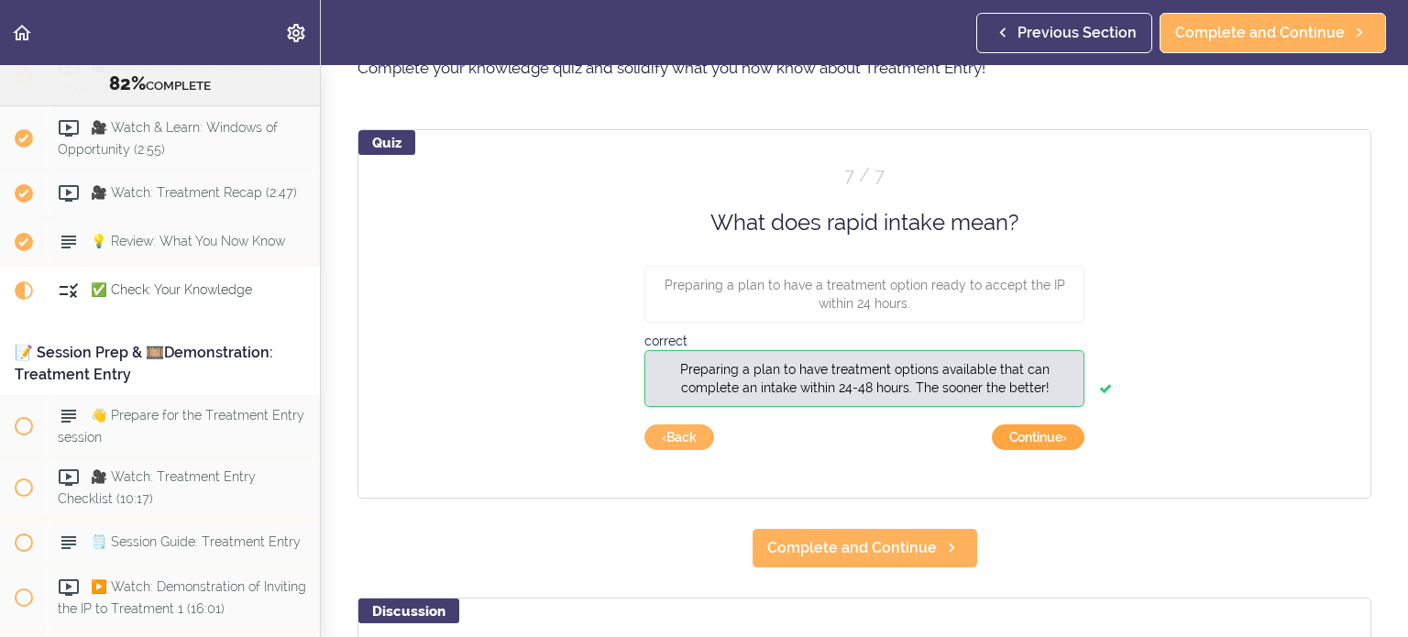
click at [1032, 432] on button "Continue ›" at bounding box center [1038, 437] width 93 height 26
